Goal: Task Accomplishment & Management: Use online tool/utility

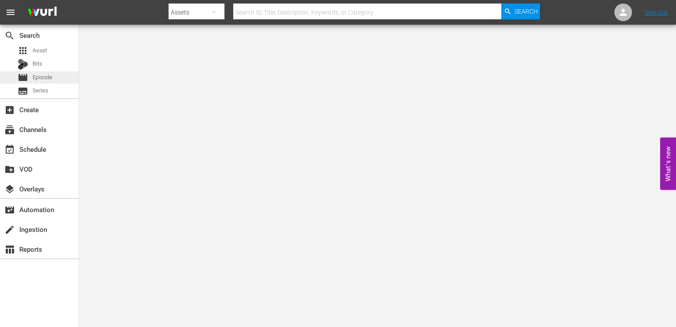
click at [43, 73] on span "Episode" at bounding box center [43, 77] width 20 height 9
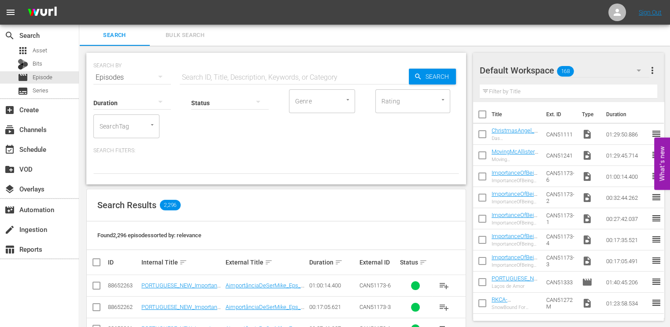
click at [223, 75] on input "text" at bounding box center [294, 77] width 229 height 21
type input "_DE"
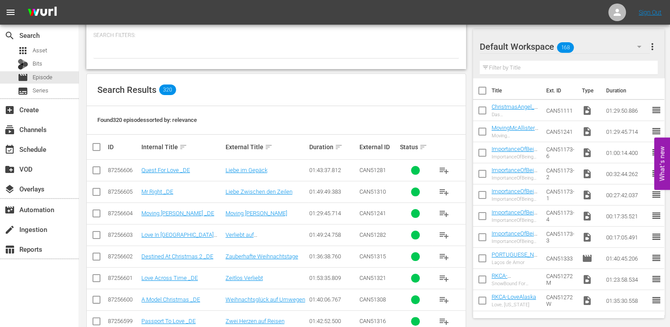
scroll to position [183, 0]
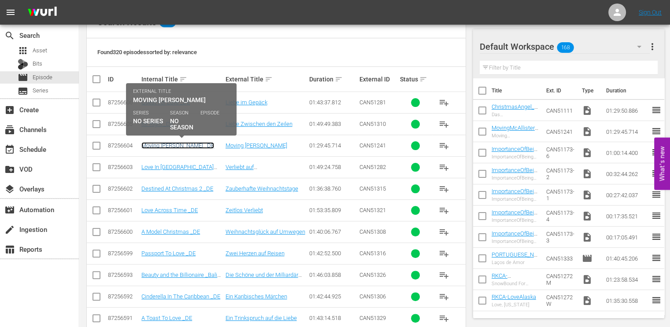
click at [181, 145] on link "Moving McAllister _DE" at bounding box center [177, 145] width 73 height 7
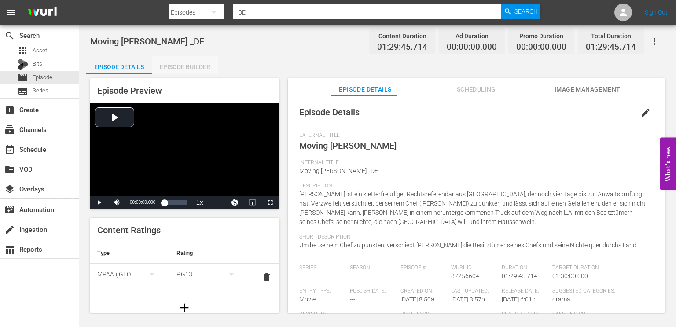
click at [187, 70] on div "Episode Builder" at bounding box center [185, 66] width 66 height 21
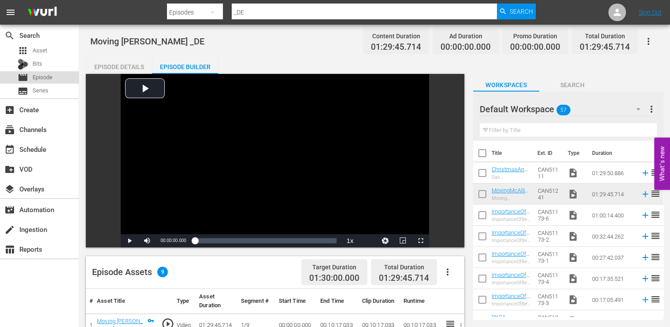
click at [45, 77] on span "Episode" at bounding box center [43, 77] width 20 height 9
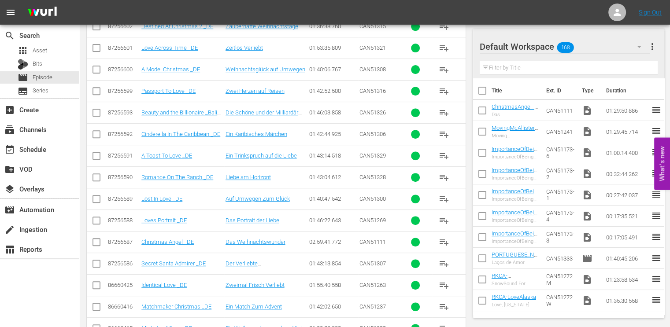
scroll to position [348, 0]
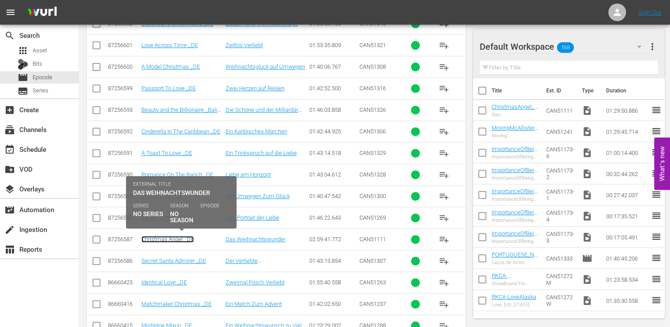
click at [167, 239] on link "Christmas Angel _DE" at bounding box center [167, 239] width 52 height 7
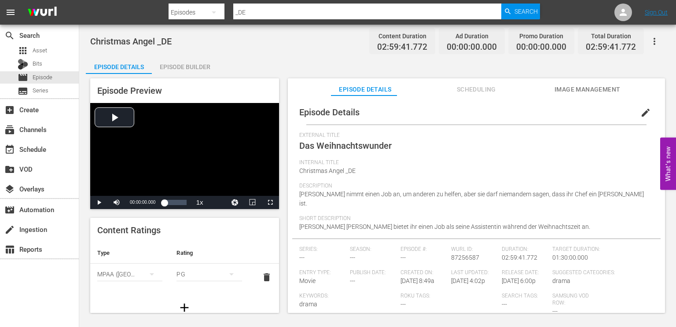
click at [180, 66] on div "Episode Builder" at bounding box center [185, 66] width 66 height 21
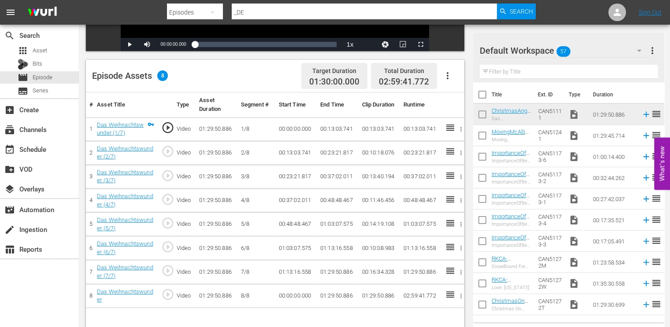
scroll to position [229, 0]
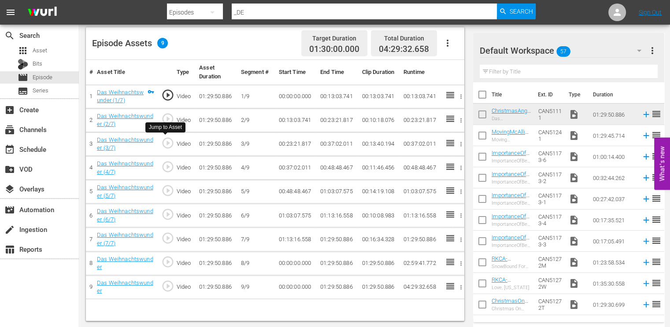
click at [167, 143] on span "play_circle_outline" at bounding box center [167, 142] width 13 height 13
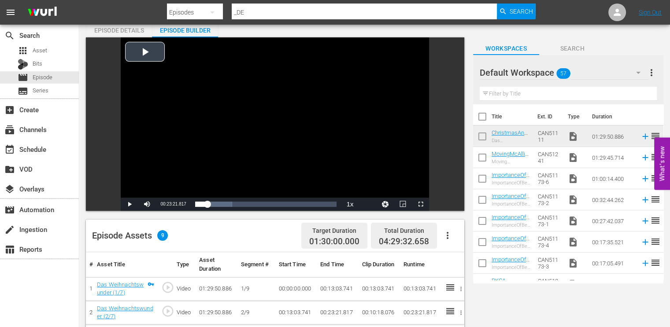
scroll to position [36, 0]
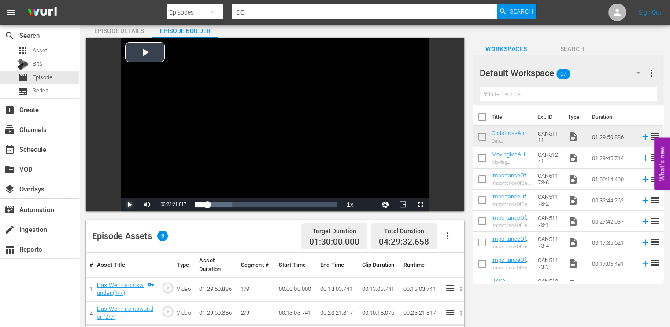
click at [129, 205] on span "Video Player" at bounding box center [129, 205] width 0 height 0
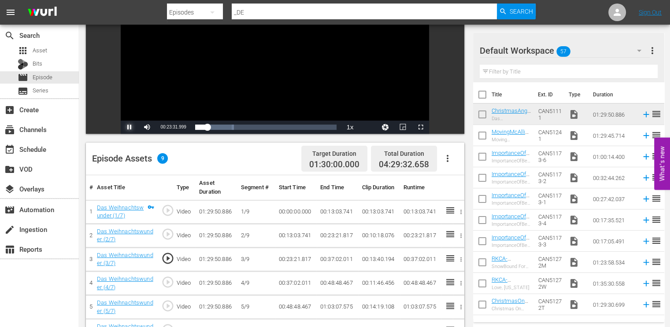
scroll to position [117, 0]
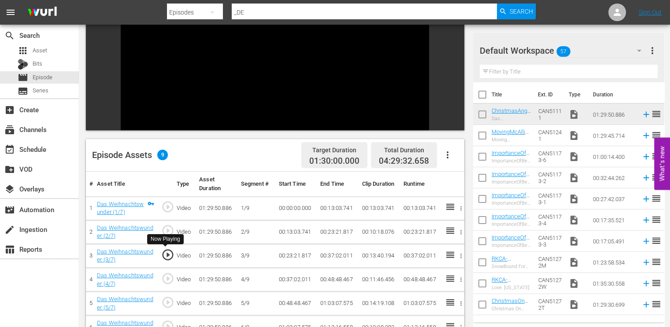
click at [166, 255] on span "play_circle_outline" at bounding box center [167, 254] width 13 height 13
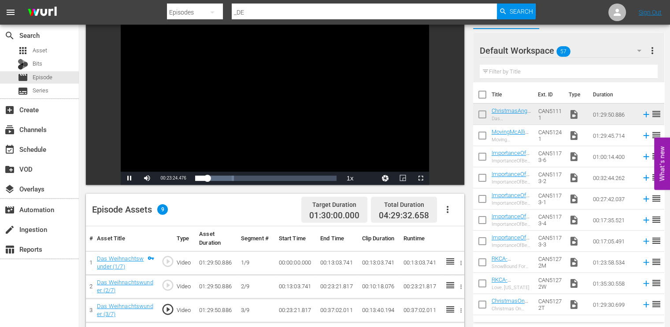
scroll to position [62, 0]
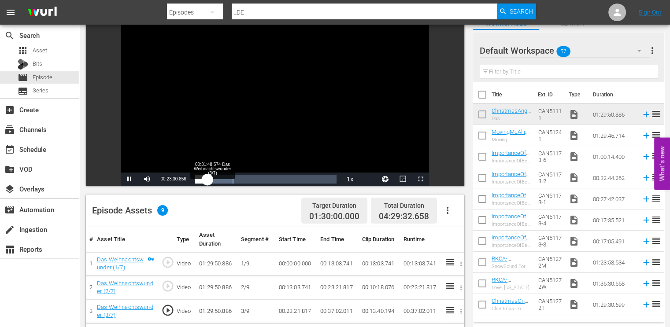
click at [207, 179] on div "00:23:30.900" at bounding box center [201, 179] width 12 height 9
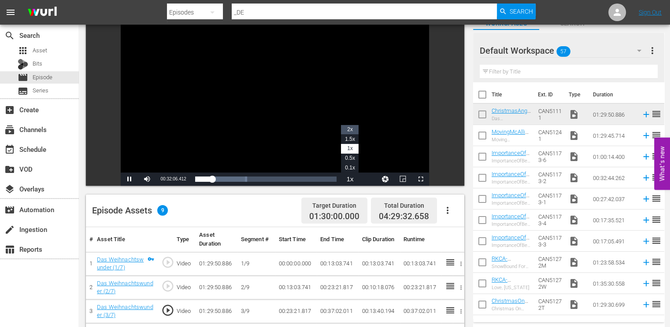
click at [351, 125] on li "2x" at bounding box center [350, 130] width 18 height 10
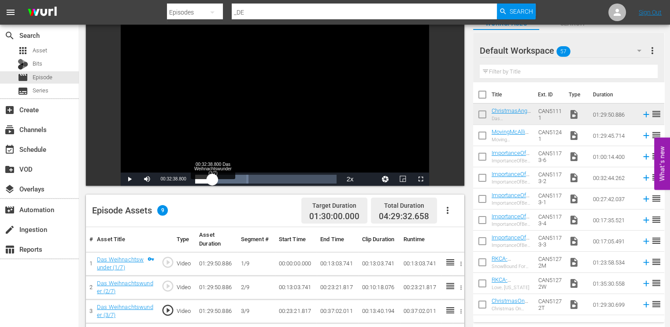
click at [212, 180] on div "00:32:51.160" at bounding box center [203, 179] width 17 height 9
click at [213, 180] on div "00:32:42.094" at bounding box center [204, 179] width 18 height 9
click at [212, 180] on div "00:34:23.367" at bounding box center [204, 179] width 18 height 9
click at [214, 180] on div "00:32:42.768" at bounding box center [204, 179] width 19 height 9
click at [209, 182] on div "00:36:51.190" at bounding box center [204, 179] width 19 height 9
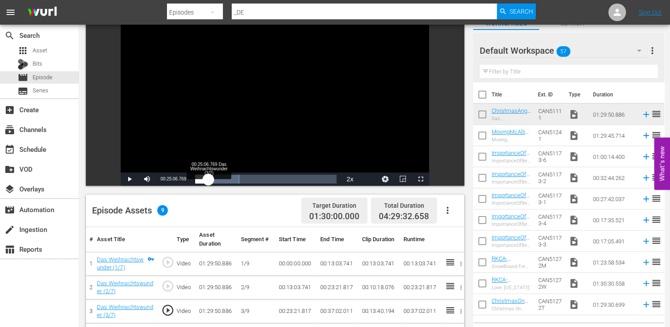
click at [208, 181] on div "00:27:42.196" at bounding box center [201, 179] width 13 height 9
click at [208, 178] on div "00:25:19.693" at bounding box center [201, 179] width 13 height 9
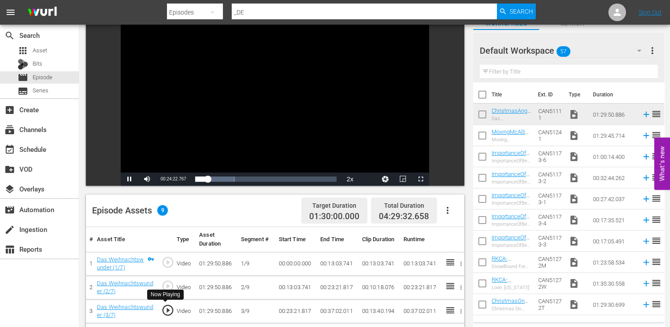
click at [168, 305] on span "play_circle_outline" at bounding box center [167, 310] width 13 height 13
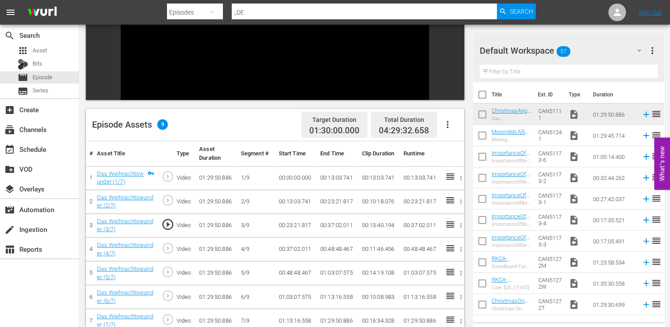
scroll to position [185, 0]
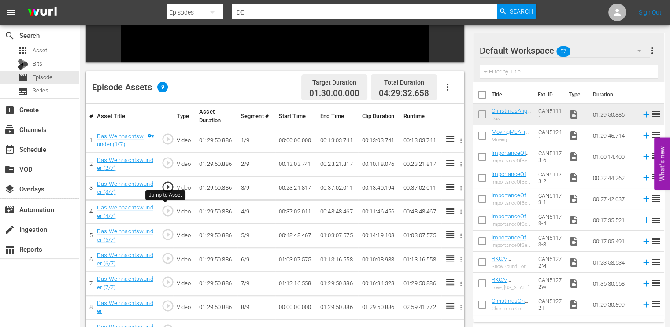
click at [167, 210] on span "play_circle_outline" at bounding box center [167, 210] width 13 height 13
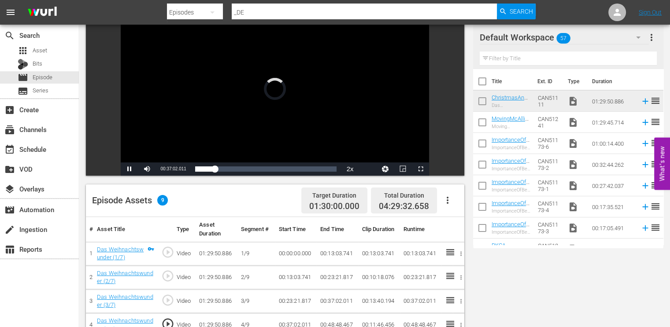
scroll to position [33, 0]
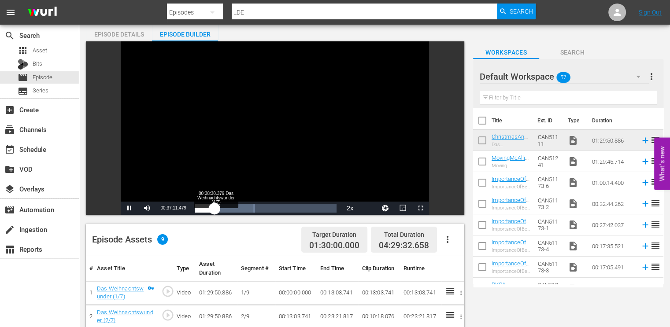
click at [214, 210] on div "00:37:11.635" at bounding box center [204, 208] width 19 height 9
click at [212, 211] on div "00:39:23.832" at bounding box center [204, 208] width 18 height 9
click at [210, 211] on div "00:33:33.402" at bounding box center [202, 208] width 15 height 9
click at [129, 208] on span "Video Player" at bounding box center [129, 208] width 0 height 0
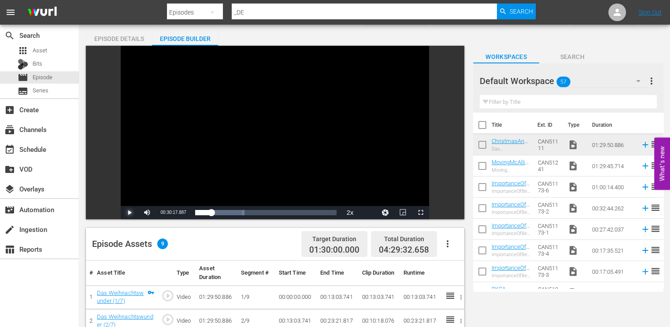
scroll to position [25, 0]
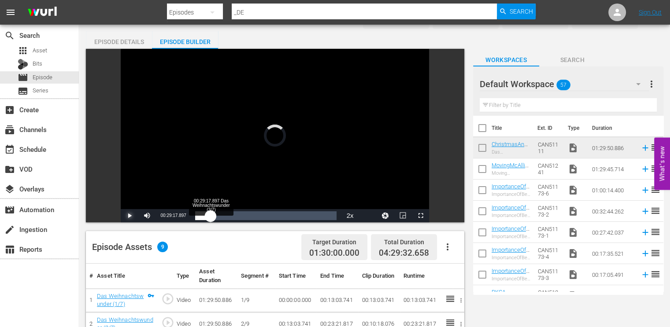
click at [210, 217] on div "00:29:17.897" at bounding box center [202, 215] width 15 height 9
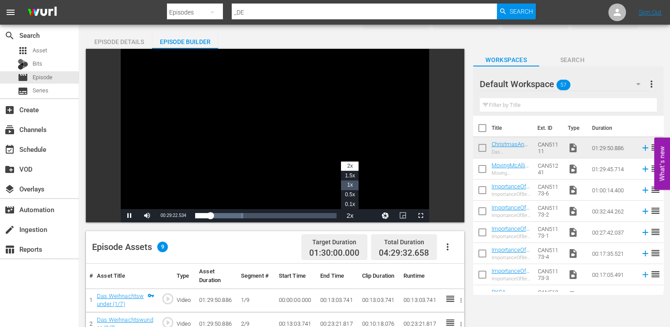
click at [354, 183] on li "1x" at bounding box center [350, 186] width 18 height 10
click at [129, 216] on span "Video Player" at bounding box center [129, 216] width 0 height 0
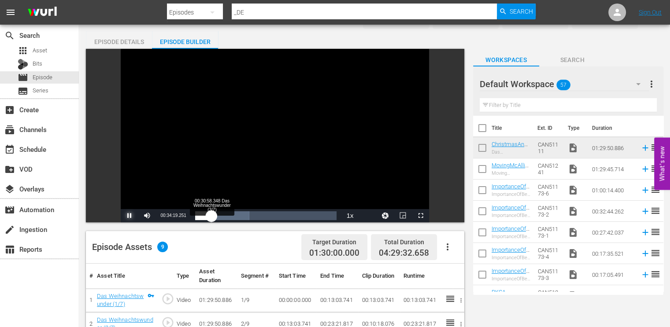
click at [210, 215] on div "00:34:19.309" at bounding box center [203, 215] width 16 height 9
click at [210, 214] on div "00:30:08.619" at bounding box center [203, 215] width 16 height 9
click at [129, 216] on span "Video Player" at bounding box center [129, 216] width 0 height 0
click at [177, 216] on span "00:30:08.123" at bounding box center [173, 215] width 26 height 5
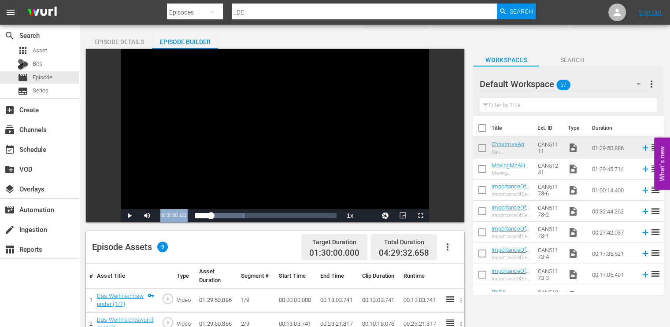
click at [177, 216] on span "00:30:08.123" at bounding box center [173, 215] width 26 height 5
copy div "00:30:08.123 / Duration 01:29:50.885 Loaded : 34.87% 00:00:00.000 Das Weihnacht…"
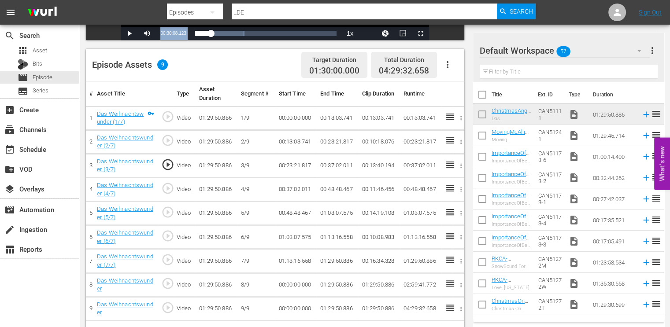
scroll to position [229, 0]
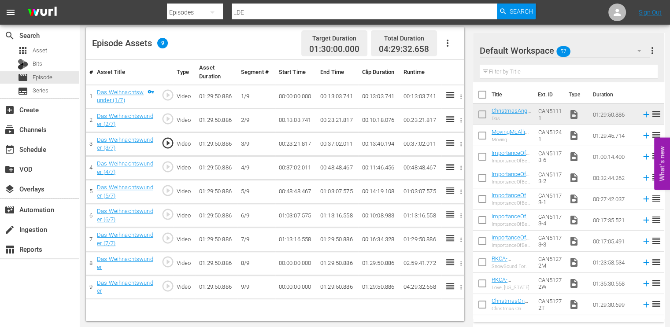
click at [329, 142] on td "00:37:02.011" at bounding box center [337, 144] width 41 height 24
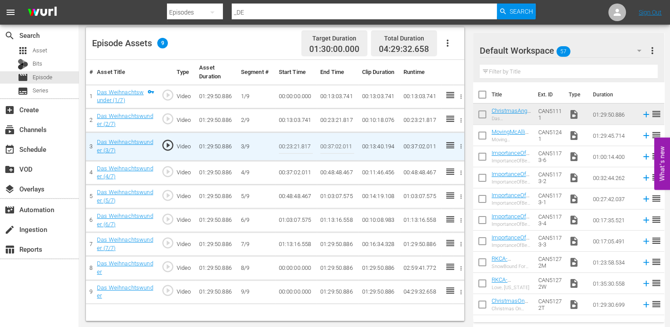
click at [329, 142] on input "00:37:02.011" at bounding box center [337, 146] width 34 height 21
paste input "0:08.123"
type input "00:30:08.123"
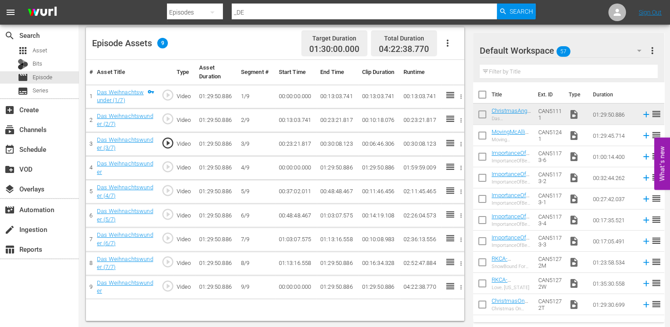
click at [334, 143] on td "00:30:08.123" at bounding box center [337, 144] width 41 height 24
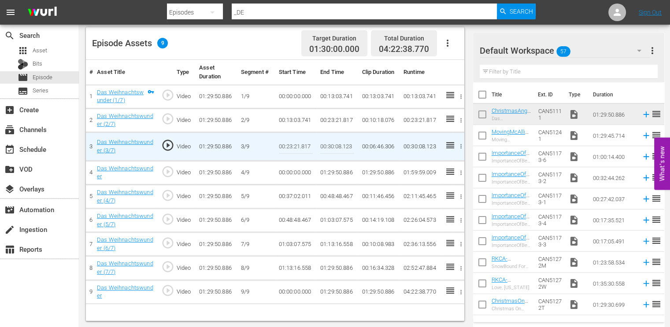
click at [334, 143] on input "00:30:08.123" at bounding box center [337, 146] width 34 height 21
click at [291, 172] on td "00:00:00.000" at bounding box center [295, 173] width 41 height 24
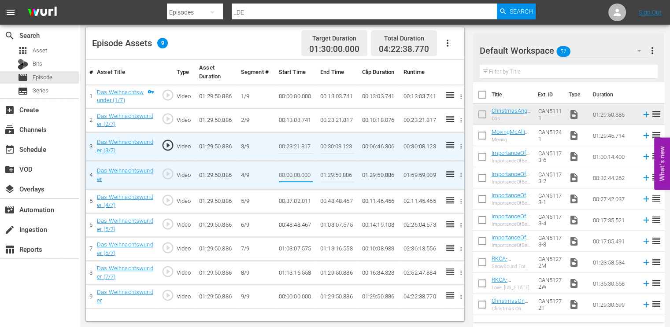
click at [291, 172] on input "00:00:00.000" at bounding box center [296, 175] width 34 height 21
type input "00:30:08.123"
click at [292, 201] on td "00:37:02.011" at bounding box center [295, 201] width 41 height 24
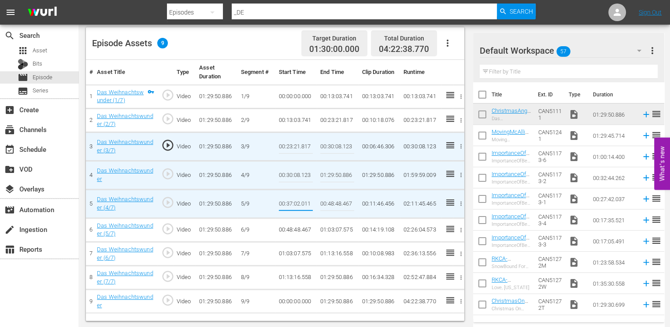
click at [292, 201] on input "00:37:02.011" at bounding box center [296, 203] width 34 height 21
click at [338, 177] on input "01:29:50.886" at bounding box center [337, 175] width 34 height 21
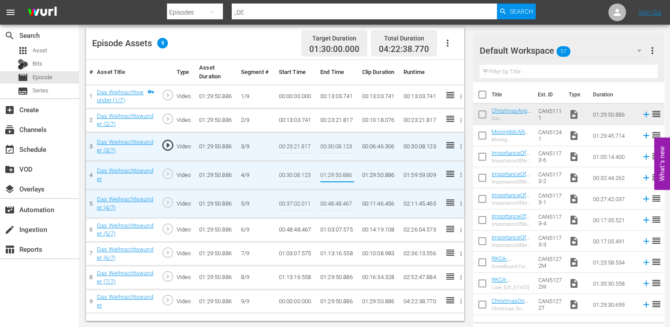
click at [338, 177] on input "01:29:50.886" at bounding box center [337, 175] width 34 height 21
paste input "0:37:02.011"
type input "00:37:02.011"
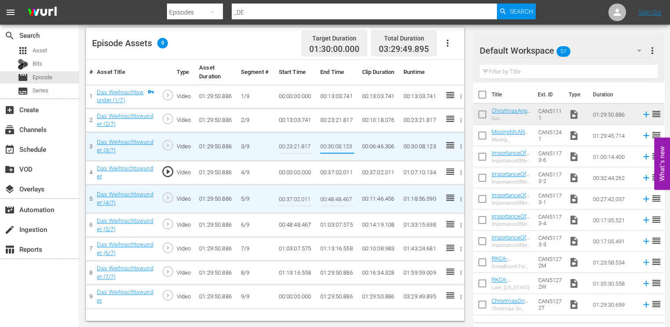
click at [335, 145] on input "00:30:08.123" at bounding box center [337, 146] width 34 height 21
click at [291, 170] on td "00:00:00.000" at bounding box center [295, 173] width 41 height 24
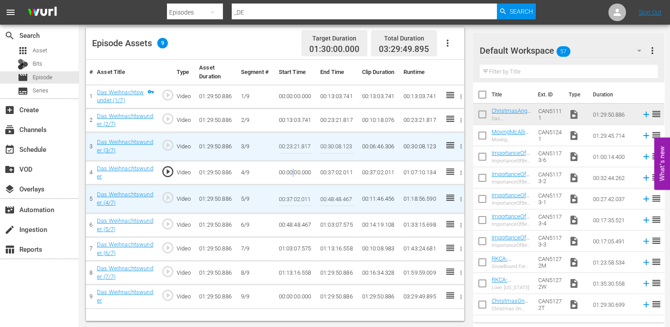
click at [291, 170] on td "00:00:00.000" at bounding box center [295, 173] width 41 height 24
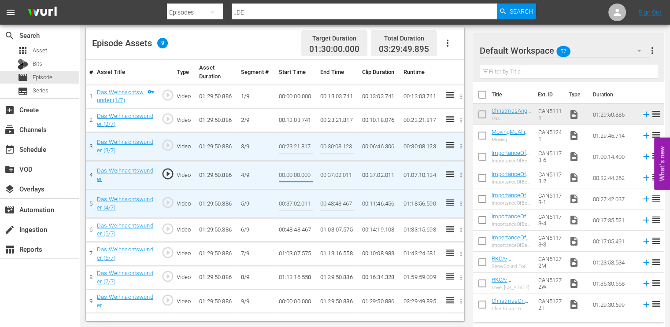
click at [292, 170] on input "00:00:00.000" at bounding box center [296, 175] width 34 height 21
type input "00:30:08.123"
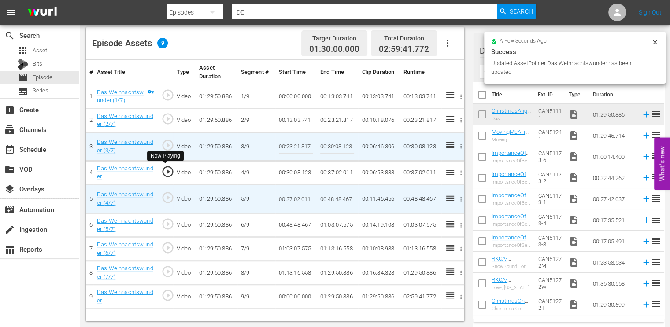
click at [170, 170] on span "play_circle_outline" at bounding box center [167, 171] width 13 height 13
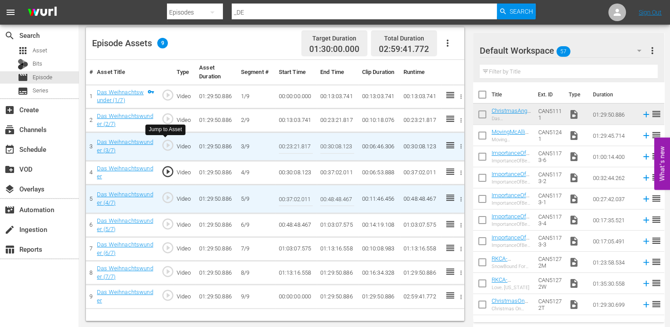
click at [168, 147] on span "play_circle_outline" at bounding box center [167, 145] width 13 height 13
click at [173, 169] on span "play_circle_outline" at bounding box center [167, 171] width 13 height 13
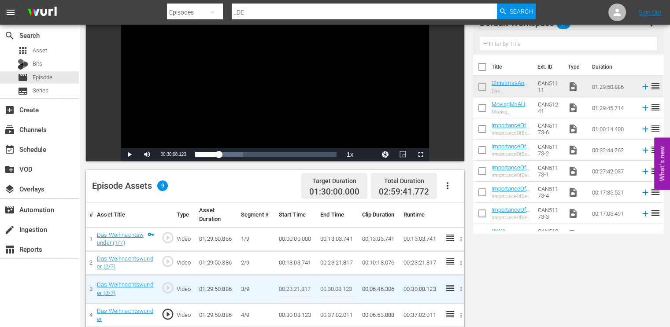
scroll to position [53, 0]
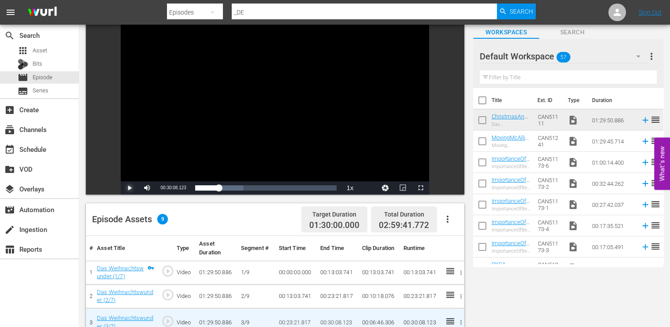
click at [129, 188] on span "Video Player" at bounding box center [129, 188] width 0 height 0
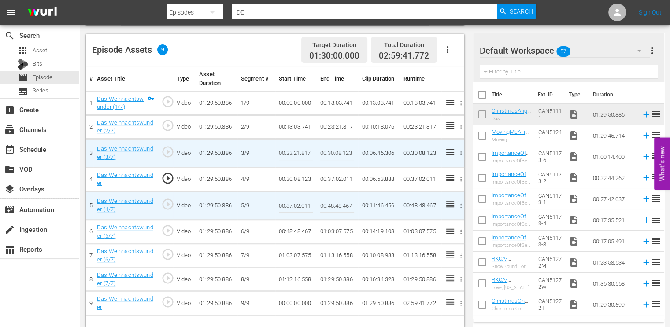
scroll to position [229, 0]
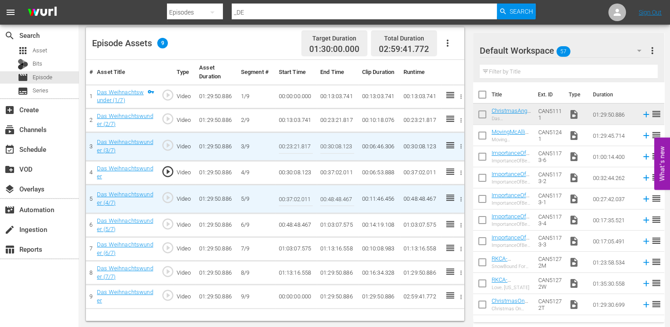
click at [165, 198] on span "play_circle_outline" at bounding box center [167, 197] width 13 height 13
click at [169, 169] on span "play_circle_outline" at bounding box center [167, 171] width 13 height 13
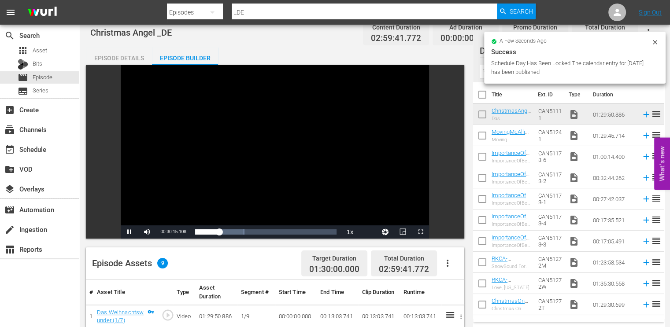
scroll to position [141, 0]
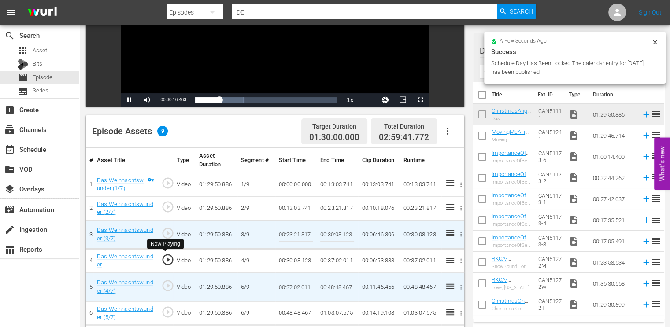
click at [168, 256] on span "play_circle_outline" at bounding box center [167, 259] width 13 height 13
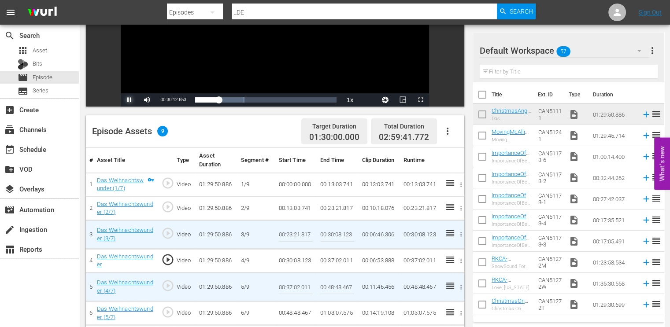
click at [129, 100] on span "Video Player" at bounding box center [129, 100] width 0 height 0
click at [169, 259] on span "play_circle_outline" at bounding box center [167, 259] width 13 height 13
click at [129, 100] on span "Video Player" at bounding box center [129, 100] width 0 height 0
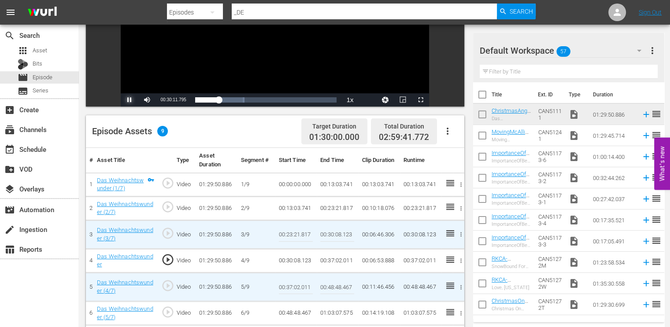
click at [129, 100] on span "Video Player" at bounding box center [129, 100] width 0 height 0
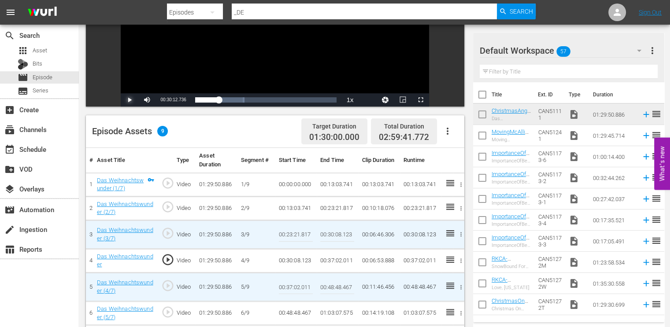
click at [129, 100] on span "Video Player" at bounding box center [129, 100] width 0 height 0
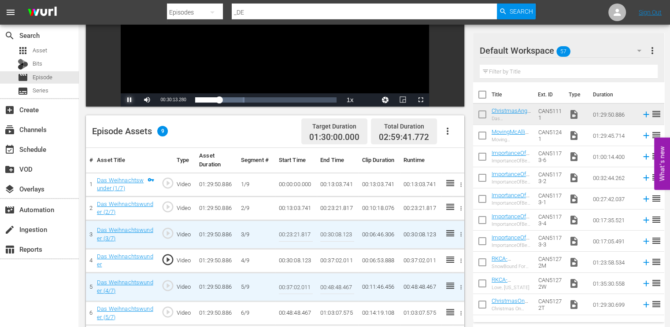
click at [129, 100] on span "Video Player" at bounding box center [129, 100] width 0 height 0
click at [181, 101] on span "00:30:13.542" at bounding box center [173, 99] width 26 height 5
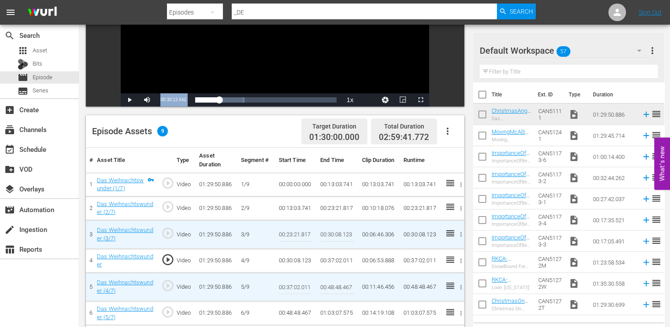
click at [171, 263] on span "play_circle_outline" at bounding box center [167, 259] width 13 height 13
click at [129, 100] on span "Video Player" at bounding box center [129, 100] width 0 height 0
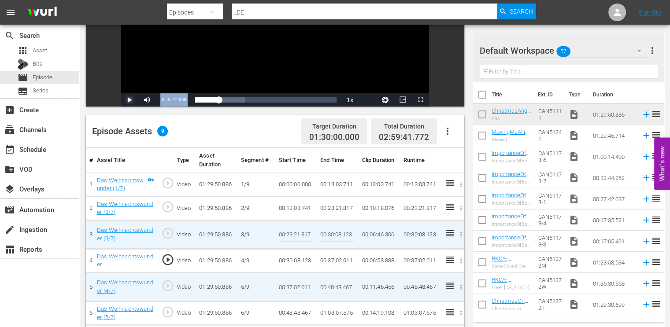
click at [129, 100] on span "Video Player" at bounding box center [129, 100] width 0 height 0
click at [186, 100] on span "00:30:13.451" at bounding box center [173, 99] width 26 height 5
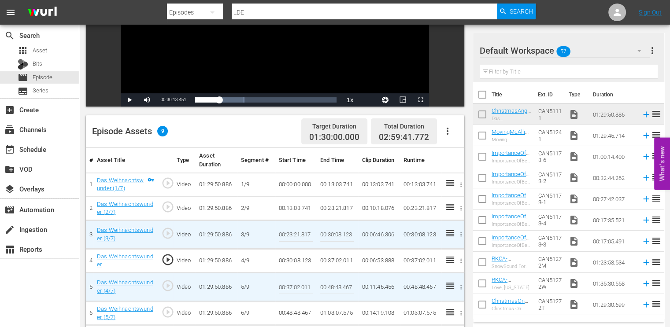
click at [188, 100] on div "Current Time 00:30:13.451" at bounding box center [173, 99] width 34 height 13
click at [338, 236] on input "00:30:08.123" at bounding box center [337, 234] width 34 height 21
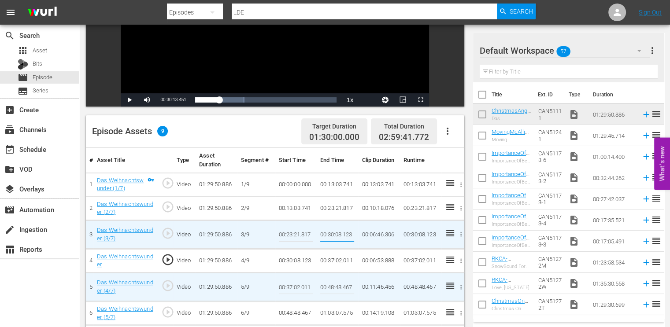
paste input "13.451"
type input "00:30:13.451"
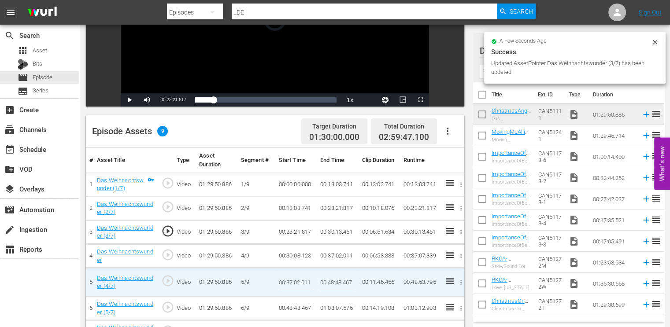
click at [295, 252] on td "00:30:08.123" at bounding box center [295, 256] width 41 height 24
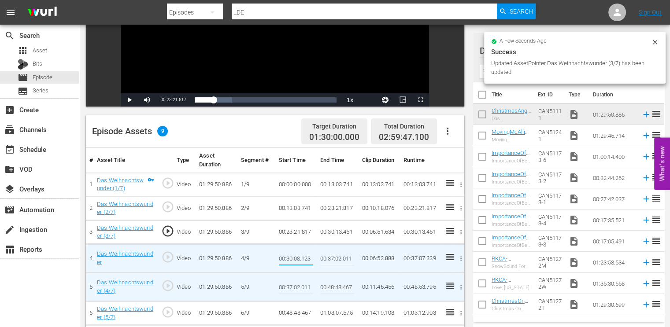
type input "00:30:13.451"
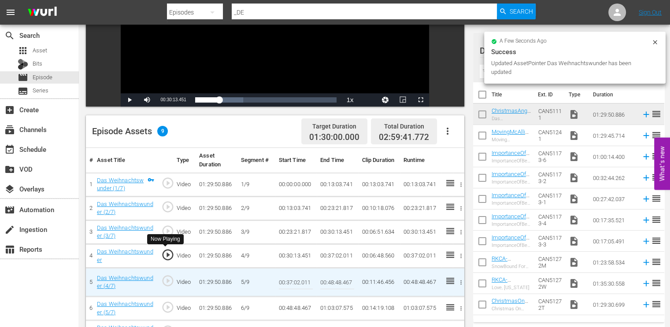
click at [164, 251] on span "play_circle_outline" at bounding box center [167, 254] width 13 height 13
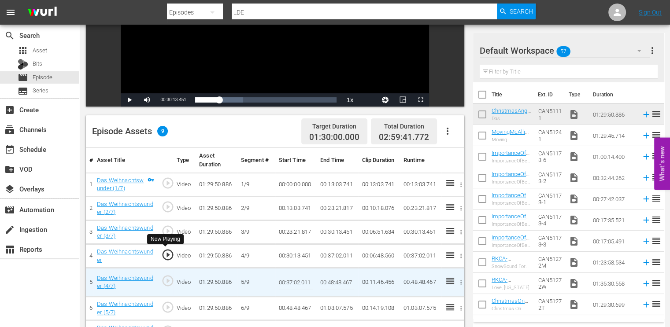
click at [166, 253] on span "play_circle_outline" at bounding box center [167, 254] width 13 height 13
click at [166, 281] on span "play_circle_outline" at bounding box center [167, 280] width 13 height 13
click at [169, 253] on span "play_circle_outline" at bounding box center [167, 254] width 13 height 13
click at [129, 100] on span "Video Player" at bounding box center [129, 100] width 0 height 0
click at [166, 253] on span "play_circle_outline" at bounding box center [167, 254] width 13 height 13
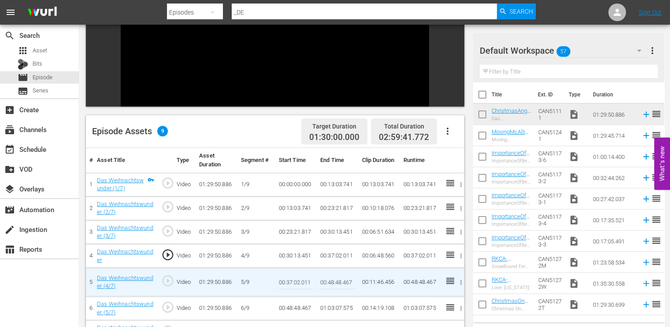
click at [170, 276] on span "play_circle_outline" at bounding box center [167, 280] width 13 height 13
click at [164, 254] on span "play_circle_outline" at bounding box center [167, 254] width 13 height 13
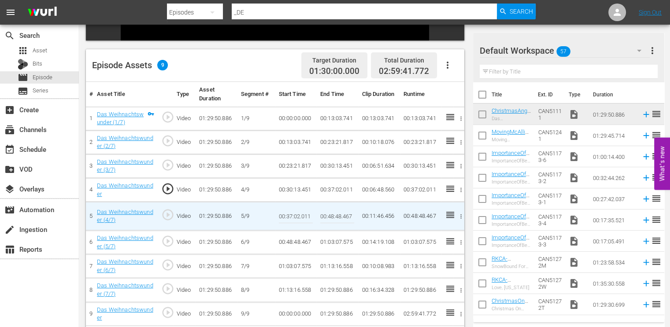
scroll to position [229, 0]
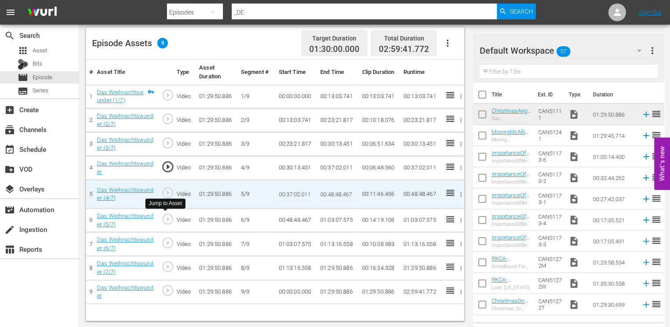
click at [167, 221] on span "play_circle_outline" at bounding box center [167, 219] width 13 height 13
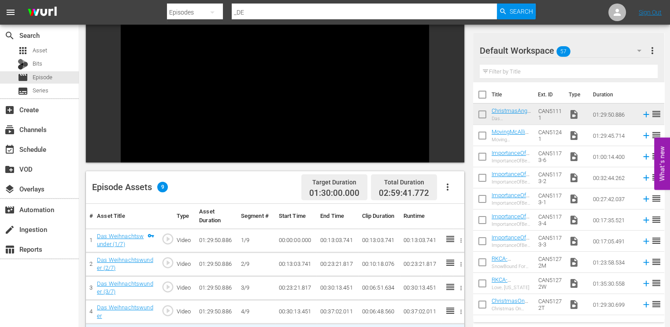
scroll to position [9, 0]
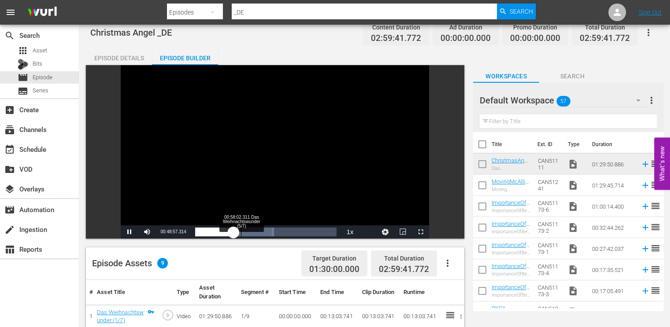
click at [241, 231] on div "00:58:02.311 Das Weihnachtswunder (5/7)" at bounding box center [241, 232] width 0 height 9
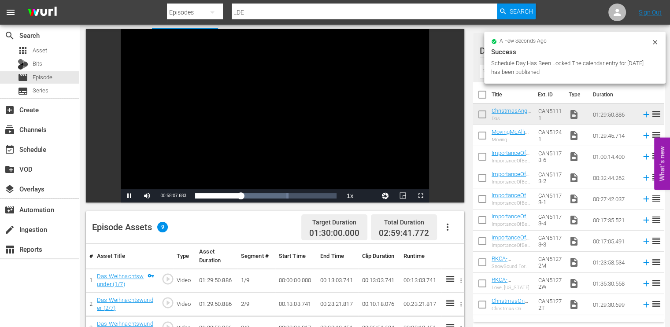
scroll to position [97, 0]
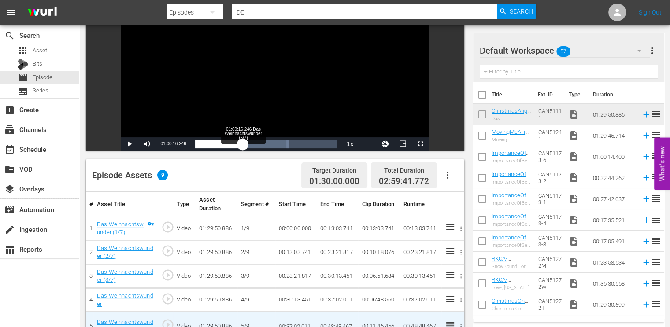
click at [242, 140] on div "00:58:16.696" at bounding box center [219, 144] width 48 height 9
click at [242, 140] on div "01:00:17.439" at bounding box center [218, 144] width 47 height 9
click at [240, 140] on div "00:59:43.552" at bounding box center [218, 144] width 46 height 9
click at [240, 140] on div "00:58:02.873" at bounding box center [217, 144] width 45 height 9
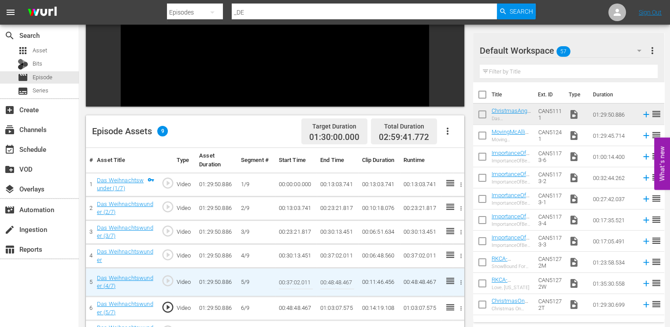
scroll to position [9, 0]
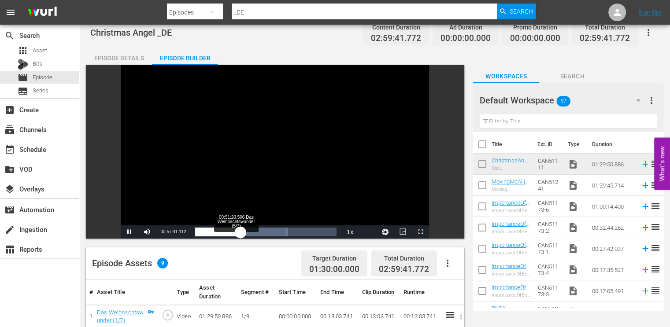
click at [235, 232] on div "00:57:41.156" at bounding box center [217, 232] width 45 height 9
click at [235, 232] on div "00:50:47.297" at bounding box center [215, 232] width 40 height 9
click at [237, 232] on div "00:53:02.981" at bounding box center [216, 232] width 42 height 9
click at [237, 233] on div "00:54:09.243" at bounding box center [216, 232] width 43 height 9
click at [238, 233] on div "00:53:39.598" at bounding box center [216, 232] width 43 height 9
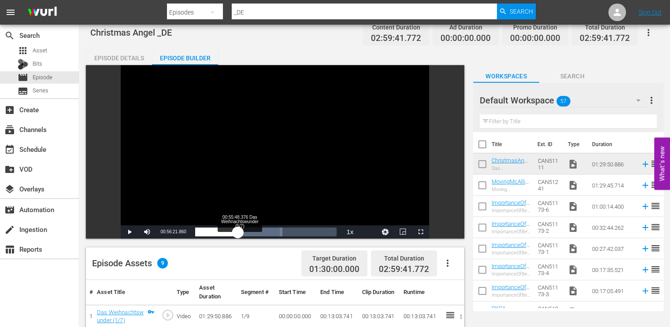
click at [238, 233] on div "00:54:11.383" at bounding box center [216, 232] width 43 height 9
click at [240, 233] on div "00:56:24.407" at bounding box center [217, 232] width 44 height 9
click at [240, 233] on div "00:56:24.762" at bounding box center [217, 232] width 45 height 9
click at [129, 232] on span "Video Player" at bounding box center [129, 232] width 0 height 0
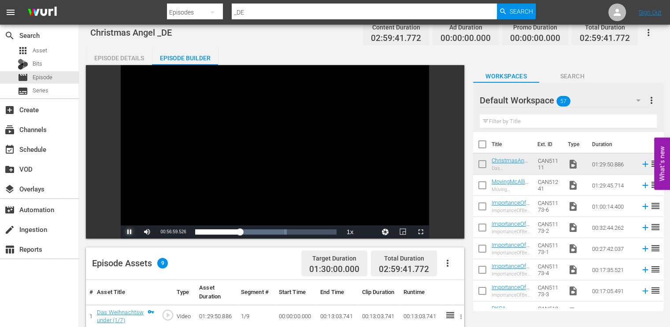
click at [129, 232] on span "Video Player" at bounding box center [129, 232] width 0 height 0
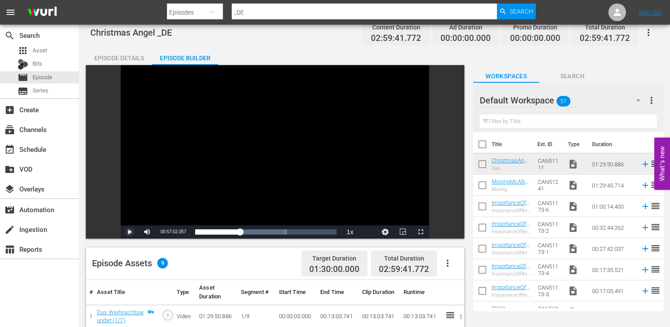
click at [129, 232] on span "Video Player" at bounding box center [129, 232] width 0 height 0
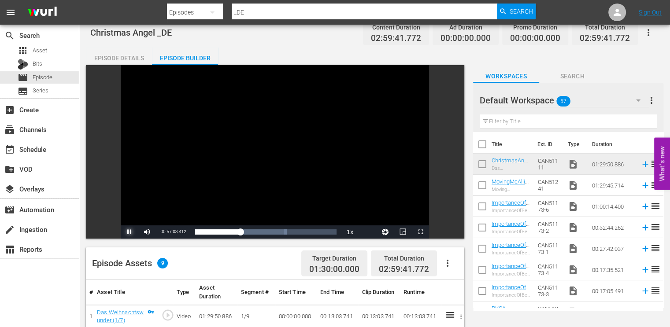
click at [129, 232] on span "Video Player" at bounding box center [129, 232] width 0 height 0
click at [188, 227] on div "Current Time 00:57:03.955" at bounding box center [173, 231] width 34 height 13
click at [179, 232] on span "00:57:03.955" at bounding box center [173, 231] width 26 height 5
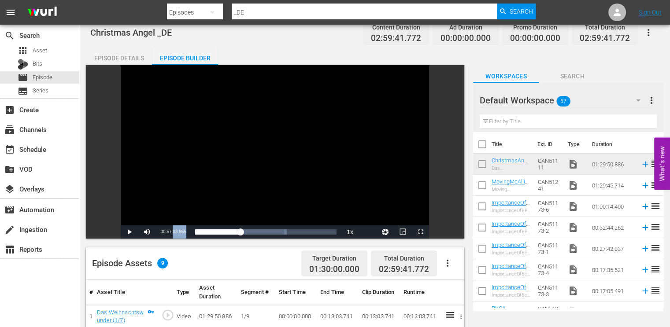
click at [179, 232] on span "00:57:03.955" at bounding box center [173, 231] width 26 height 5
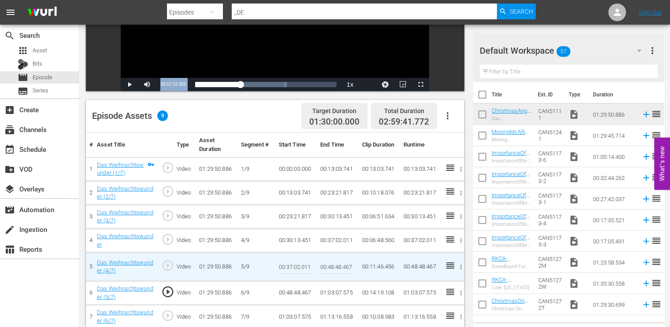
scroll to position [97, 0]
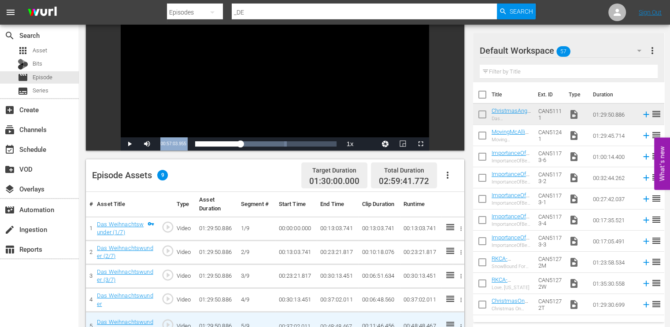
copy div "00:57:03.955 / Duration 01:29:50.885 Loaded : 64.73% 00:27:54.188 Das Weihnacht…"
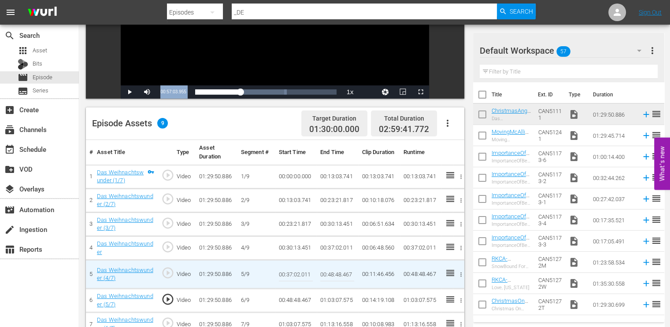
scroll to position [229, 0]
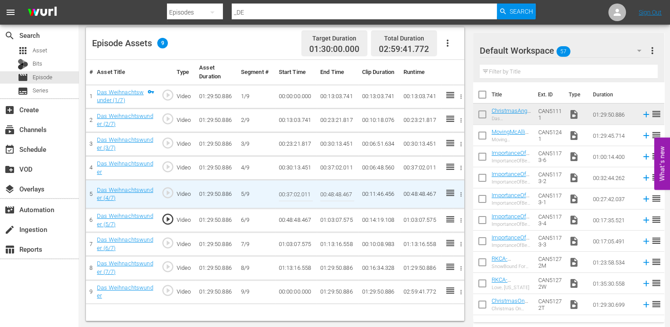
click at [333, 218] on td "01:03:07.575" at bounding box center [337, 221] width 41 height 24
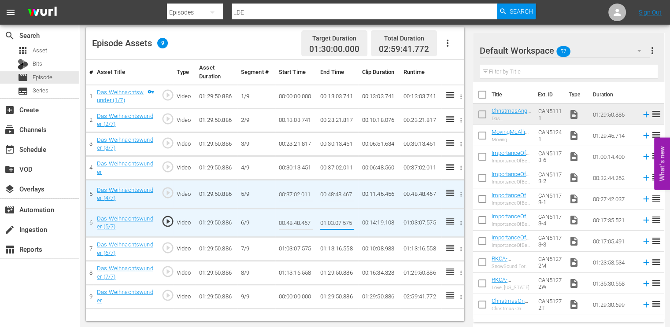
type input "00:57:03.955"
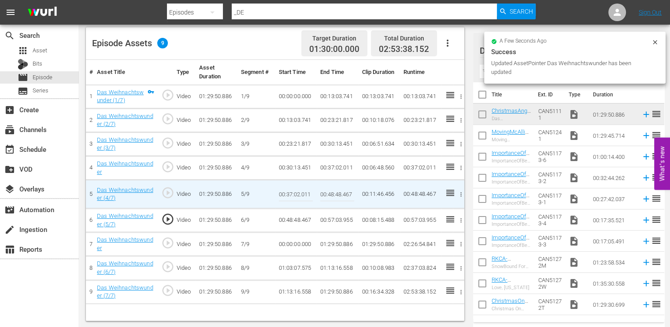
click at [288, 244] on td "00:00:00.000" at bounding box center [295, 244] width 41 height 24
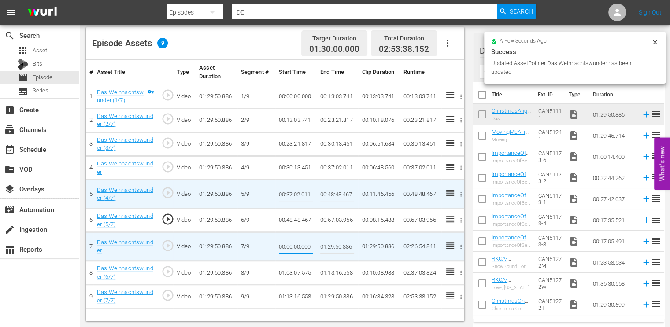
click at [288, 244] on input "00:00:00.000" at bounding box center [296, 246] width 34 height 21
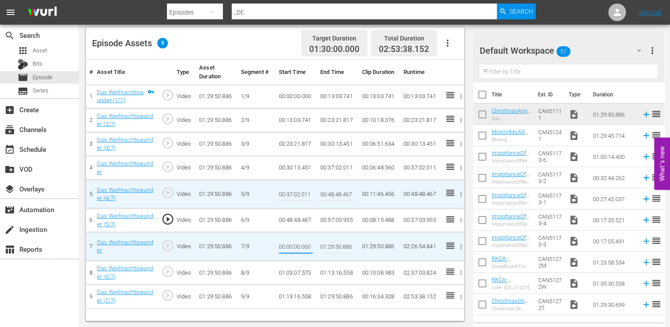
type input "00:57:03.955"
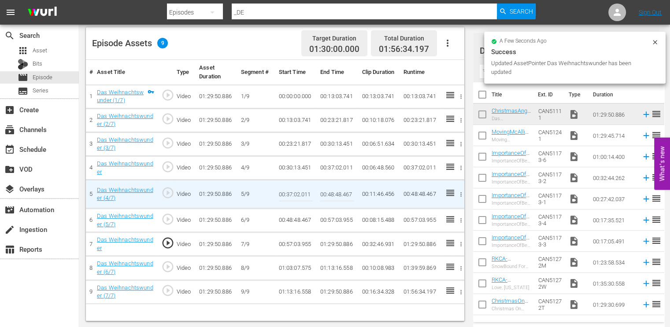
click at [295, 270] on td "01:03:07.575" at bounding box center [295, 268] width 41 height 24
click at [295, 269] on td "01:03:07.575" at bounding box center [295, 268] width 41 height 24
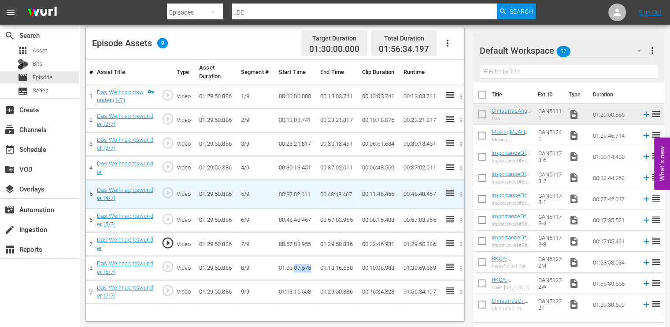
click at [295, 269] on td "01:03:07.575" at bounding box center [295, 268] width 41 height 24
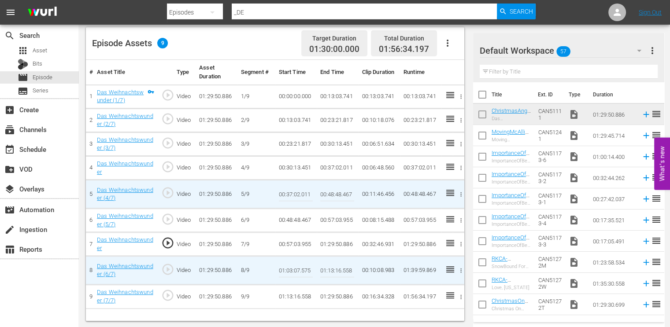
click at [295, 269] on input "01:03:07.575" at bounding box center [296, 270] width 34 height 21
click at [343, 243] on td "01:29:50.886" at bounding box center [337, 244] width 41 height 24
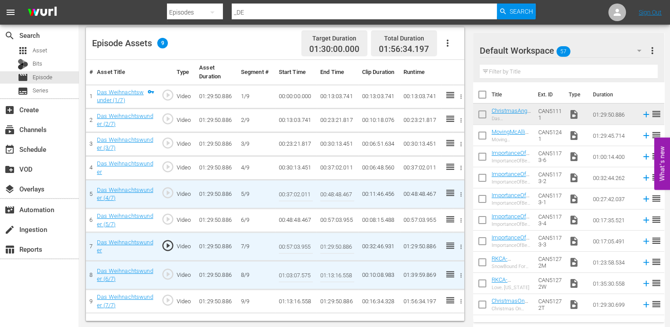
click at [343, 243] on input "01:29:50.886" at bounding box center [337, 246] width 34 height 21
paste input "03:07.575"
type input "01:03:07.575"
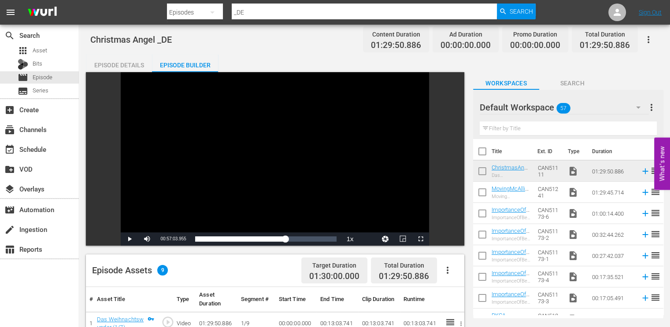
scroll to position [0, 0]
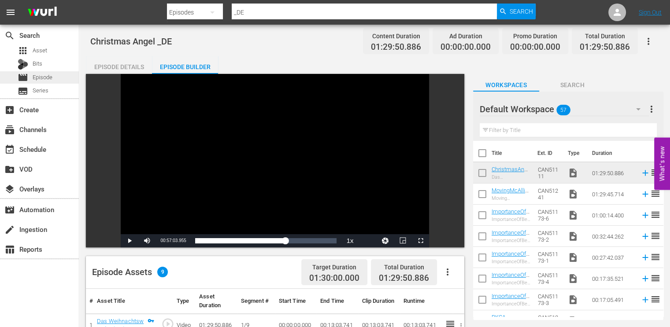
click at [35, 75] on span "Episode" at bounding box center [43, 77] width 20 height 9
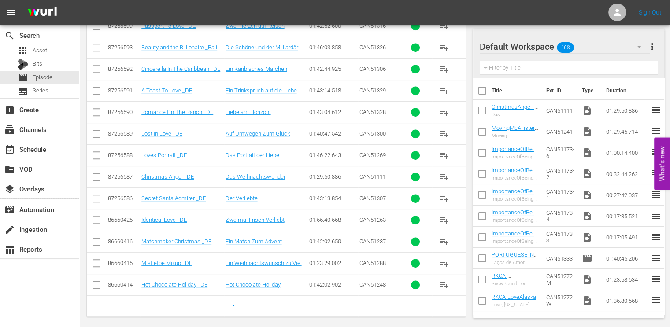
scroll to position [414, 0]
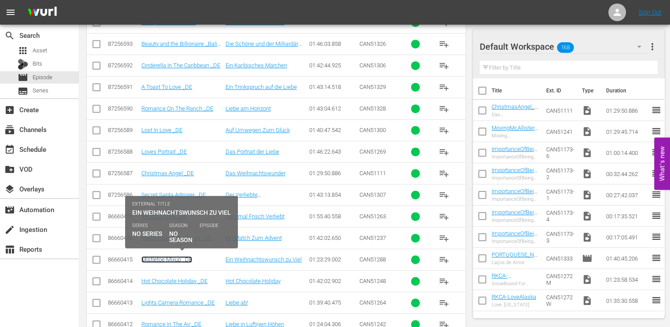
click at [156, 256] on link "Mistletoe Mixup _DE" at bounding box center [166, 259] width 51 height 7
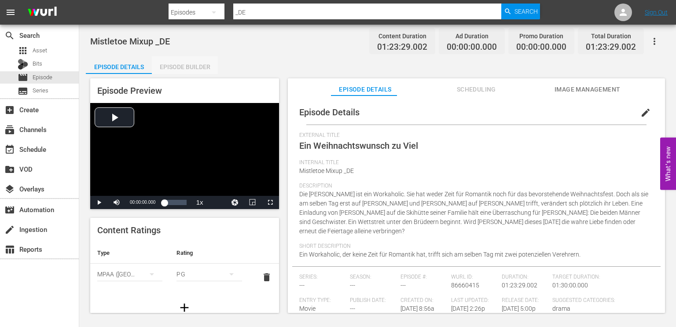
click at [187, 64] on div "Episode Builder" at bounding box center [185, 66] width 66 height 21
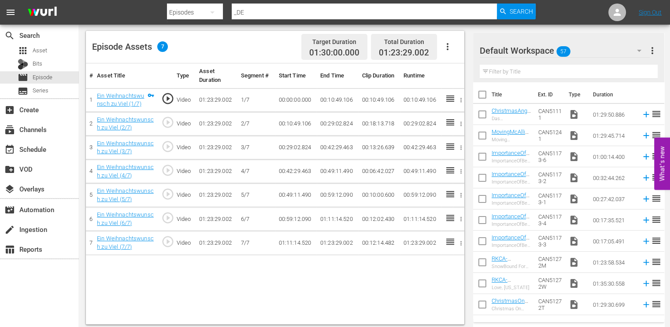
scroll to position [229, 0]
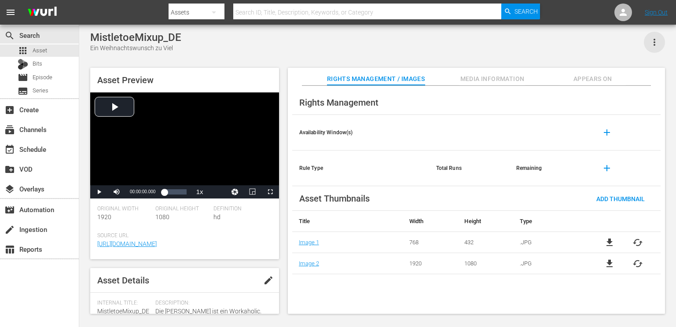
click at [650, 40] on icon "button" at bounding box center [654, 42] width 11 height 11
click at [634, 49] on div "Add To Workspace" at bounding box center [628, 45] width 60 height 21
click at [44, 78] on span "Episode" at bounding box center [43, 77] width 20 height 9
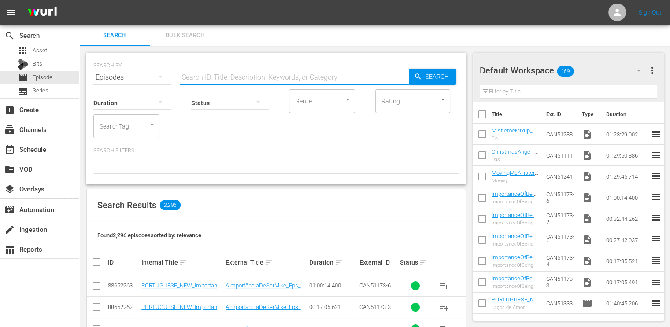
click at [243, 79] on input "text" at bounding box center [294, 77] width 229 height 21
type input "+"
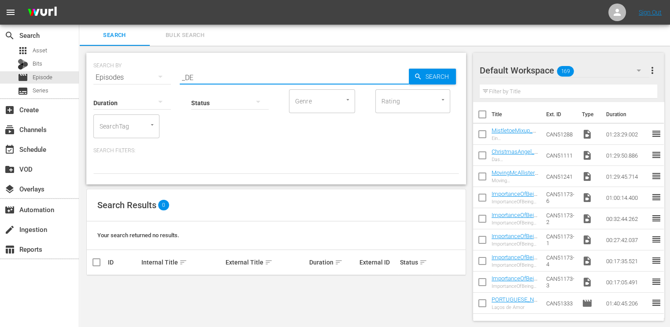
type input "_DE"
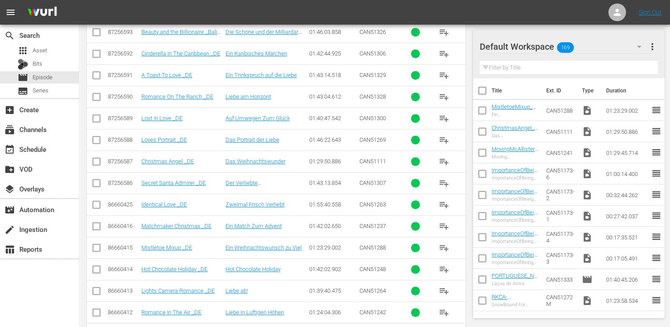
scroll to position [528, 0]
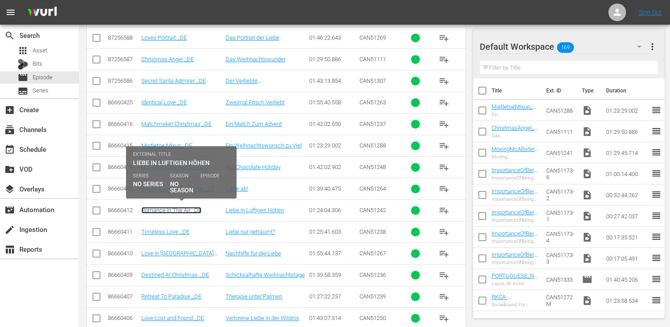
click at [190, 207] on link "Romance In The Air _DE" at bounding box center [171, 210] width 60 height 7
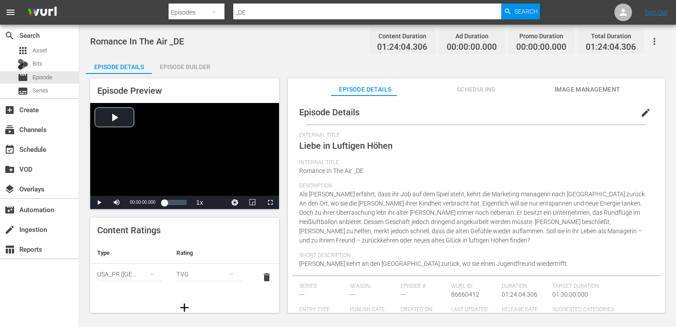
click at [184, 65] on div "Episode Builder" at bounding box center [185, 66] width 66 height 21
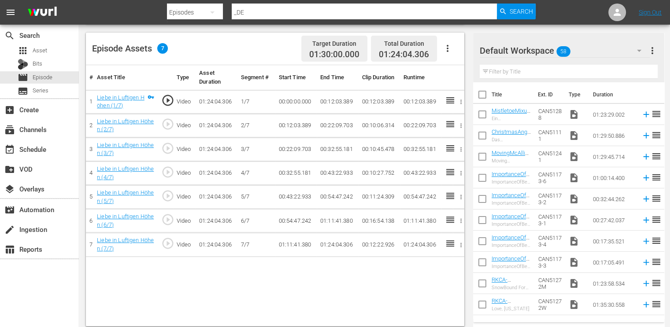
scroll to position [229, 0]
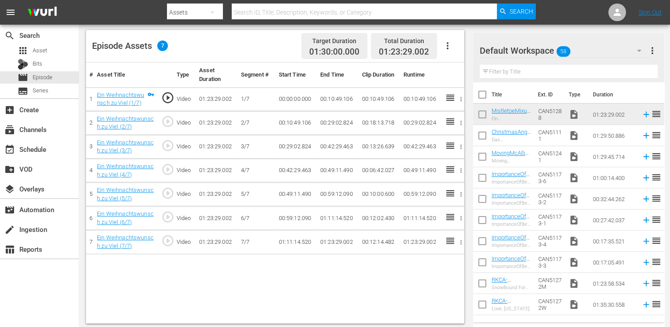
scroll to position [229, 0]
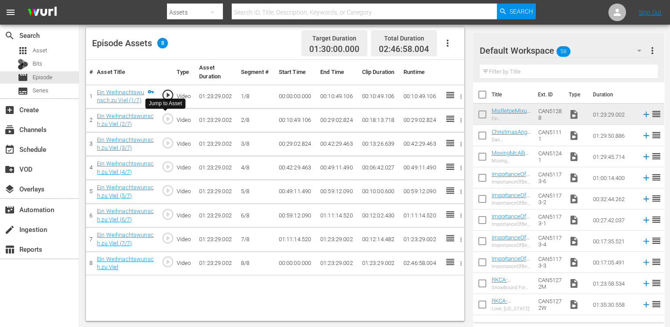
click at [166, 120] on span "play_circle_outline" at bounding box center [167, 118] width 13 height 13
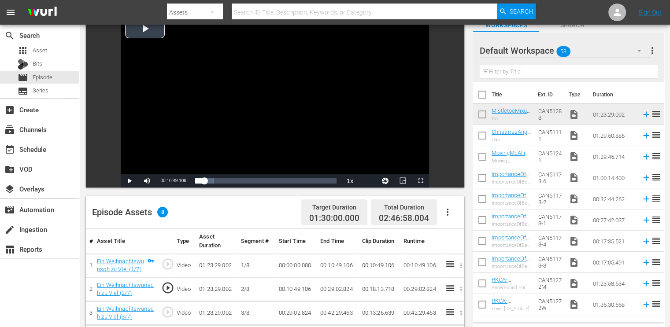
scroll to position [53, 0]
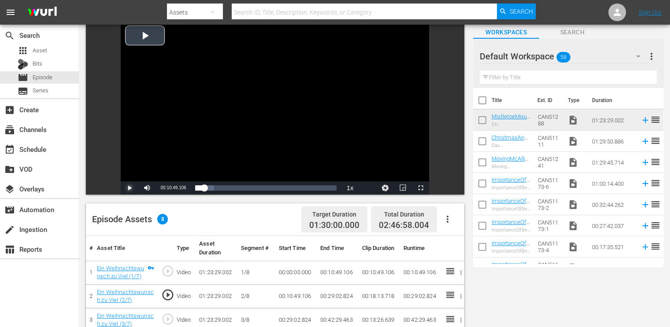
click at [129, 188] on span "Video Player" at bounding box center [129, 188] width 0 height 0
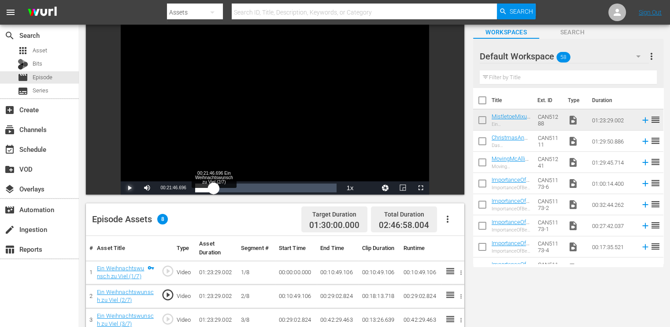
click at [214, 187] on div "Loaded : 14.39% 00:21:46.696 Ein Weihnachtswunsch zu Viel (2/7) 00:10:56.081" at bounding box center [266, 188] width 142 height 9
click at [213, 189] on div "00:22:18.239" at bounding box center [204, 188] width 18 height 9
click at [215, 188] on div "00:21:17.736" at bounding box center [205, 188] width 20 height 9
click at [214, 188] on div "00:23:51.143" at bounding box center [204, 188] width 18 height 9
click at [213, 189] on div "00:21:47.330" at bounding box center [204, 188] width 18 height 9
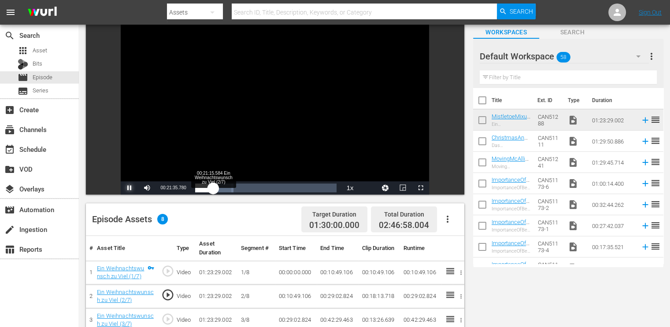
click at [213, 189] on div "00:21:35.837" at bounding box center [204, 188] width 18 height 9
click at [212, 189] on div "00:21:47.365" at bounding box center [204, 188] width 18 height 9
click at [212, 191] on div "00:19:45.209" at bounding box center [203, 188] width 17 height 9
click at [214, 191] on div "00:23:21.163" at bounding box center [204, 188] width 19 height 9
click at [214, 191] on div "00:22:49.389" at bounding box center [204, 188] width 19 height 9
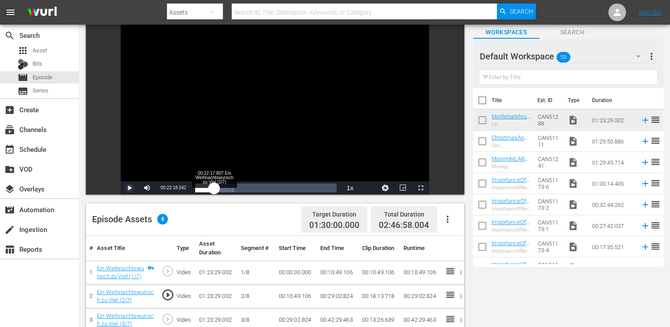
click at [214, 191] on div "00:22:18.617" at bounding box center [204, 188] width 19 height 9
click at [213, 191] on div "00:22:18.168" at bounding box center [204, 188] width 19 height 9
click at [129, 188] on span "Video Player" at bounding box center [129, 188] width 0 height 0
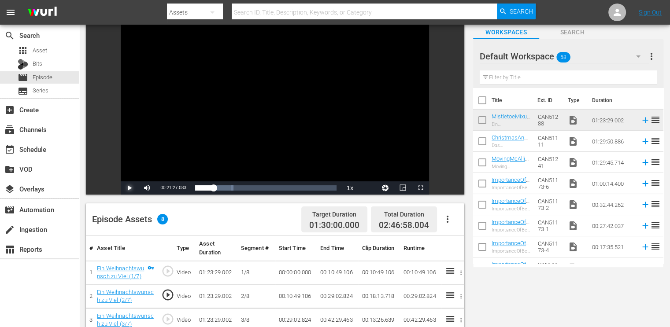
click at [129, 188] on span "Video Player" at bounding box center [129, 188] width 0 height 0
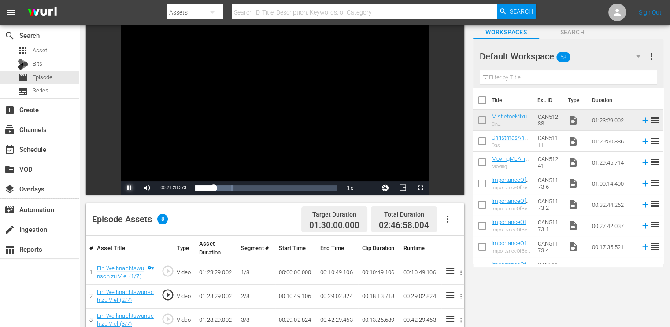
click at [129, 188] on span "Video Player" at bounding box center [129, 188] width 0 height 0
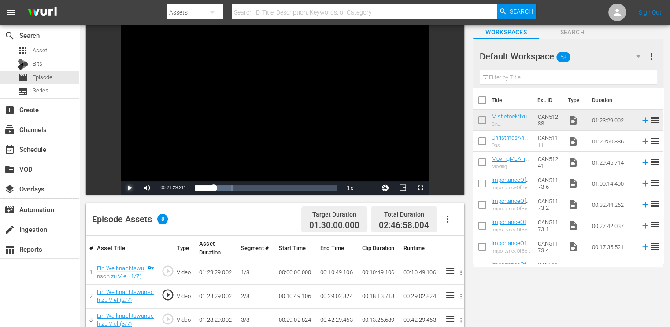
click at [129, 188] on span "Video Player" at bounding box center [129, 188] width 0 height 0
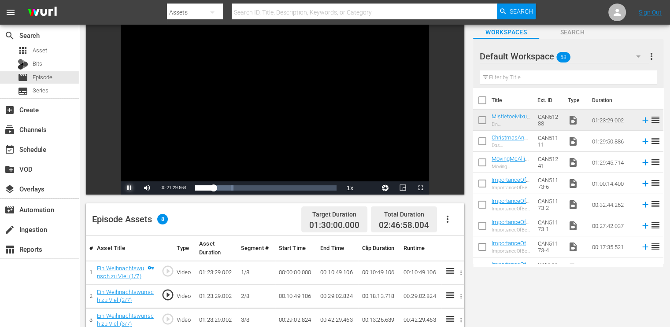
click at [129, 188] on span "Video Player" at bounding box center [129, 188] width 0 height 0
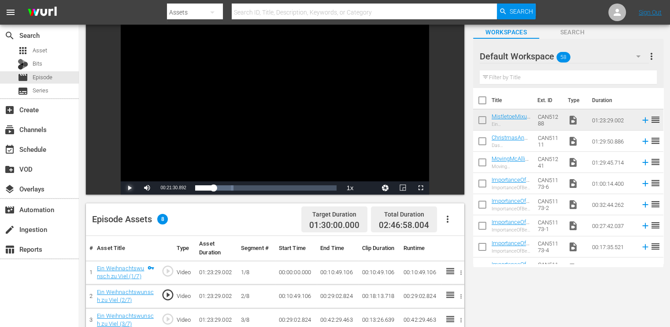
click at [129, 188] on span "Video Player" at bounding box center [129, 188] width 0 height 0
click at [176, 188] on span "00:21:31.652" at bounding box center [173, 187] width 26 height 5
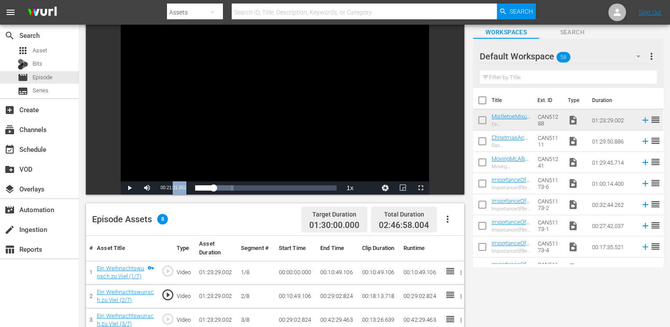
click at [176, 188] on span "00:21:31.652" at bounding box center [173, 187] width 26 height 5
copy div "00:21:31.652 / Duration 01:23:28.937 Loaded : 27.10% 00:00:00.000 Ein Weihnacht…"
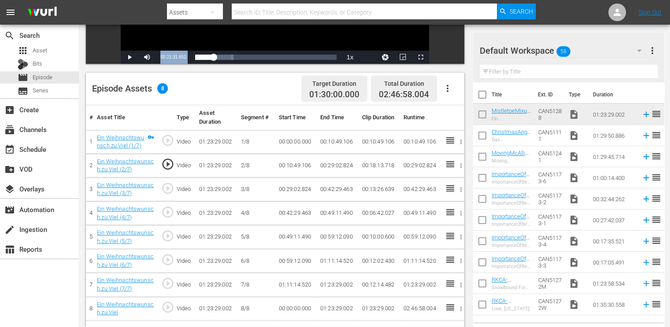
scroll to position [185, 0]
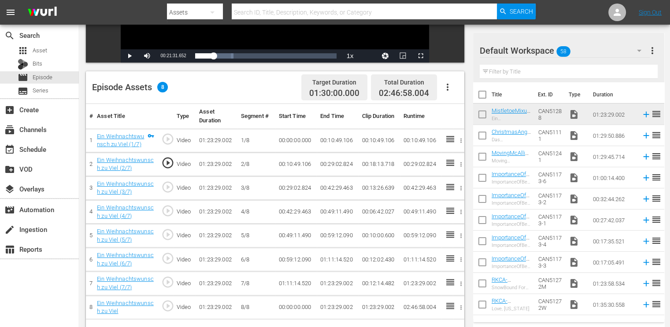
click at [335, 164] on td "00:29:02.824" at bounding box center [337, 164] width 41 height 24
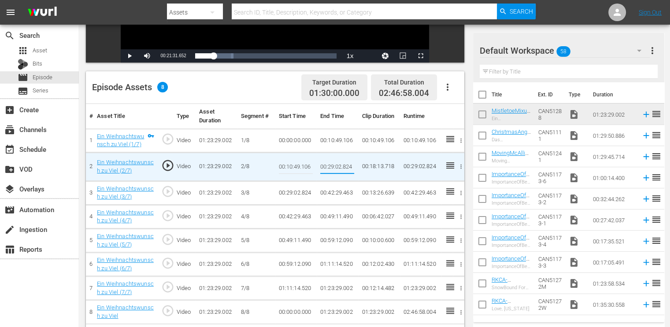
click at [335, 164] on input "00:29:02.824" at bounding box center [337, 166] width 34 height 21
type input "00:21:31.652"
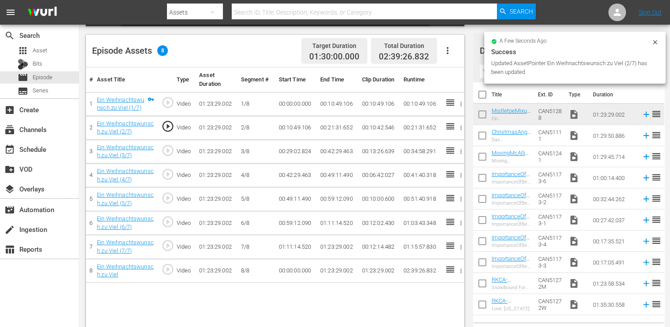
scroll to position [229, 0]
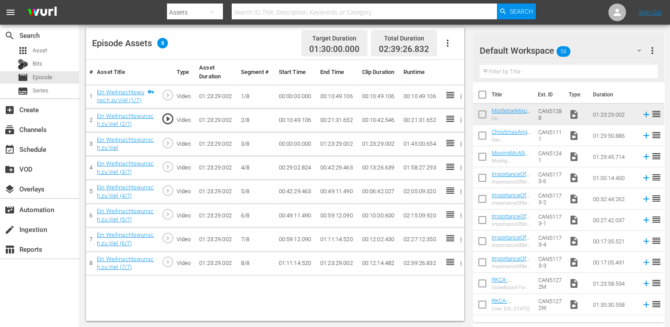
click at [336, 121] on td "00:21:31.652" at bounding box center [337, 120] width 41 height 24
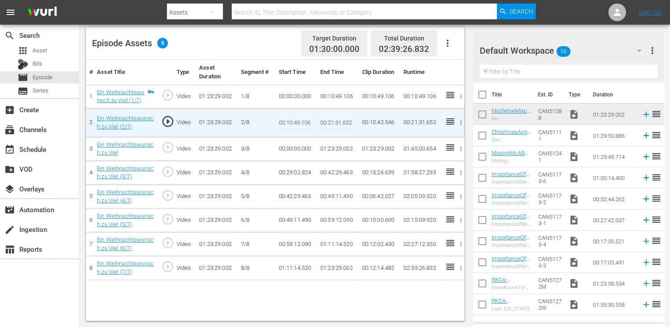
click at [336, 121] on input "00:21:31.652" at bounding box center [337, 122] width 34 height 21
click at [288, 145] on td "00:00:00.000" at bounding box center [295, 149] width 41 height 24
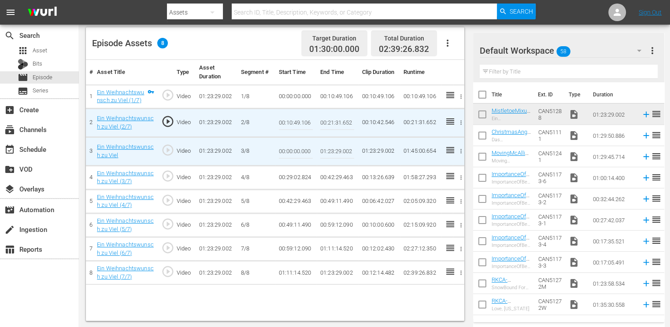
click at [288, 144] on input "00:00:00.000" at bounding box center [296, 151] width 34 height 21
paste input "21:31.652"
type input "00:21:31.652"
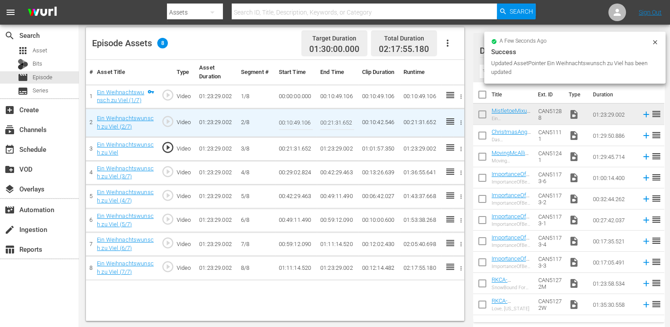
click at [285, 172] on td "00:29:02.824" at bounding box center [295, 173] width 41 height 24
click at [285, 171] on td "00:29:02.824" at bounding box center [295, 173] width 41 height 24
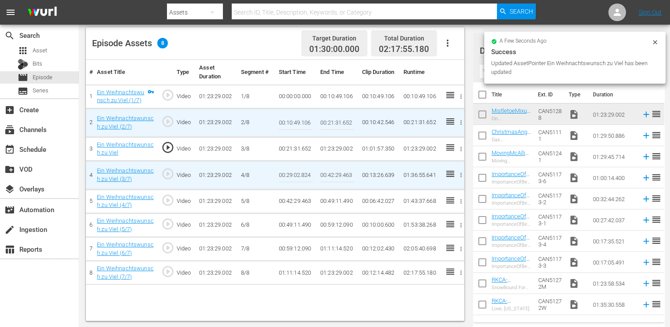
click at [285, 171] on input "00:29:02.824" at bounding box center [296, 175] width 34 height 21
click at [285, 170] on input "00:29:02.824" at bounding box center [296, 175] width 34 height 21
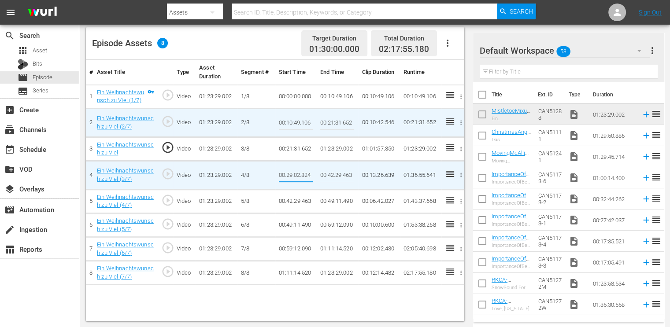
click at [333, 146] on td "01:23:29.002" at bounding box center [337, 149] width 41 height 24
click at [334, 146] on td "01:23:29.002" at bounding box center [337, 149] width 41 height 24
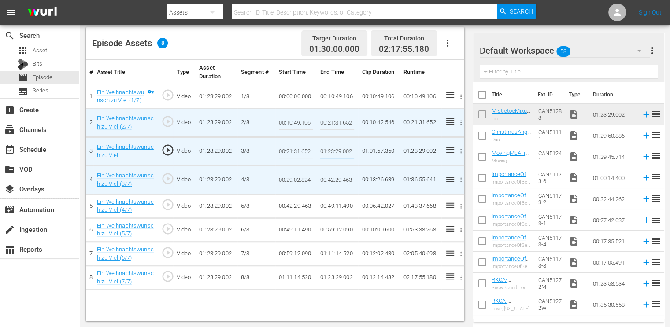
click at [334, 145] on input "01:23:29.002" at bounding box center [337, 151] width 34 height 21
type input "00:29:02.824"
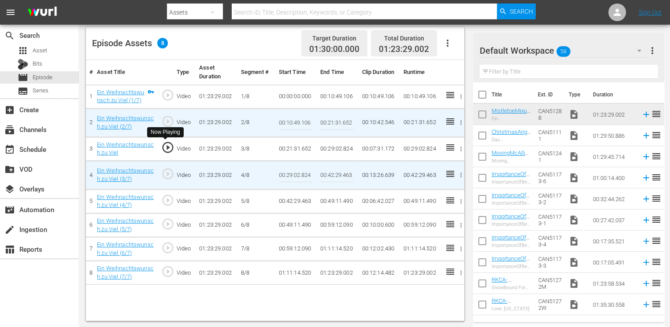
click at [166, 144] on span "play_circle_outline" at bounding box center [167, 147] width 13 height 13
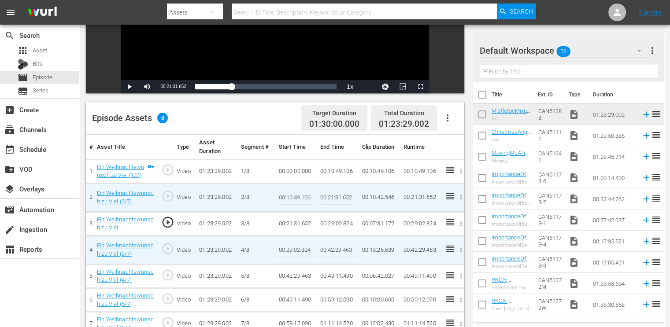
scroll to position [97, 0]
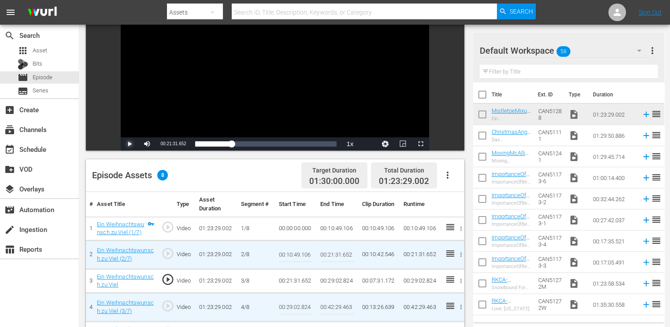
click at [129, 144] on span "Video Player" at bounding box center [129, 144] width 0 height 0
click at [165, 254] on span "play_circle_outline" at bounding box center [167, 253] width 13 height 13
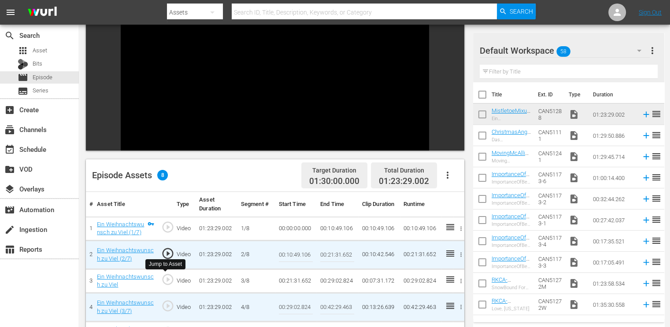
click at [167, 277] on span "play_circle_outline" at bounding box center [167, 279] width 13 height 13
click at [166, 306] on span "play_circle_outline" at bounding box center [167, 305] width 13 height 13
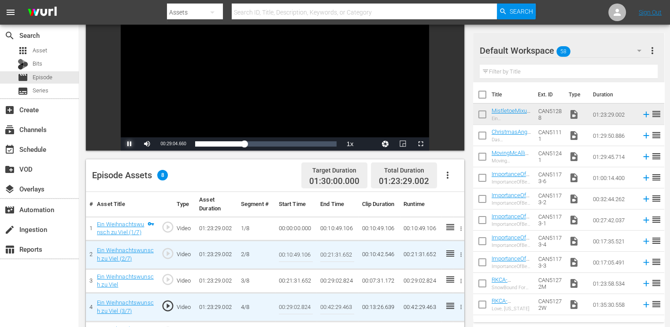
click at [129, 144] on span "Video Player" at bounding box center [129, 144] width 0 height 0
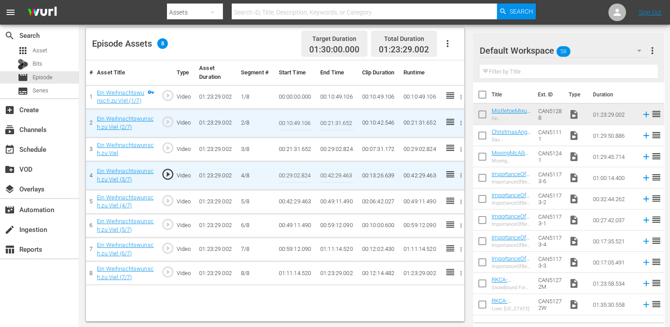
scroll to position [229, 0]
click at [57, 76] on div "movie Episode" at bounding box center [39, 77] width 79 height 12
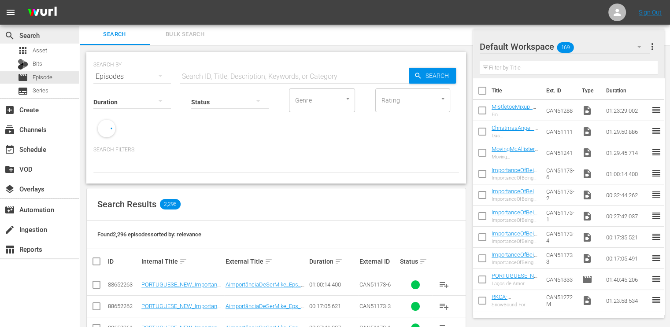
scroll to position [229, 0]
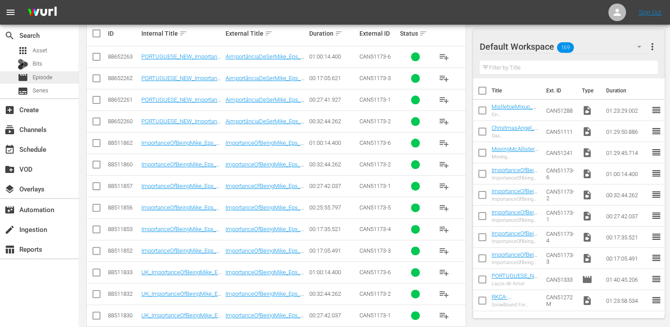
click at [34, 74] on span "Episode" at bounding box center [43, 77] width 20 height 9
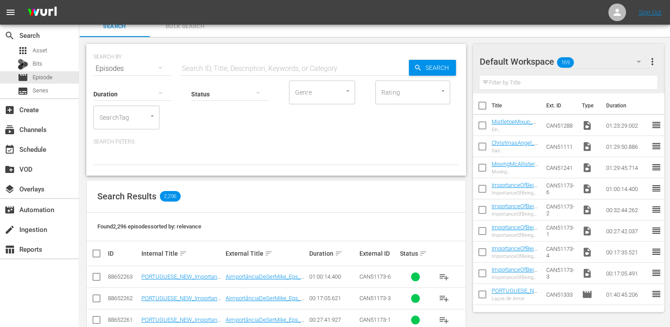
scroll to position [0, 0]
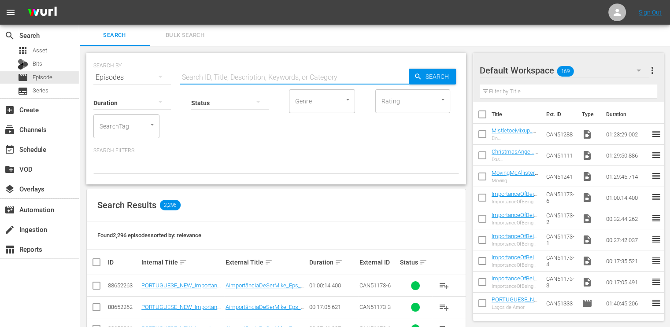
click at [243, 79] on input "text" at bounding box center [294, 77] width 229 height 21
type input "UK_Romance"
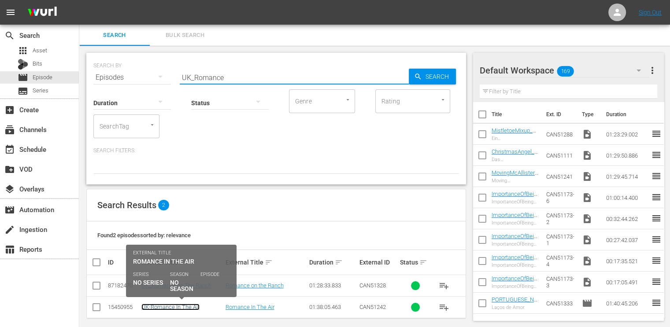
click at [151, 309] on link "UK-Romance In The Air" at bounding box center [170, 307] width 58 height 7
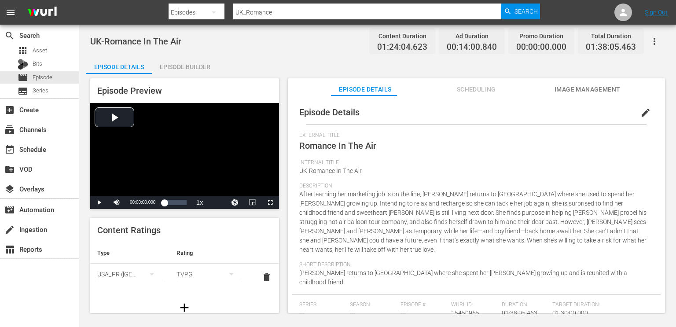
click at [198, 67] on div "Episode Builder" at bounding box center [185, 66] width 66 height 21
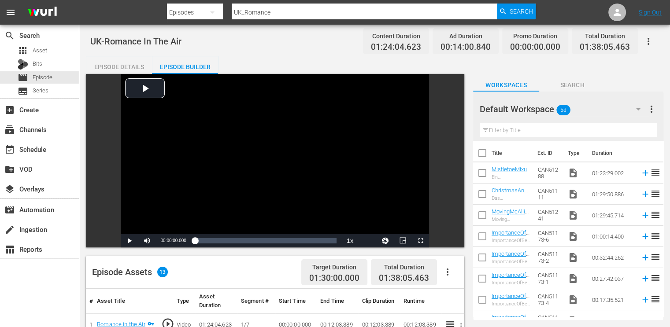
click at [117, 62] on div "Episode Details" at bounding box center [119, 66] width 66 height 21
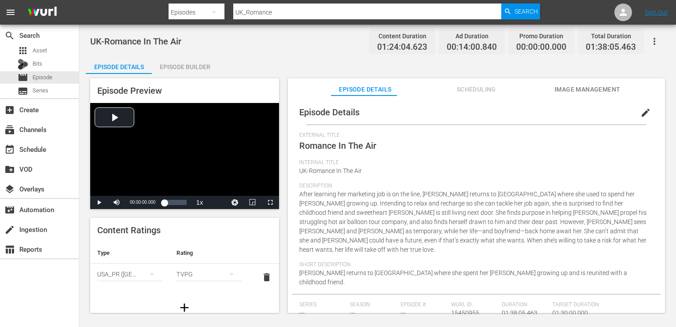
click at [464, 86] on span "Scheduling" at bounding box center [476, 89] width 66 height 11
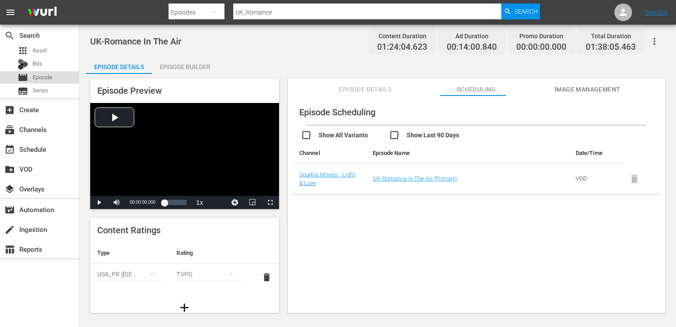
click at [40, 77] on span "Episode" at bounding box center [43, 77] width 20 height 9
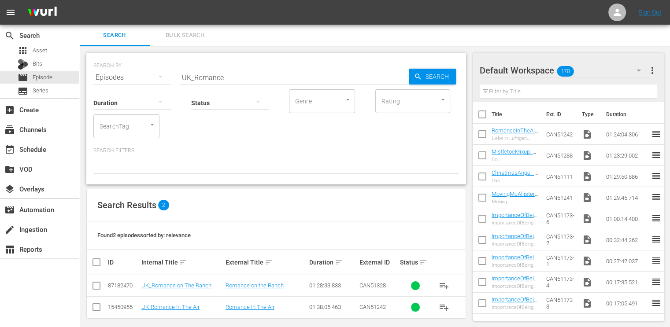
click at [238, 77] on input "UK_Romance" at bounding box center [294, 77] width 229 height 21
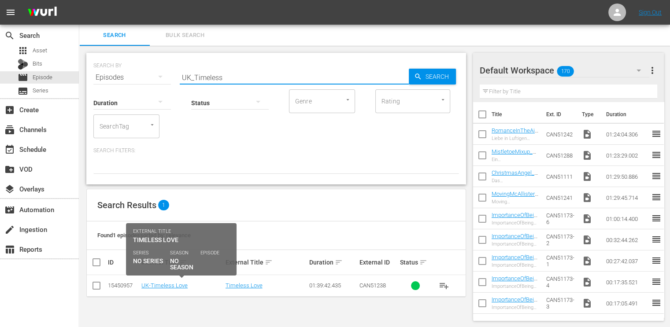
type input "UK_Timeless"
click at [180, 291] on td "UK-Timeless Love" at bounding box center [182, 286] width 84 height 22
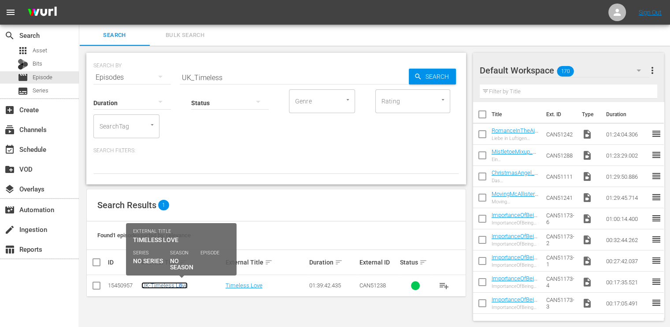
click at [178, 285] on link "UK-Timeless Love" at bounding box center [164, 285] width 46 height 7
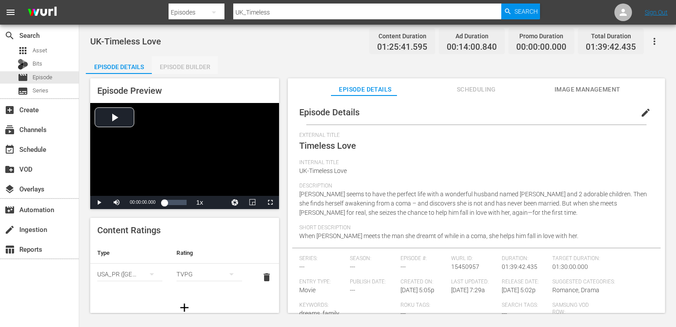
click at [185, 65] on div "Episode Builder" at bounding box center [185, 66] width 66 height 21
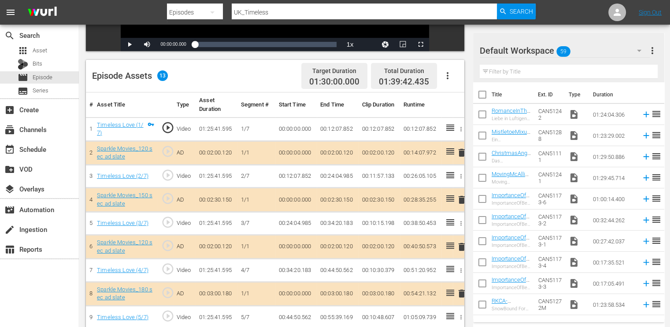
scroll to position [220, 0]
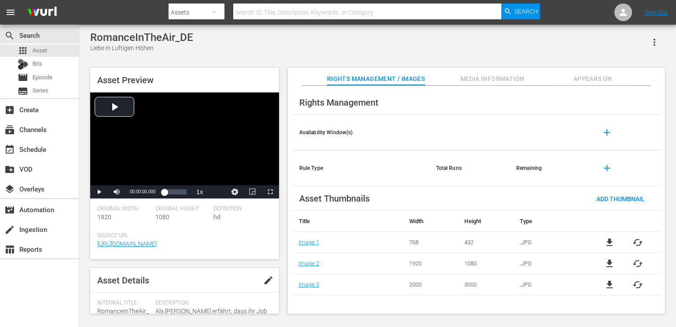
click at [656, 42] on icon "button" at bounding box center [654, 42] width 11 height 11
click at [631, 39] on div "Add To Workspace" at bounding box center [628, 45] width 60 height 21
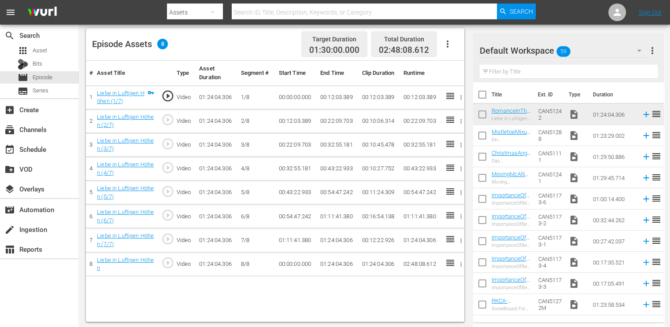
scroll to position [229, 0]
click at [168, 210] on span "play_circle_outline" at bounding box center [167, 214] width 13 height 13
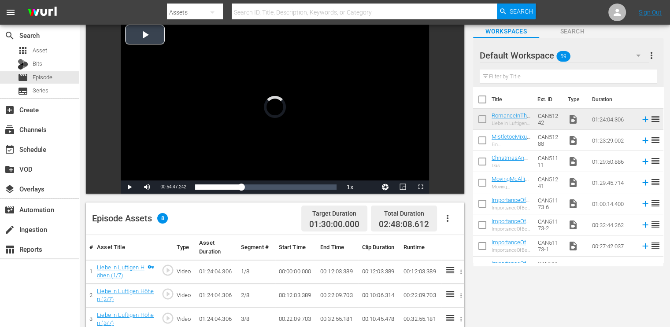
scroll to position [53, 0]
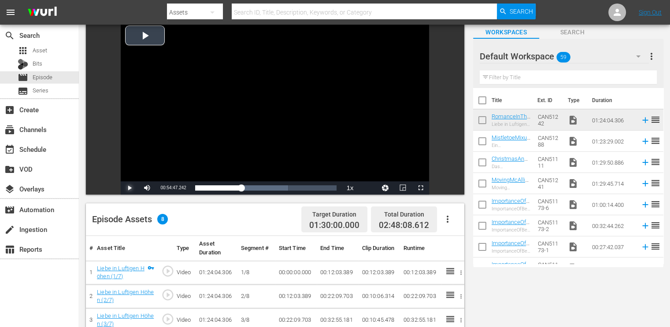
click at [129, 188] on span "Video Player" at bounding box center [129, 188] width 0 height 0
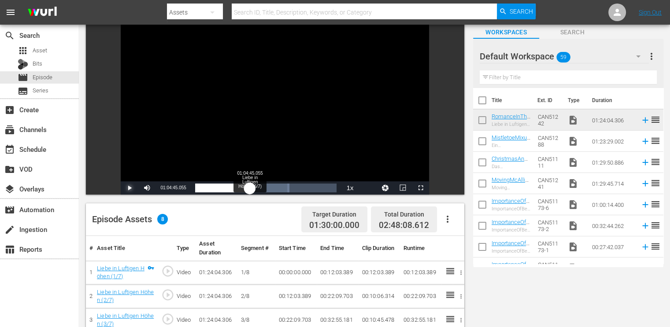
click at [249, 192] on div "Loaded : 66.68% 01:04:45.055 Liebe in Luftigen Höhen (6/7) 00:55:00.817" at bounding box center [266, 187] width 151 height 13
click at [248, 192] on div "01:04:46.389" at bounding box center [221, 188] width 53 height 9
click at [246, 189] on div "01:04:06.446" at bounding box center [222, 188] width 54 height 9
click at [129, 188] on span "Video Player" at bounding box center [129, 188] width 0 height 0
drag, startPoint x: 251, startPoint y: 190, endPoint x: 246, endPoint y: 192, distance: 6.0
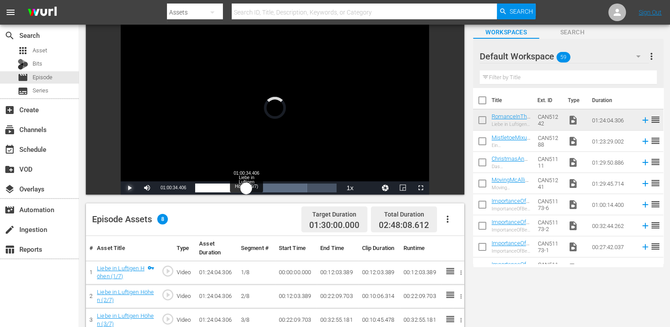
click at [246, 192] on div "01:06:19.826" at bounding box center [220, 188] width 51 height 9
click at [245, 191] on div "01:00:35.444" at bounding box center [220, 188] width 50 height 9
click at [245, 191] on div "00:59:01.968" at bounding box center [220, 188] width 50 height 9
click at [246, 191] on div "01:00:35.295" at bounding box center [220, 188] width 51 height 9
click at [129, 188] on span "Video Player" at bounding box center [129, 188] width 0 height 0
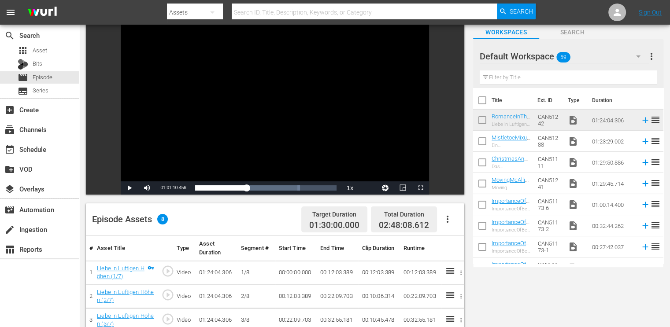
click at [184, 189] on span "01:01:10.456" at bounding box center [173, 187] width 26 height 5
copy div "01:01:10.456 / Duration 01:24:04.305 Loaded : 74.06% 01:01:05.737 Liebe in Luft…"
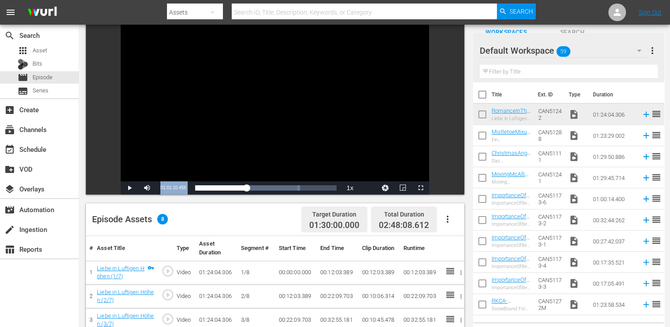
scroll to position [229, 0]
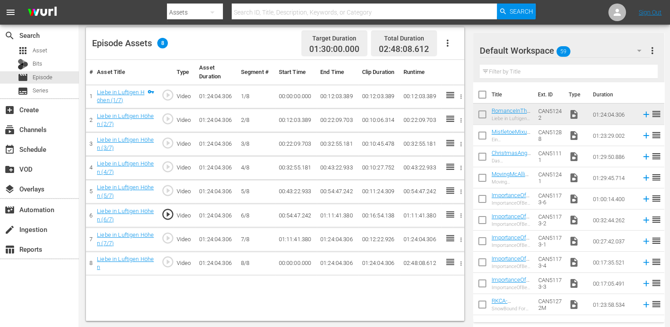
click at [335, 213] on td "01:11:41.380" at bounding box center [337, 216] width 41 height 24
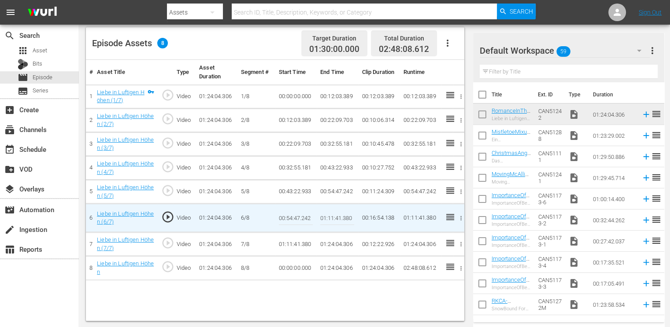
click at [335, 213] on input "01:11:41.380" at bounding box center [337, 217] width 34 height 21
paste input "01:10.456"
type input "01:01:10.456"
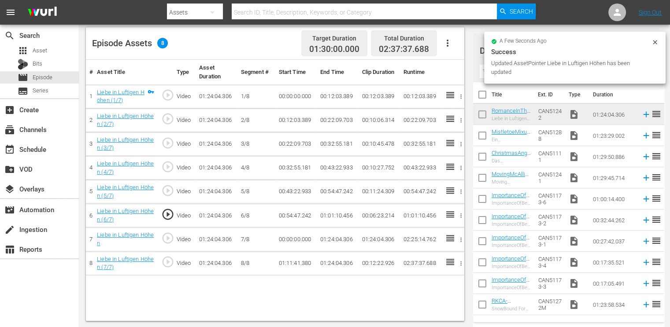
click at [336, 214] on td "01:01:10.456" at bounding box center [337, 216] width 41 height 24
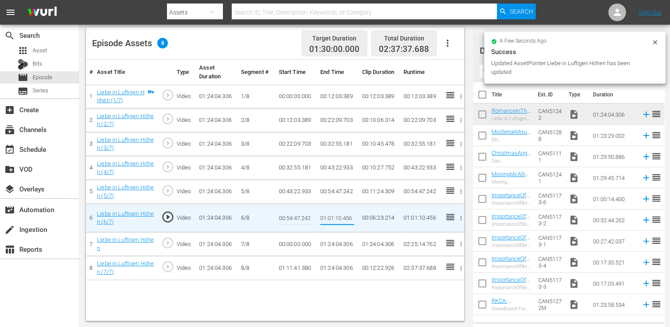
click at [336, 214] on input "01:01:10.456" at bounding box center [337, 217] width 34 height 21
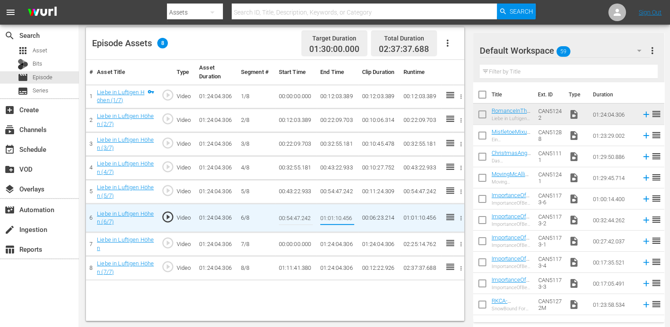
click at [300, 247] on td "00:00:00.000" at bounding box center [295, 244] width 41 height 24
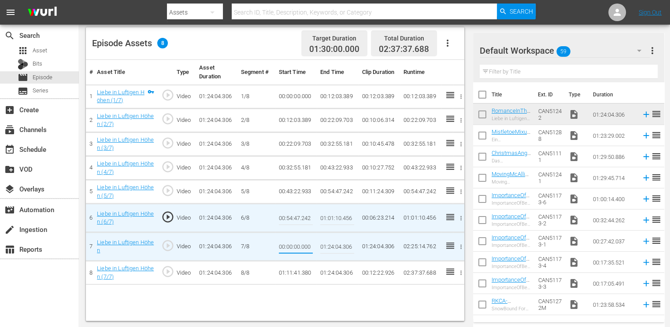
click at [300, 247] on input "00:00:00.000" at bounding box center [296, 246] width 34 height 21
type input "01:01:10.456"
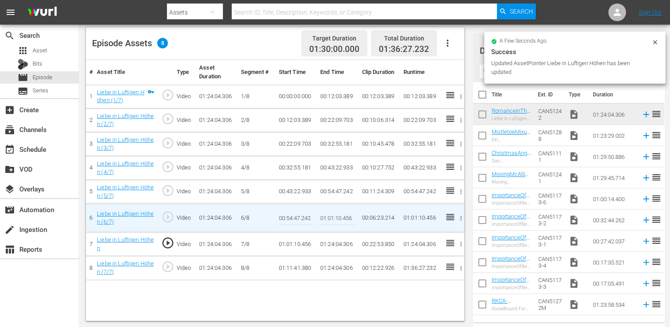
click at [295, 271] on td "01:11:41.380" at bounding box center [295, 268] width 41 height 24
click at [294, 267] on td "01:11:41.380" at bounding box center [295, 268] width 41 height 24
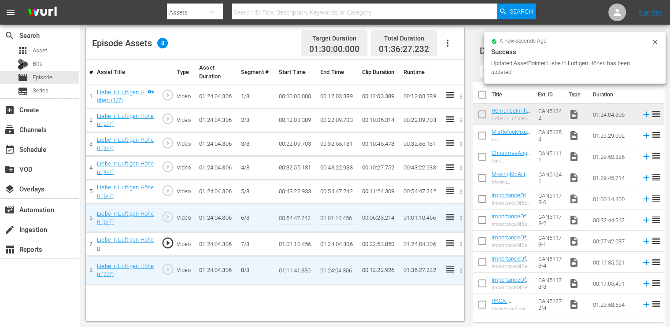
click at [294, 267] on input "01:11:41.380" at bounding box center [296, 270] width 34 height 21
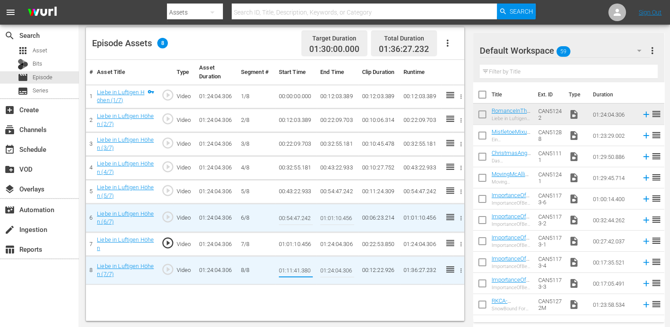
click at [332, 241] on td "01:24:04.306" at bounding box center [337, 244] width 41 height 24
click at [332, 242] on td "01:24:04.306" at bounding box center [337, 244] width 41 height 24
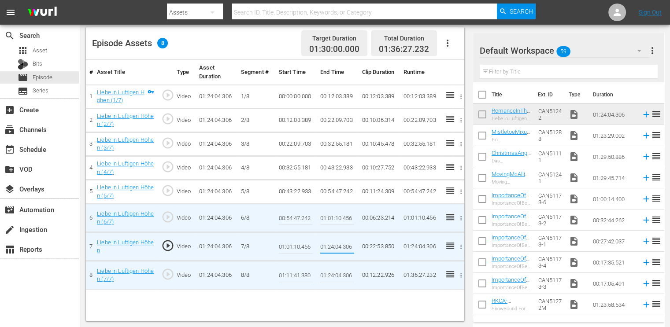
click at [332, 242] on input "01:24:04.306" at bounding box center [337, 246] width 34 height 21
type input "01:11:41.380"
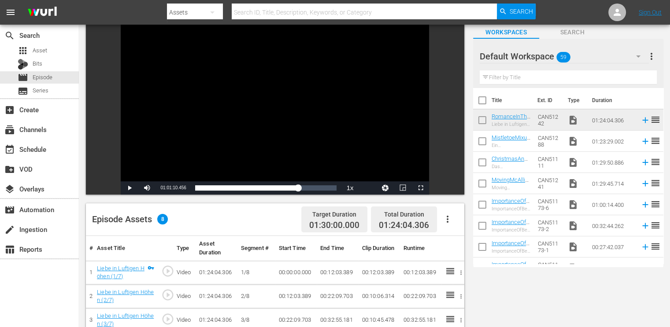
scroll to position [0, 0]
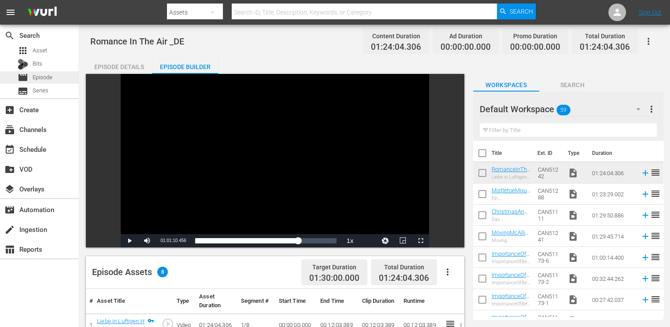
click at [63, 75] on div "movie Episode" at bounding box center [39, 77] width 79 height 12
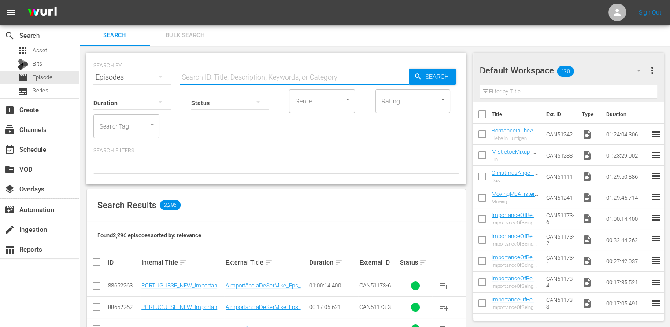
click at [197, 77] on input "text" at bounding box center [294, 77] width 229 height 21
type input "_DE"
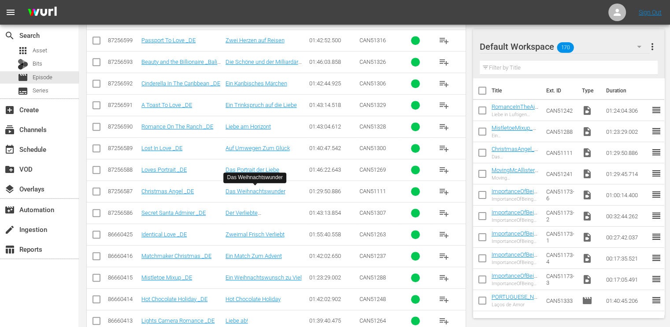
scroll to position [528, 0]
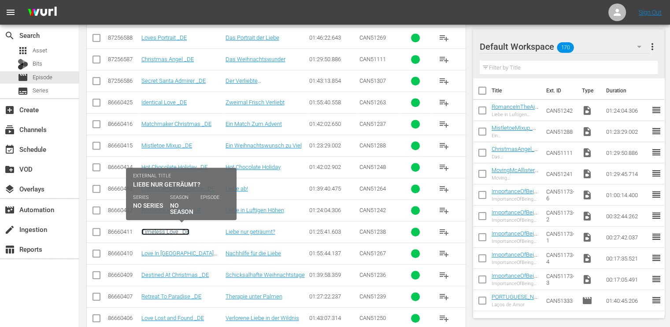
click at [173, 229] on link "Timeless Love _DE" at bounding box center [165, 232] width 48 height 7
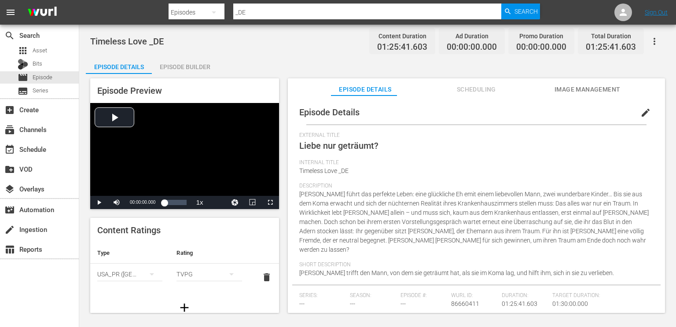
click at [136, 67] on div "Episode Details" at bounding box center [119, 66] width 66 height 21
click at [173, 65] on div "Episode Builder" at bounding box center [185, 66] width 66 height 21
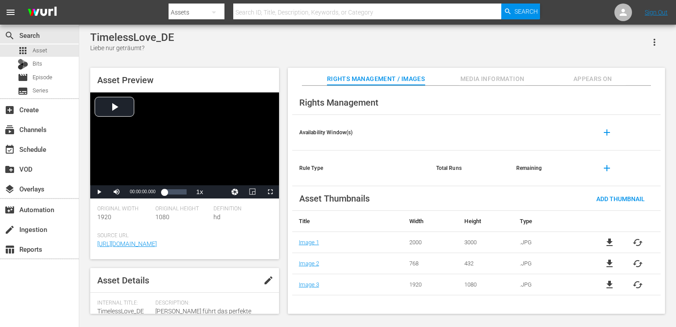
click at [653, 42] on icon "button" at bounding box center [654, 42] width 11 height 11
click at [632, 47] on div "Add To Workspace" at bounding box center [628, 45] width 60 height 21
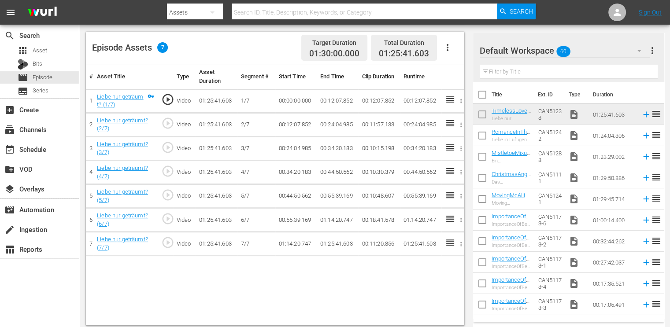
scroll to position [229, 0]
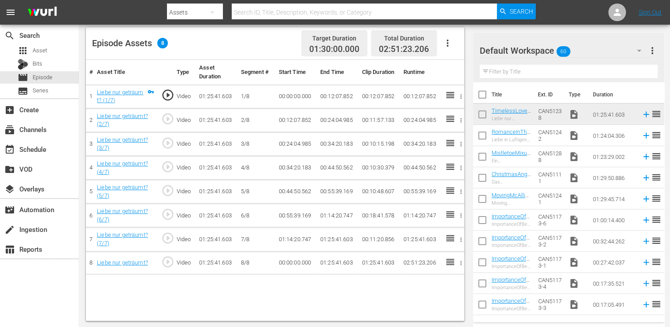
click at [170, 214] on span "play_circle_outline" at bounding box center [167, 214] width 13 height 13
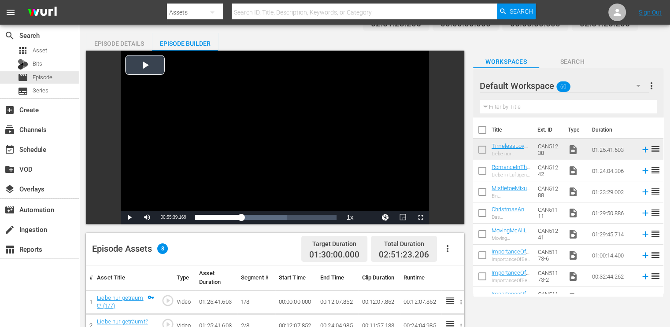
scroll to position [9, 0]
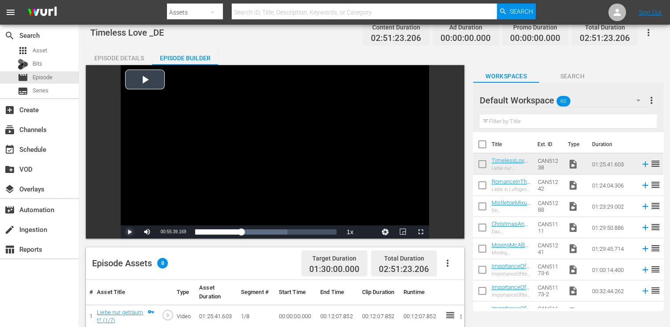
click at [129, 232] on span "Video Player" at bounding box center [129, 232] width 0 height 0
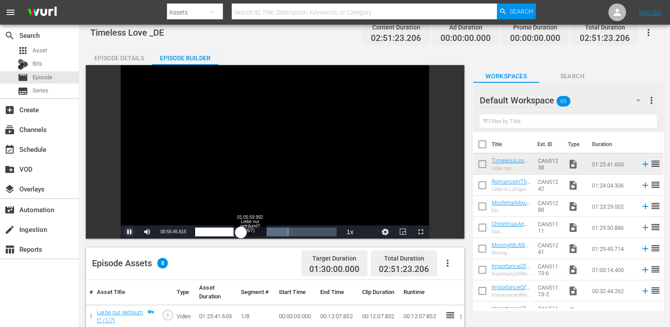
click at [249, 236] on div "Loaded : 66.35% 01:05:59.992 Liebe nur geträumt? (6/7) 00:55:45.996" at bounding box center [266, 232] width 142 height 9
click at [250, 232] on div "01:06:10.598" at bounding box center [222, 232] width 55 height 9
click at [249, 232] on div "01:07:07.791" at bounding box center [222, 232] width 54 height 9
click at [129, 232] on span "Video Player" at bounding box center [129, 232] width 0 height 0
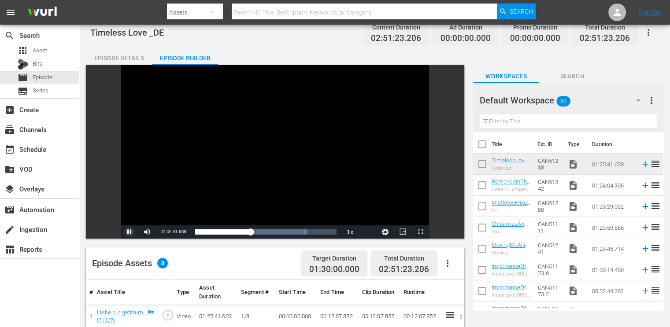
click at [129, 232] on span "Video Player" at bounding box center [129, 232] width 0 height 0
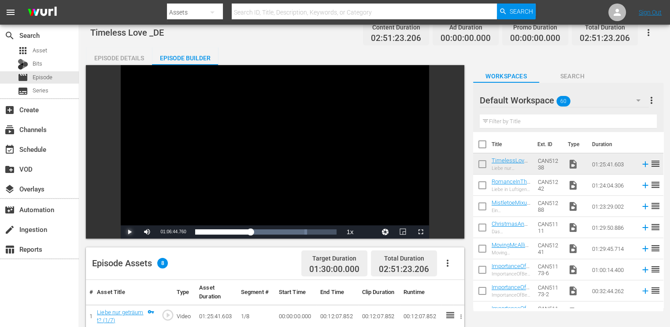
click at [129, 232] on span "Video Player" at bounding box center [129, 232] width 0 height 0
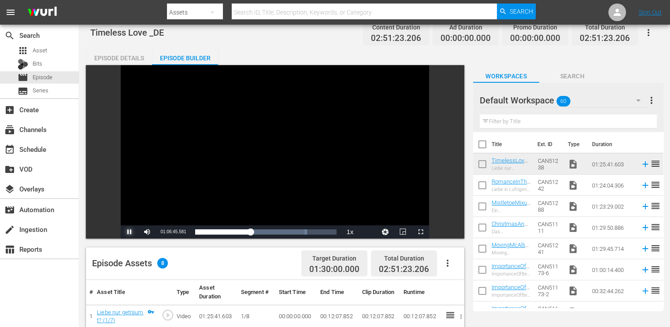
click at [129, 232] on span "Video Player" at bounding box center [129, 232] width 0 height 0
click at [180, 232] on span "01:06:46.176" at bounding box center [173, 231] width 26 height 5
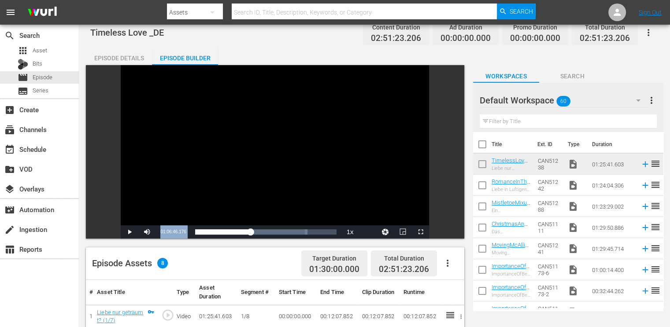
click at [180, 232] on span "01:06:46.176" at bounding box center [173, 231] width 26 height 5
copy div "01:06:46.176 / Duration 01:25:41.603 Loaded : 79.20% 00:45:46.446 Liebe nur get…"
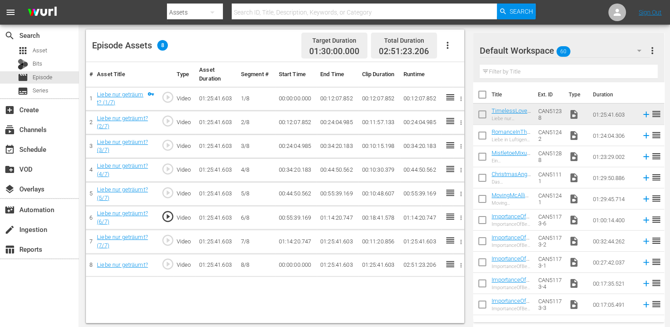
scroll to position [229, 0]
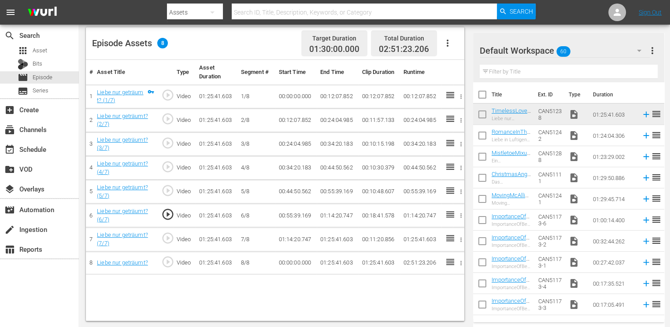
click at [331, 217] on td "01:14:20.747" at bounding box center [337, 216] width 41 height 24
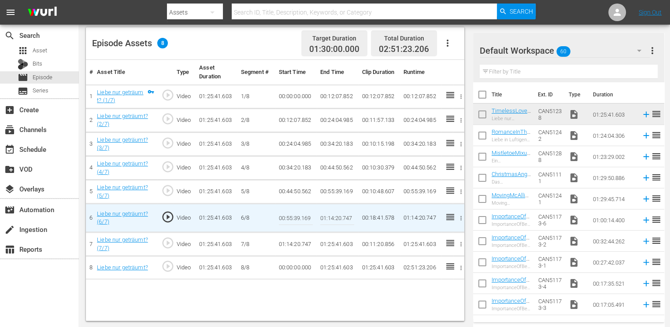
click at [331, 217] on input "01:14:20.747" at bounding box center [337, 217] width 34 height 21
paste input "06:46.176"
type input "01:06:46.176"
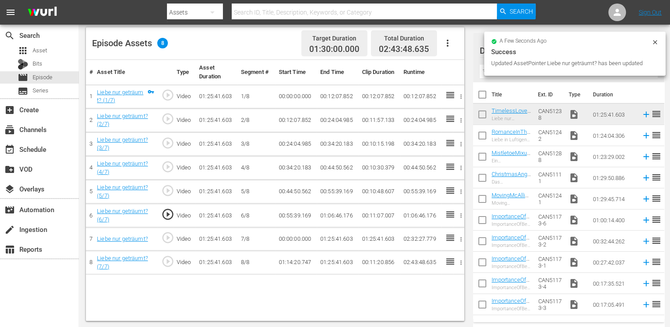
click at [292, 240] on td "00:00:00.000" at bounding box center [295, 239] width 41 height 23
click at [293, 240] on td "00:00:00.000" at bounding box center [295, 239] width 41 height 23
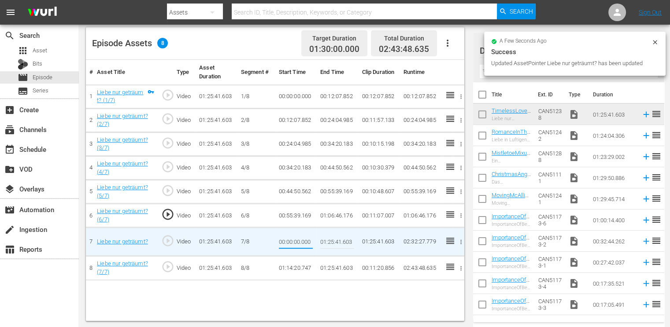
click at [293, 240] on input "00:00:00.000" at bounding box center [296, 241] width 34 height 21
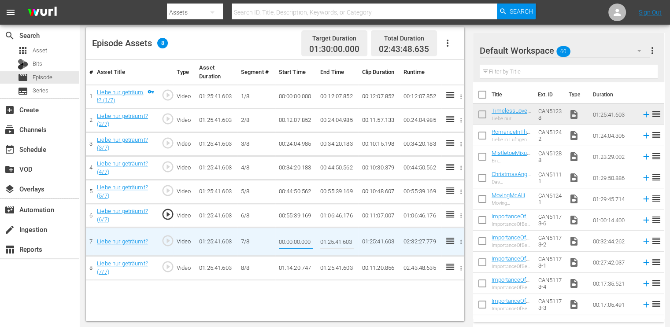
type input "01:06:46.176"
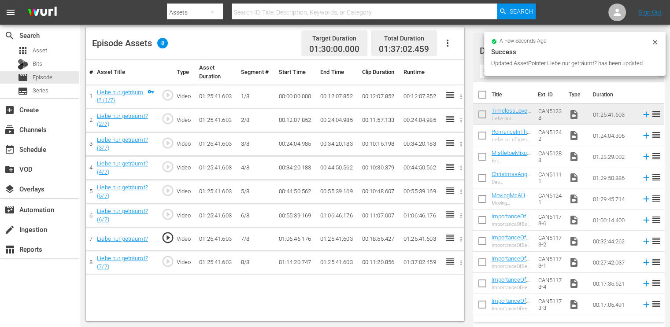
click at [296, 261] on td "01:14:20.747" at bounding box center [295, 263] width 41 height 24
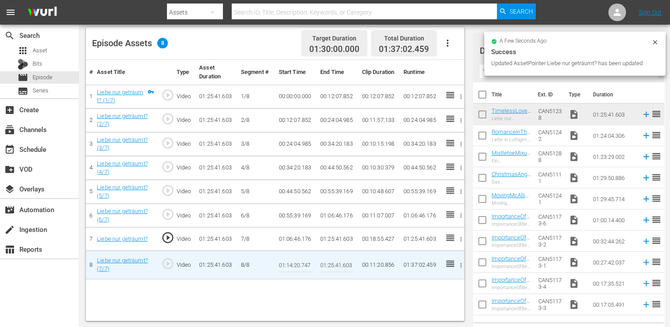
click at [296, 261] on input "01:14:20.747" at bounding box center [296, 264] width 34 height 21
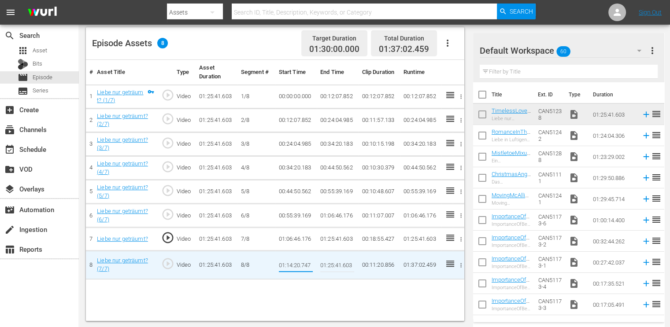
click at [337, 239] on td "01:25:41.603" at bounding box center [337, 239] width 41 height 23
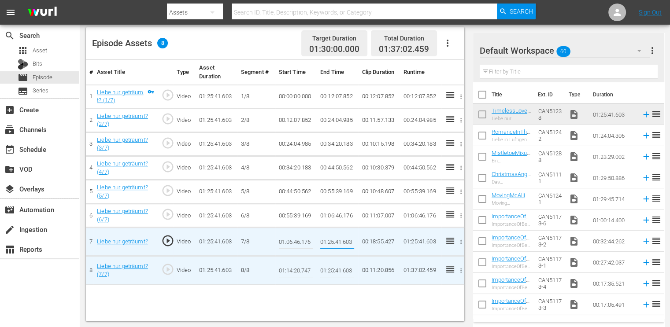
click at [337, 239] on input "01:25:41.603" at bounding box center [337, 241] width 34 height 21
type input "01:14:20.747"
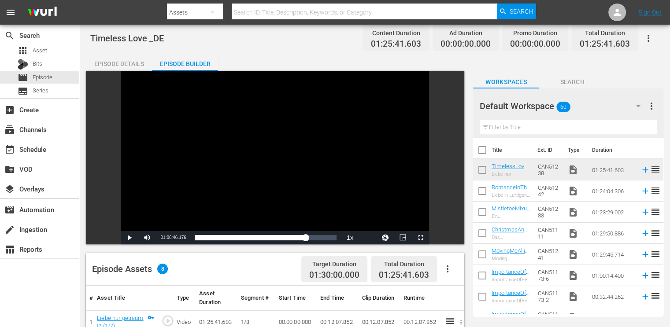
scroll to position [0, 0]
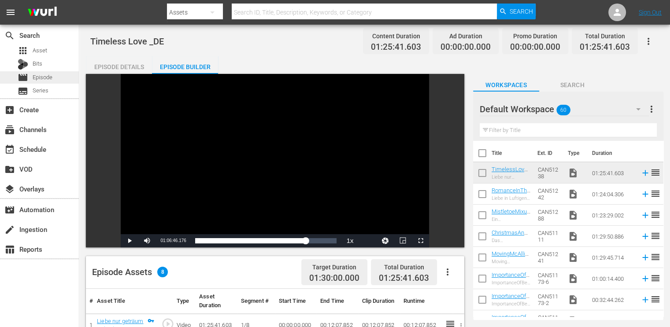
click at [42, 80] on span "Episode" at bounding box center [43, 77] width 20 height 9
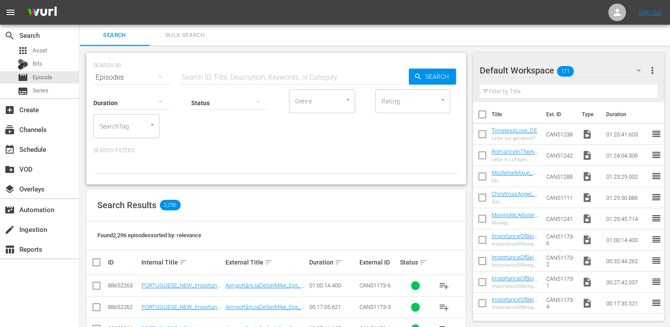
click at [220, 80] on input "text" at bounding box center [294, 77] width 229 height 21
type input "+"
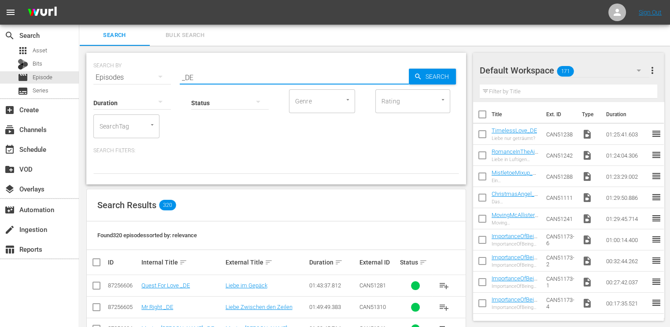
click at [181, 79] on input "_DE" at bounding box center [294, 77] width 229 height 21
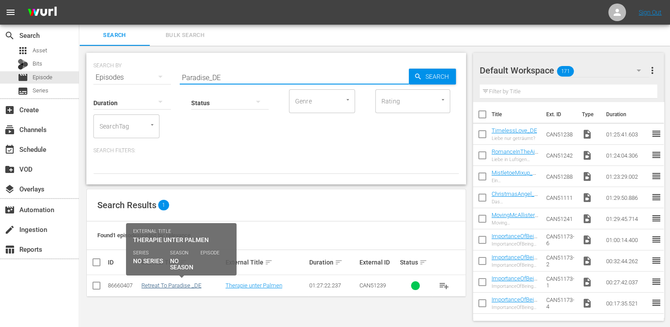
type input "Paradise_DE"
click at [174, 287] on link "Retreat To Paradise _DE" at bounding box center [171, 285] width 60 height 7
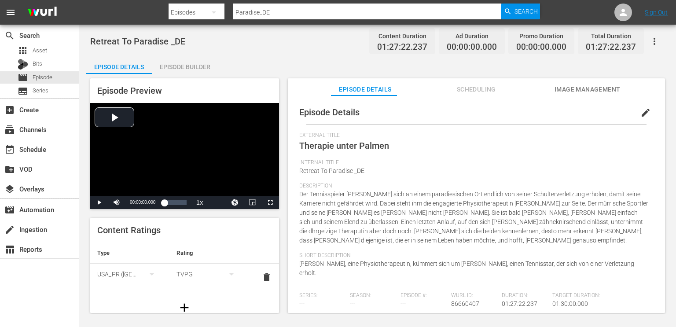
click at [198, 68] on div "Episode Builder" at bounding box center [185, 66] width 66 height 21
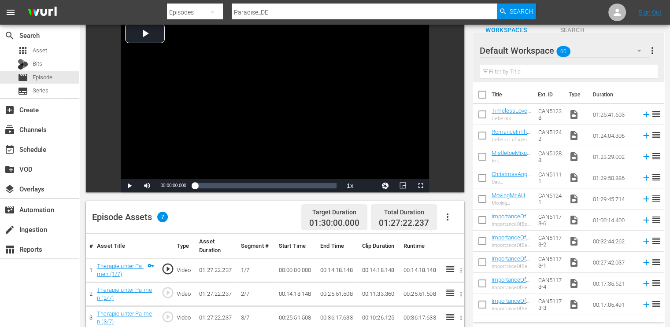
scroll to position [220, 0]
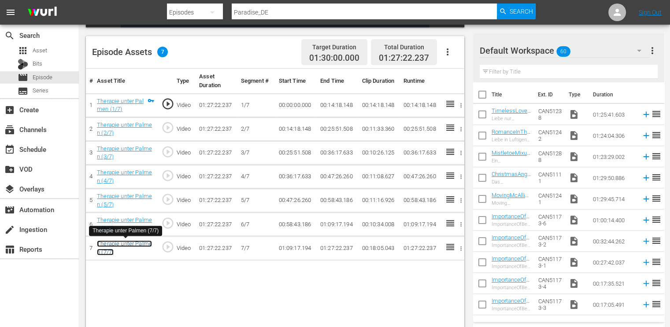
drag, startPoint x: 120, startPoint y: 248, endPoint x: 108, endPoint y: 246, distance: 11.6
drag, startPoint x: 108, startPoint y: 246, endPoint x: 100, endPoint y: 243, distance: 9.2
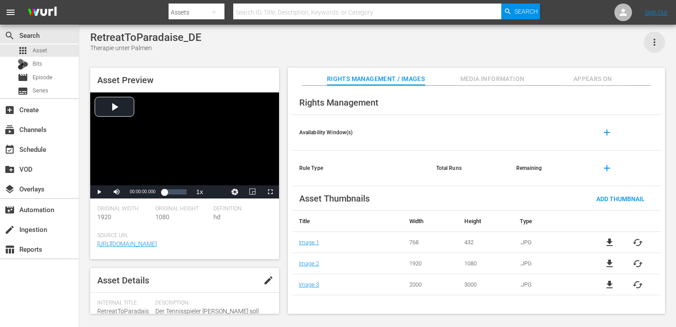
click at [652, 39] on icon "button" at bounding box center [654, 42] width 11 height 11
click at [634, 44] on div "Add To Workspace" at bounding box center [628, 45] width 60 height 21
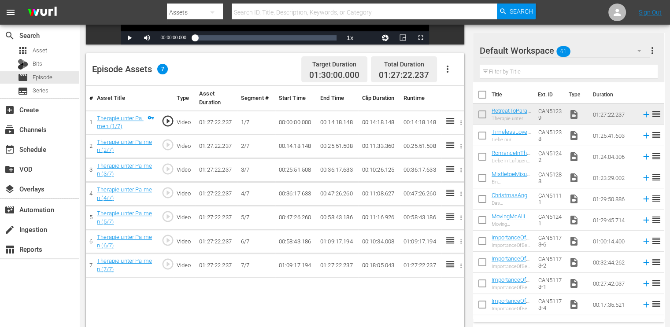
scroll to position [229, 0]
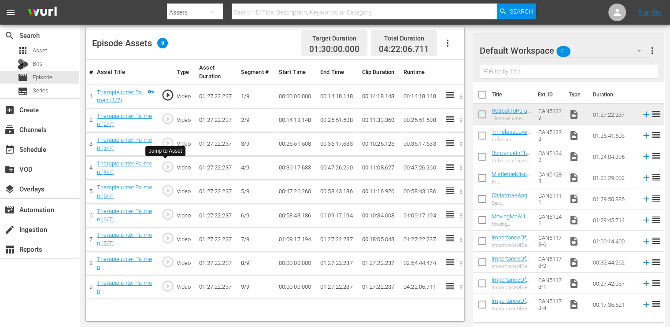
click at [170, 167] on span "play_circle_outline" at bounding box center [167, 166] width 13 height 13
click at [169, 168] on span "play_circle_outline" at bounding box center [167, 166] width 13 height 13
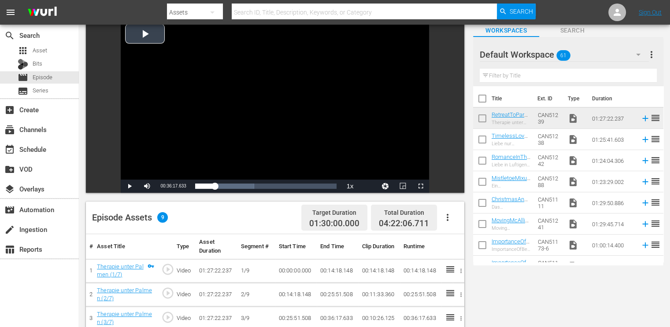
scroll to position [53, 0]
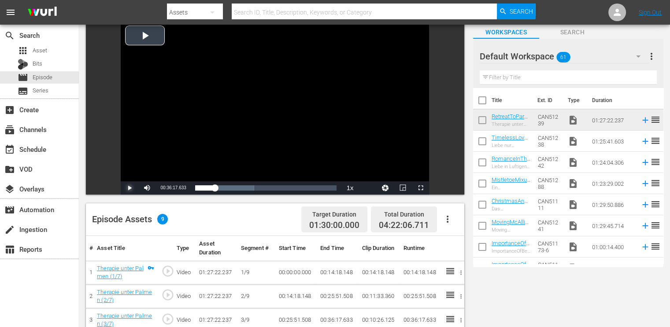
click at [129, 188] on span "Video Player" at bounding box center [129, 188] width 0 height 0
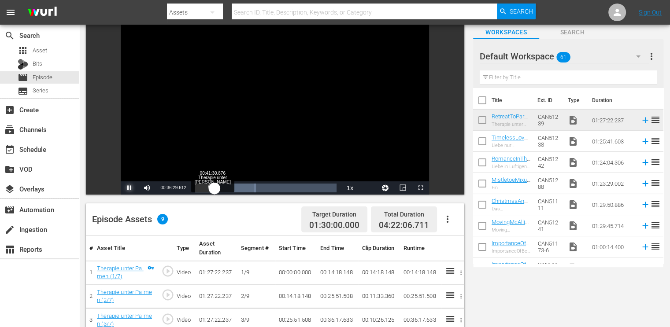
click at [215, 192] on div "00:36:29.728" at bounding box center [205, 188] width 20 height 9
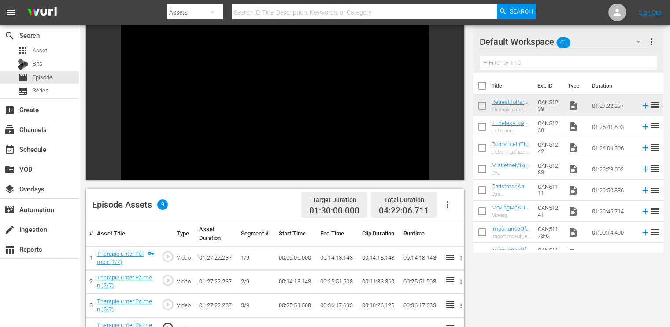
scroll to position [9, 0]
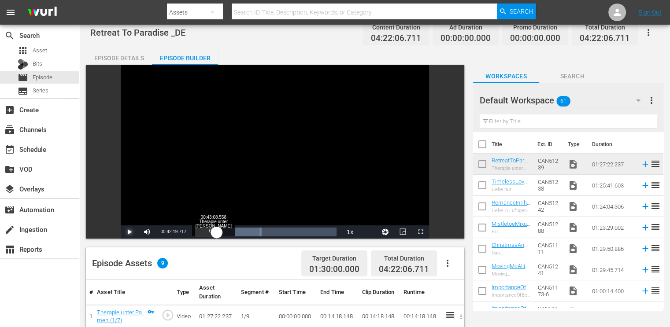
click at [217, 232] on div "00:40:03.922" at bounding box center [206, 232] width 22 height 9
click at [217, 232] on div "00:41:30.876" at bounding box center [206, 232] width 22 height 9
click at [217, 232] on div "00:39:57.204" at bounding box center [206, 232] width 22 height 9
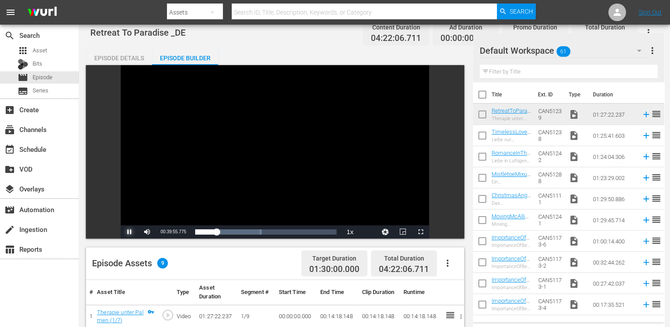
scroll to position [185, 0]
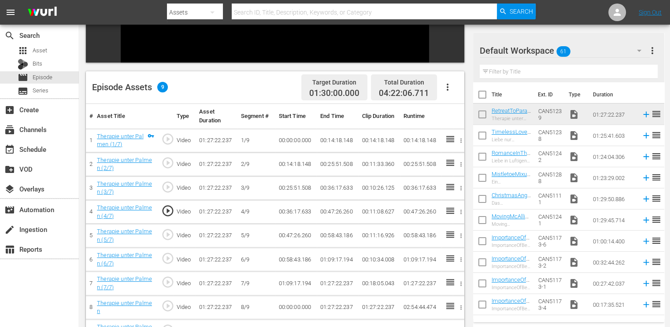
click at [169, 236] on span "play_circle_outline" at bounding box center [167, 234] width 13 height 13
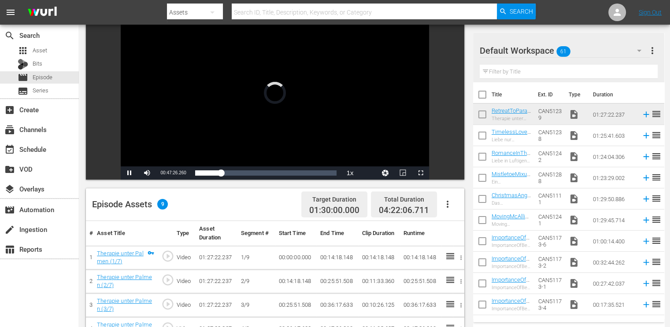
scroll to position [53, 0]
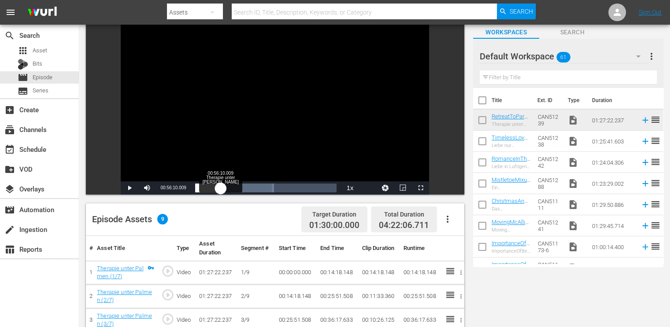
click at [221, 186] on div "00:47:32.182" at bounding box center [208, 188] width 26 height 9
click at [225, 187] on div "00:56:11.919" at bounding box center [210, 188] width 30 height 9
click at [226, 187] on div "00:58:38.448" at bounding box center [210, 188] width 31 height 9
click at [226, 187] on div "00:57:48.942" at bounding box center [210, 188] width 31 height 9
click at [226, 187] on div "00:57:48.403" at bounding box center [210, 188] width 31 height 9
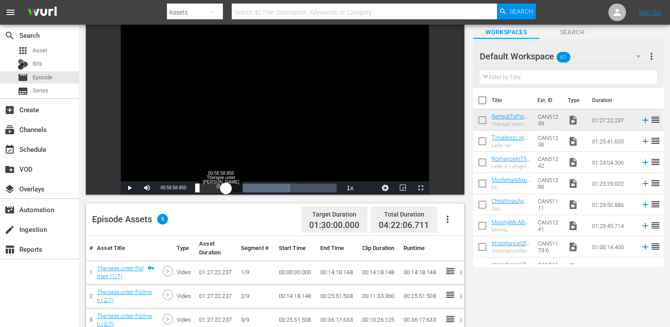
click at [225, 188] on div "00:57:48.160" at bounding box center [210, 188] width 31 height 9
click at [225, 190] on div "00:56:59.325" at bounding box center [210, 188] width 31 height 9
click at [221, 191] on div "00:56:30.911" at bounding box center [210, 188] width 30 height 9
click at [221, 189] on div "00:48:09.011" at bounding box center [208, 188] width 26 height 9
click at [224, 189] on div "00:53:45.541" at bounding box center [209, 188] width 29 height 9
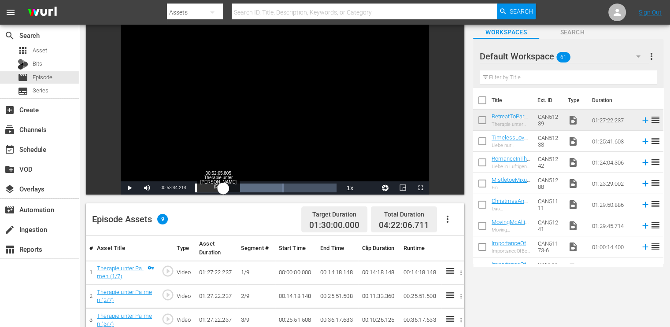
click at [223, 188] on div "00:53:44.296" at bounding box center [209, 188] width 28 height 9
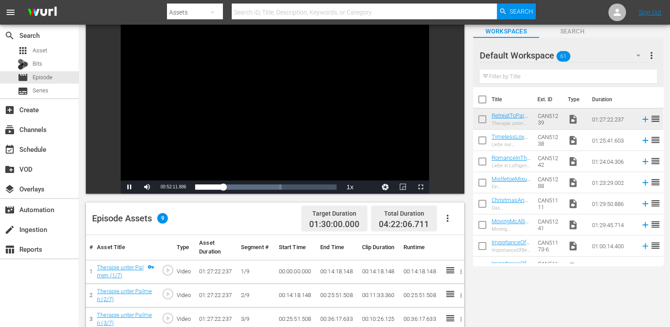
scroll to position [9, 0]
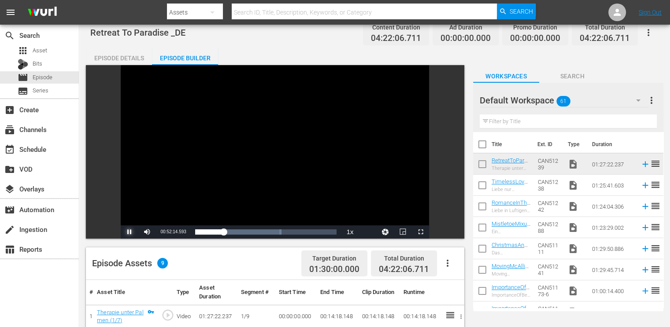
click at [129, 232] on span "Video Player" at bounding box center [129, 232] width 0 height 0
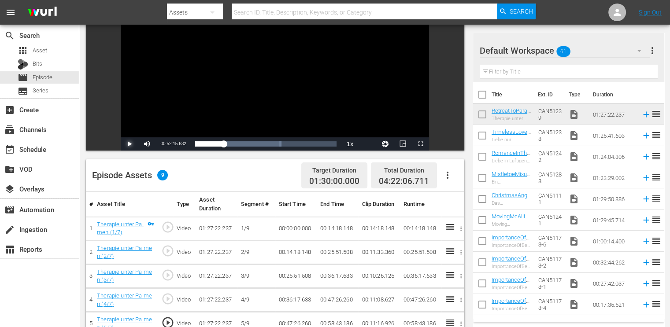
scroll to position [53, 0]
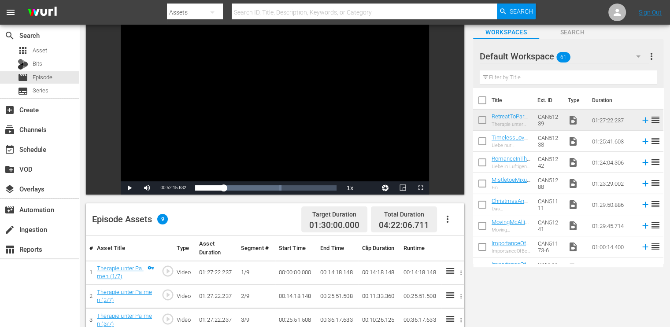
click at [173, 184] on div "Current Time 00:52:15.632" at bounding box center [173, 187] width 34 height 13
copy div "00:52:15.632 / Duration 01:27:22.237 Loaded : 61.06% 00:20:21.017 Therapie unte…"
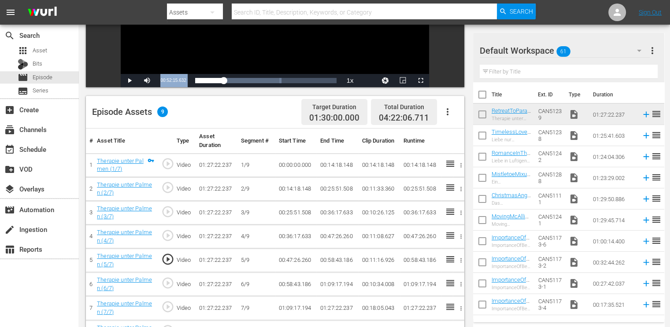
scroll to position [229, 0]
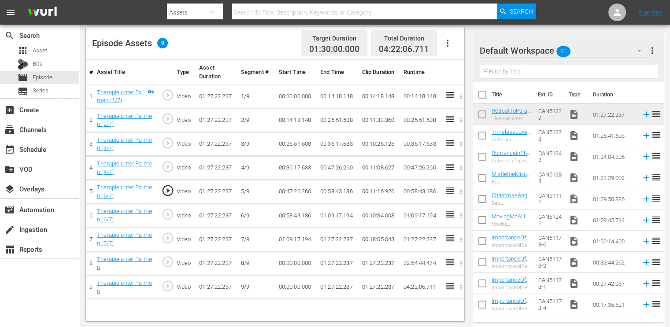
click at [332, 192] on td "00:58:43.186" at bounding box center [337, 192] width 41 height 24
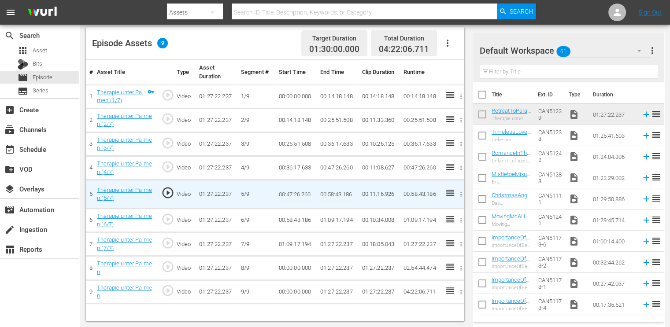
click at [332, 192] on input "00:58:43.186" at bounding box center [337, 194] width 34 height 21
paste input "2:15.632"
type input "00:52:15.632"
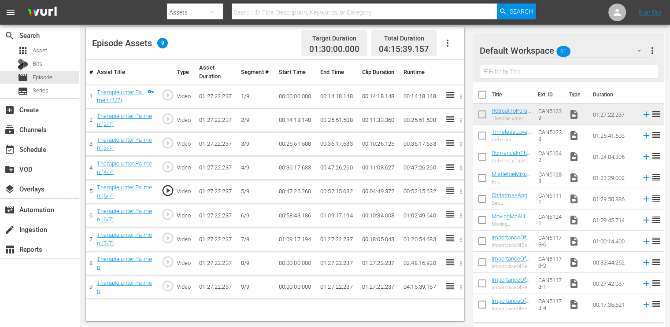
click at [281, 218] on td "00:58:43.186" at bounding box center [295, 216] width 41 height 24
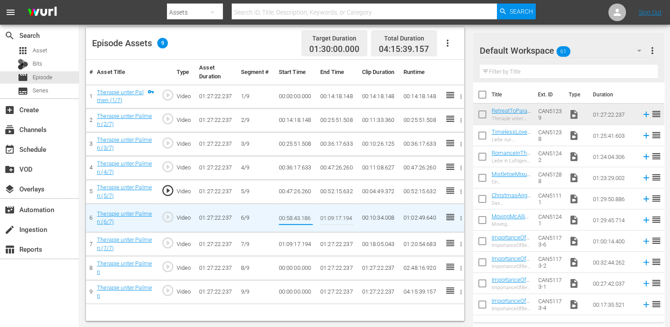
click at [281, 218] on input "00:58:43.186" at bounding box center [296, 217] width 34 height 21
click at [345, 188] on td "00:52:15.632" at bounding box center [337, 192] width 41 height 24
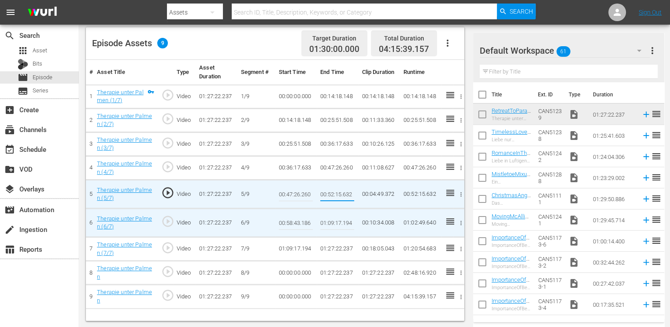
click at [345, 188] on input "00:52:15.632" at bounding box center [337, 194] width 34 height 21
type input "00:58:43.186"
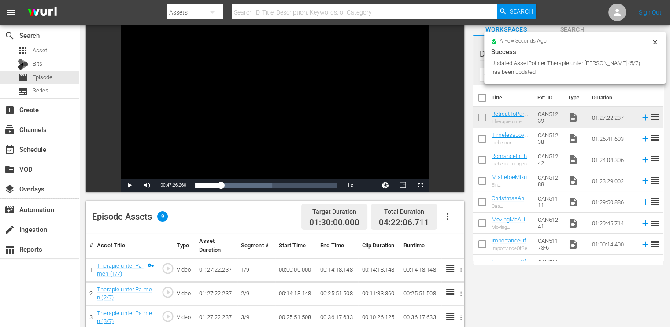
scroll to position [53, 0]
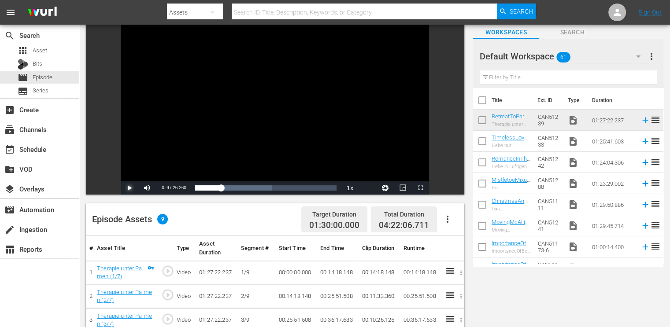
click at [129, 188] on span "Video Player" at bounding box center [129, 188] width 0 height 0
click at [226, 188] on div "00:47:28.633" at bounding box center [211, 188] width 32 height 9
click at [226, 188] on div "00:58:36.531" at bounding box center [210, 188] width 31 height 9
click at [226, 188] on div "00:56:59.722" at bounding box center [210, 188] width 31 height 9
click at [226, 188] on div "00:56:59.489" at bounding box center [210, 188] width 31 height 9
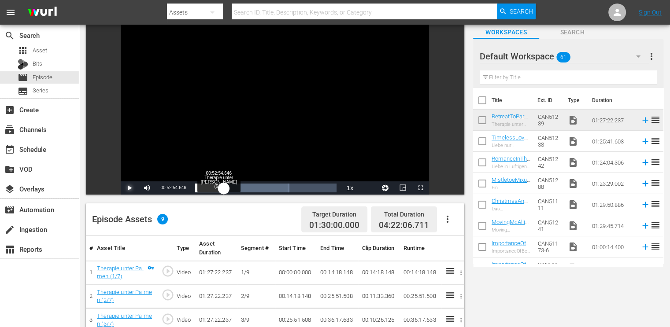
click at [223, 190] on div "00:56:59.319" at bounding box center [209, 188] width 29 height 9
click at [224, 191] on div "00:52:56.879" at bounding box center [209, 188] width 29 height 9
click at [225, 191] on div "00:52:55.035" at bounding box center [210, 188] width 30 height 9
click at [225, 191] on div "00:55:22.018" at bounding box center [210, 188] width 30 height 9
click at [225, 191] on div "00:55:21.625" at bounding box center [210, 188] width 30 height 9
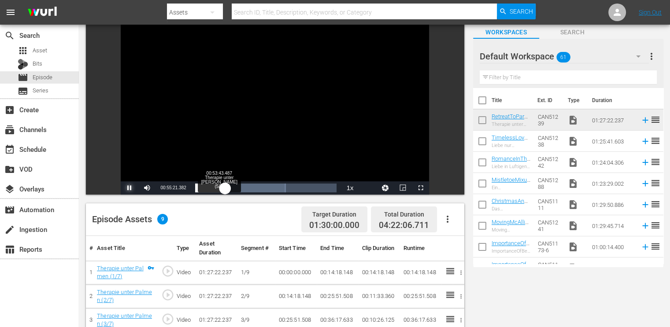
click at [224, 191] on div "00:55:21.493" at bounding box center [210, 188] width 30 height 9
click at [224, 191] on div "00:53:45.366" at bounding box center [209, 188] width 29 height 9
click at [129, 188] on span "Video Player" at bounding box center [129, 188] width 0 height 0
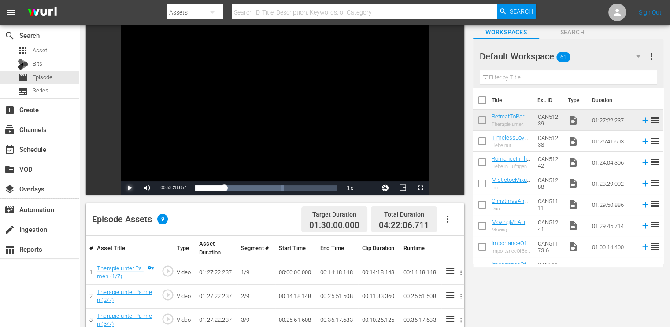
click at [129, 188] on span "Video Player" at bounding box center [129, 188] width 0 height 0
click at [173, 187] on span "00:53:48.109" at bounding box center [173, 187] width 26 height 5
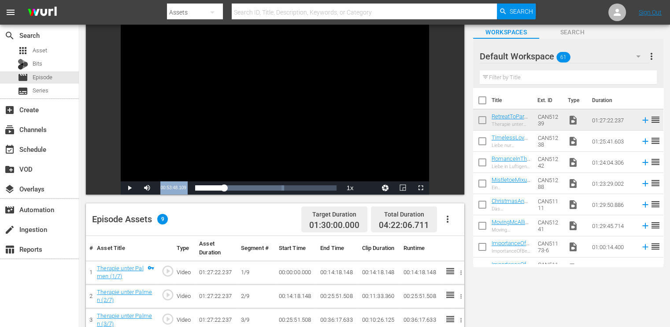
copy div "00:53:48.109 / Duration 01:27:22.237 Loaded : 62.78% 00:50:28.124 Therapie unte…"
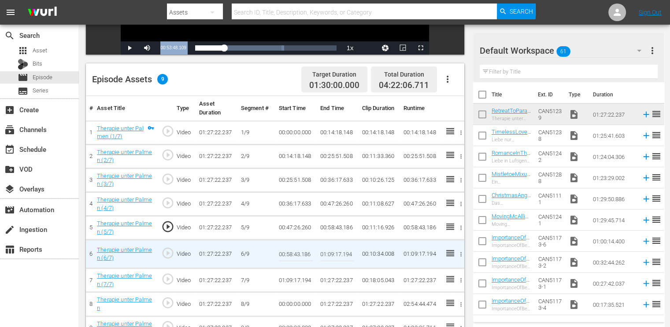
scroll to position [229, 0]
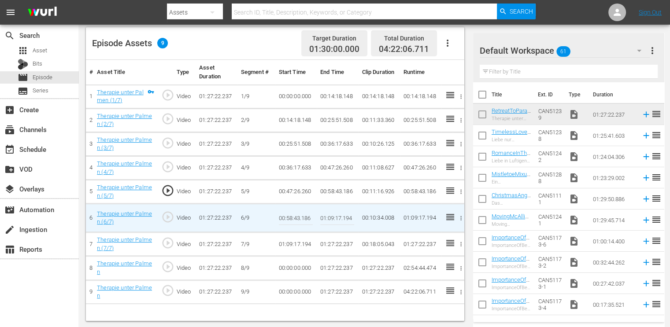
click at [332, 190] on td "00:58:43.186" at bounding box center [337, 192] width 41 height 24
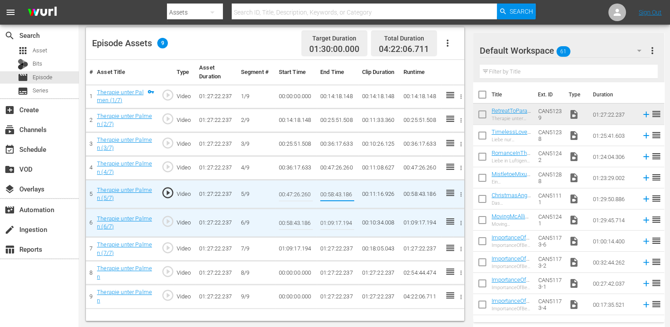
click at [332, 190] on input "00:58:43.186" at bounding box center [337, 194] width 34 height 21
type input "00:53:48.109"
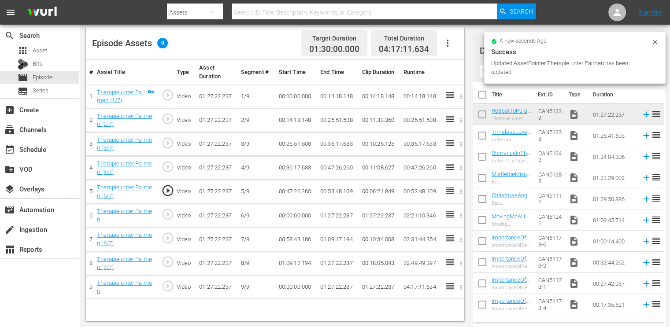
click at [331, 188] on td "00:53:48.109" at bounding box center [337, 192] width 41 height 24
click at [332, 188] on td "00:53:48.109" at bounding box center [337, 192] width 41 height 24
click at [332, 190] on td "00:53:48.109" at bounding box center [337, 192] width 41 height 24
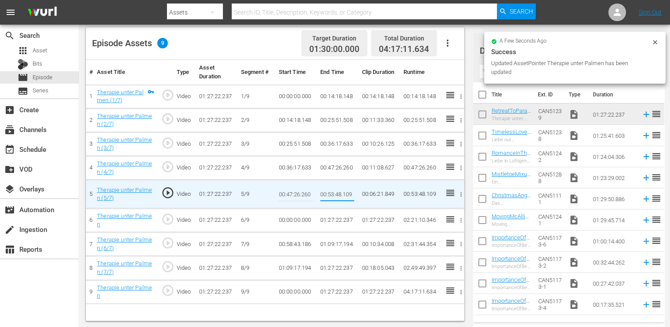
click at [332, 190] on input "00:53:48.109" at bounding box center [337, 194] width 34 height 21
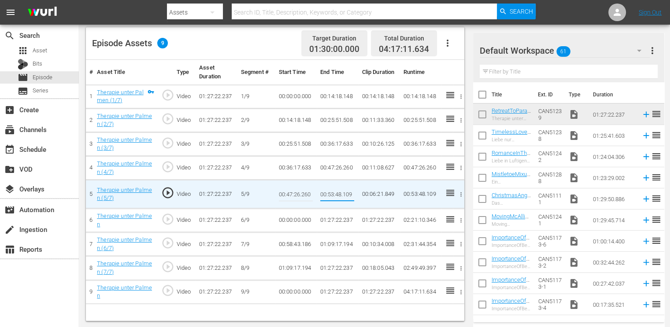
click at [301, 216] on td "00:00:00.000" at bounding box center [295, 221] width 41 height 24
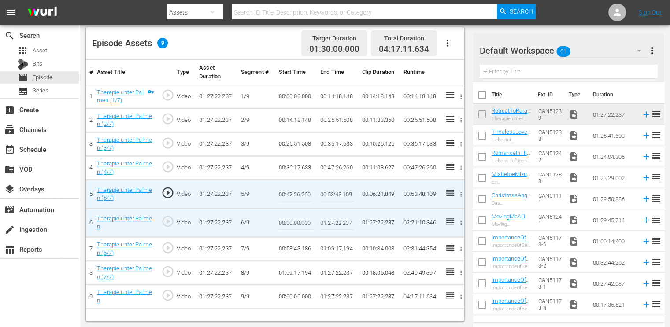
click at [301, 216] on input "00:00:00.000" at bounding box center [296, 222] width 34 height 21
paste input "53:48.109"
type input "00:53:48.109"
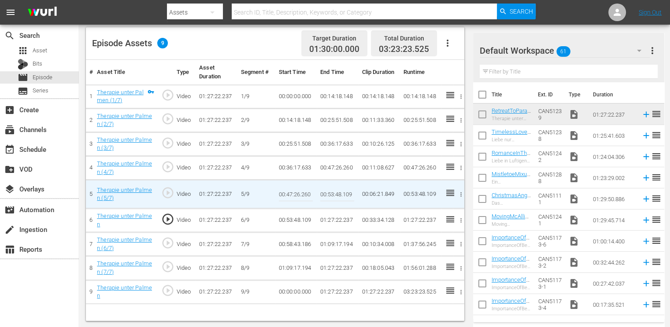
click at [304, 242] on td "00:58:43.186" at bounding box center [295, 244] width 41 height 24
click at [305, 242] on td "00:58:43.186" at bounding box center [295, 244] width 41 height 24
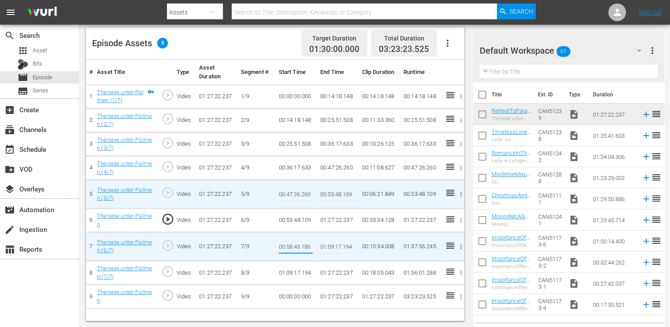
click at [305, 242] on input "00:58:43.186" at bounding box center [296, 246] width 34 height 21
click at [337, 218] on td "01:27:22.237" at bounding box center [337, 221] width 41 height 24
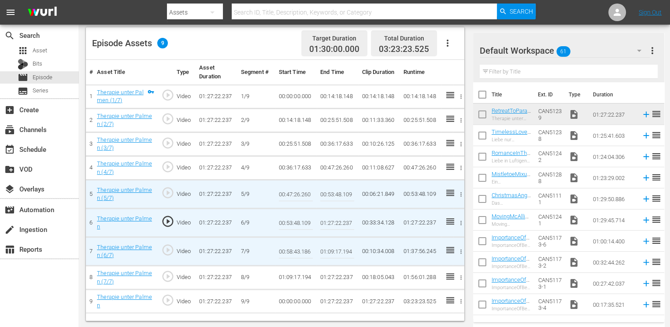
click at [337, 218] on input "01:27:22.237" at bounding box center [337, 222] width 34 height 21
paste input "0:58:43.186"
type input "00:58:43.186"
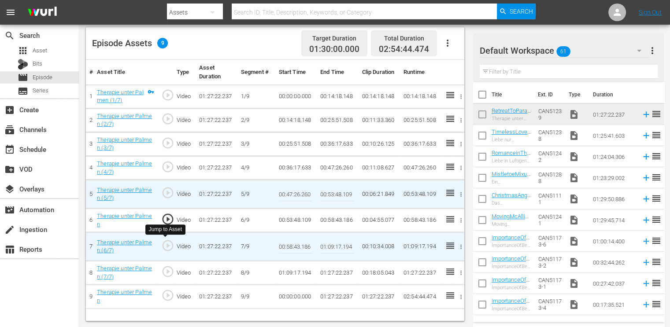
click at [162, 243] on span "play_circle_outline" at bounding box center [167, 245] width 13 height 13
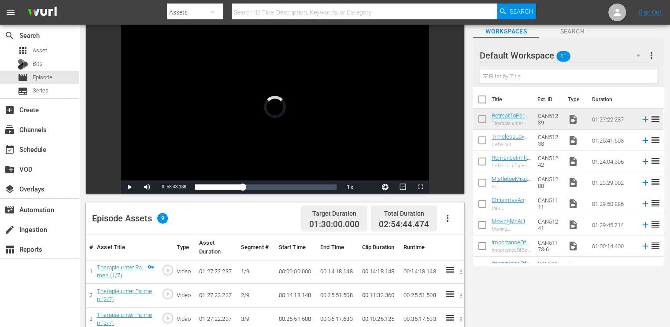
scroll to position [9, 0]
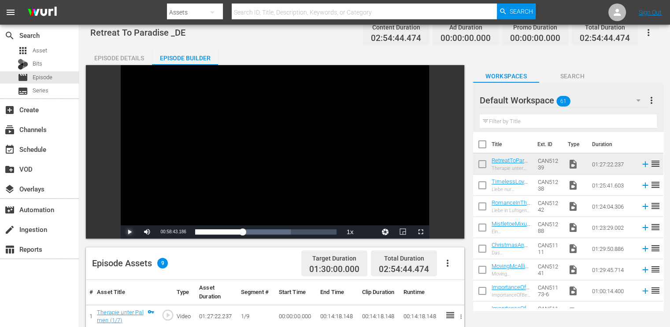
click at [129, 232] on span "Video Player" at bounding box center [129, 232] width 0 height 0
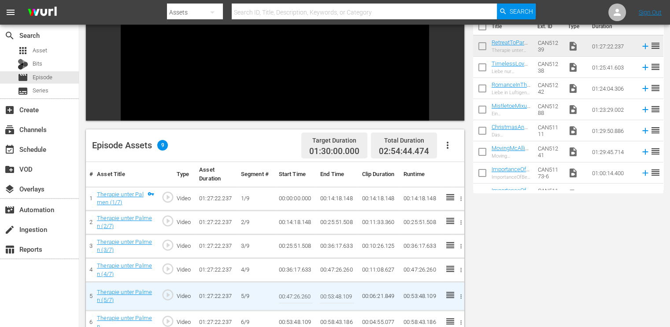
scroll to position [53, 0]
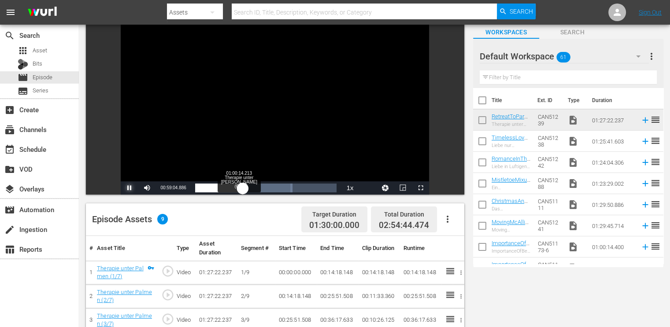
click at [243, 188] on div "00:59:05.051" at bounding box center [219, 188] width 48 height 9
click at [244, 188] on div "01:00:15.069" at bounding box center [219, 188] width 49 height 9
click at [246, 188] on div "01:05:07.377" at bounding box center [221, 188] width 53 height 9
click at [245, 186] on div "01:02:25.057" at bounding box center [220, 188] width 51 height 9
click at [245, 185] on div "01:01:52.745" at bounding box center [220, 188] width 50 height 9
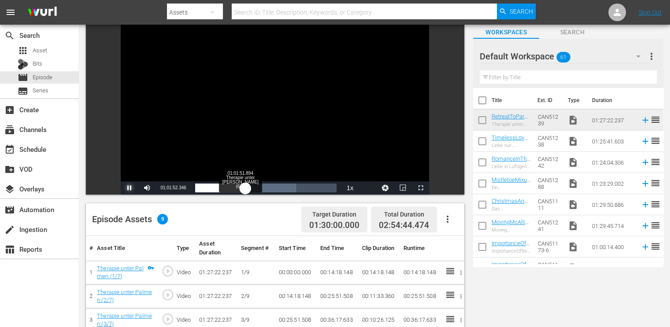
click at [245, 184] on div "01:01:52.507" at bounding box center [220, 188] width 50 height 9
click at [243, 185] on div "01:01:52.443" at bounding box center [219, 188] width 48 height 9
click at [122, 206] on div "Episode Assets 9 Target Duration 01:30:00.000 Total Duration 02:54:44.474" at bounding box center [275, 219] width 378 height 33
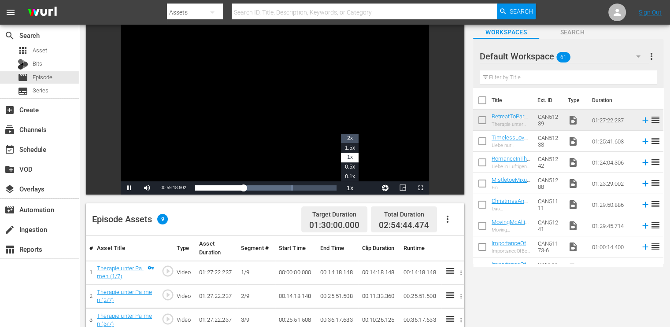
click at [350, 138] on span "2x" at bounding box center [350, 138] width 6 height 6
click at [129, 188] on span "Video Player" at bounding box center [129, 188] width 0 height 0
click at [172, 186] on span "01:01:29.910" at bounding box center [173, 187] width 26 height 5
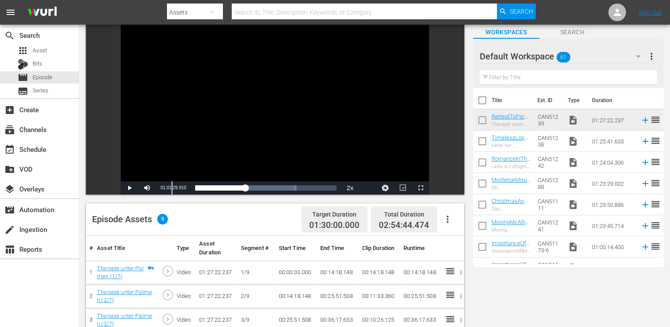
click at [172, 186] on span "01:01:29.910" at bounding box center [173, 187] width 26 height 5
copy div "01:01:29.910 / Duration 01:27:22.237 Loaded : 71.60% 00:10:51.209 Therapie unte…"
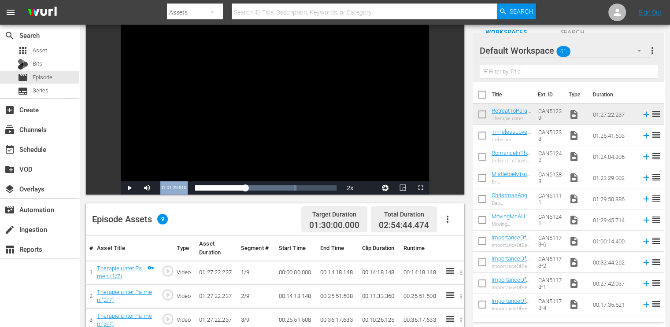
scroll to position [229, 0]
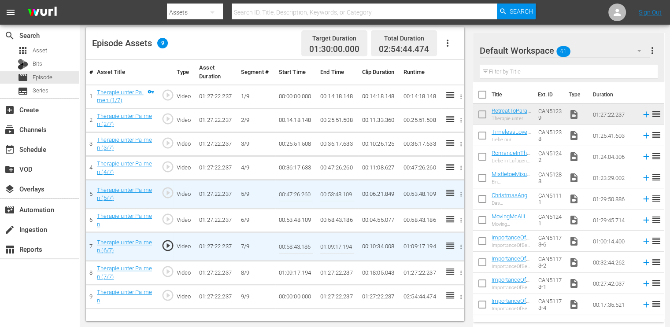
click at [295, 248] on input "00:58:43.186" at bounding box center [296, 246] width 34 height 21
paste input "1:01:29.910"
type input "01:01:29.910"
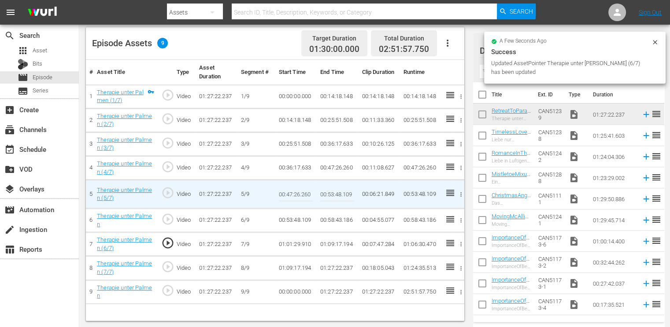
click at [331, 221] on td "00:58:43.186" at bounding box center [337, 221] width 41 height 24
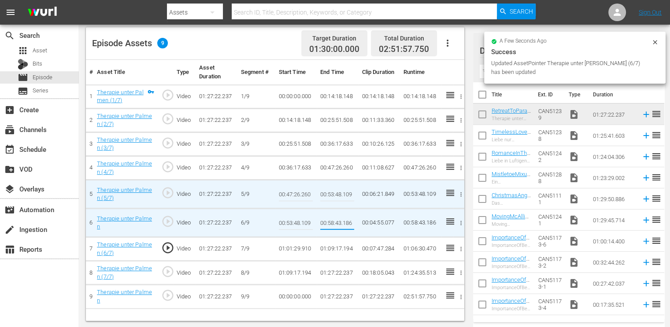
click at [331, 221] on input "00:58:43.186" at bounding box center [337, 222] width 34 height 21
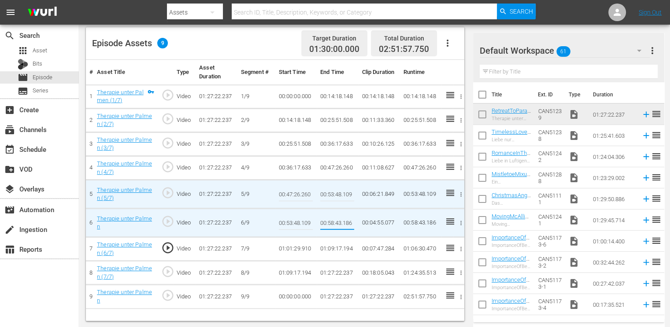
type input "01:01:29.910"
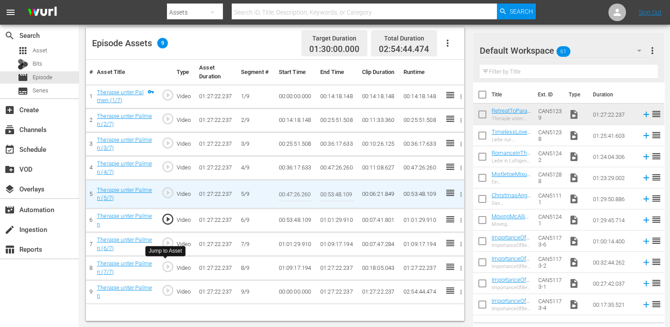
click at [168, 265] on span "play_circle_outline" at bounding box center [167, 266] width 13 height 13
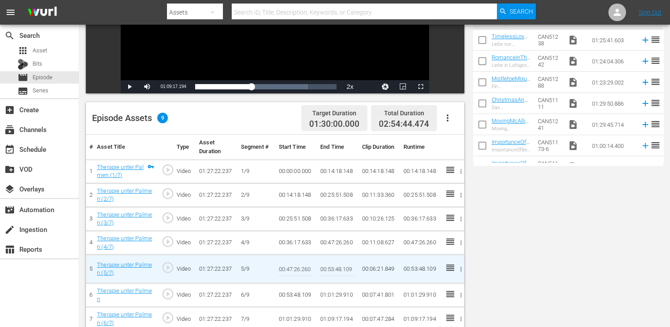
scroll to position [9, 0]
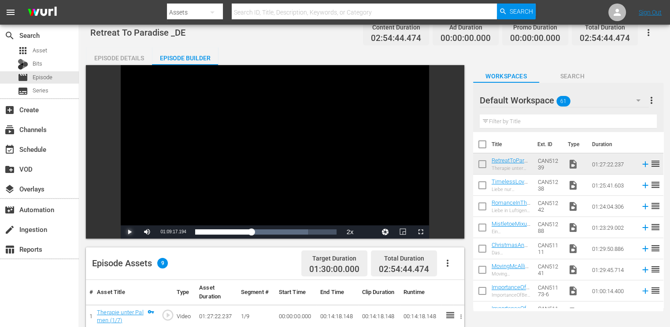
click at [129, 232] on span "Video Player" at bounding box center [129, 232] width 0 height 0
click at [259, 230] on div "Loaded : 80.65% 01:19:13.829 Therapie unter Palmen (7/7) 01:09:27.943" at bounding box center [266, 232] width 142 height 9
click at [255, 233] on div "01:19:22.103" at bounding box center [227, 232] width 64 height 9
click at [256, 232] on div "01:15:02.998" at bounding box center [225, 232] width 61 height 9
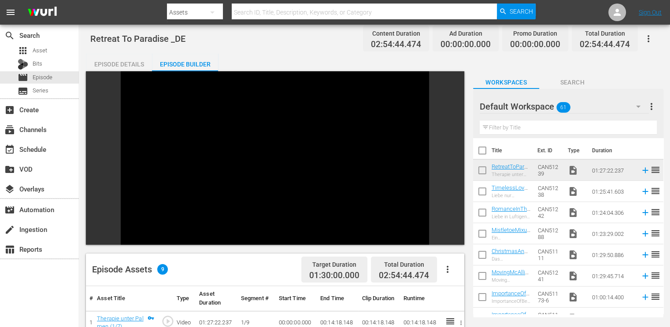
scroll to position [0, 0]
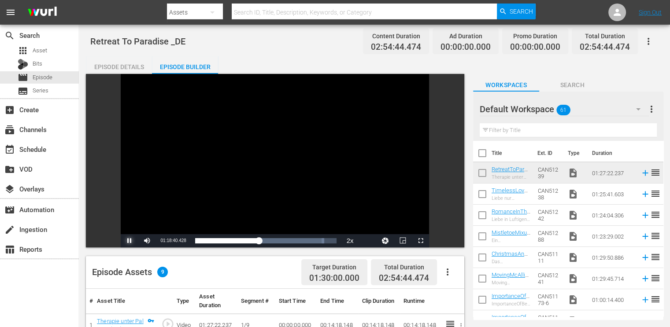
click at [129, 241] on span "Video Player" at bounding box center [129, 241] width 0 height 0
click at [348, 241] on button "Playback Rate" at bounding box center [350, 240] width 18 height 13
click at [352, 210] on span "1x" at bounding box center [350, 210] width 6 height 6
click at [258, 241] on div "01:18:41.072" at bounding box center [227, 240] width 64 height 9
click at [129, 241] on span "Video Player" at bounding box center [129, 241] width 0 height 0
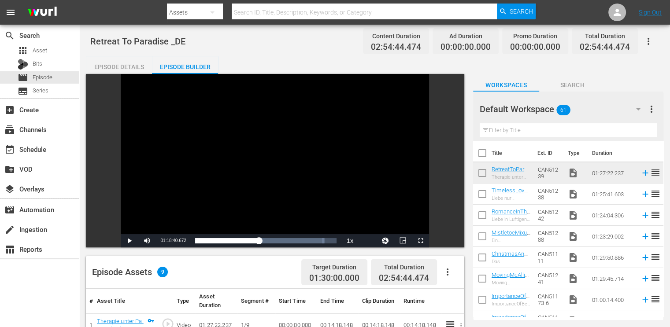
click at [195, 240] on div "Play Mute 24% Current Time 01:18:40.672 / Duration 01:27:22.237 Loaded : 91.31%…" at bounding box center [275, 240] width 308 height 13
click at [179, 241] on span "01:18:40.672" at bounding box center [173, 240] width 26 height 5
click at [178, 241] on span "01:18:40.672" at bounding box center [173, 240] width 26 height 5
copy div "01:18:40.672 / Duration 01:27:22.237 Loaded : 91.31% 00:00:00.000 Therapie unte…"
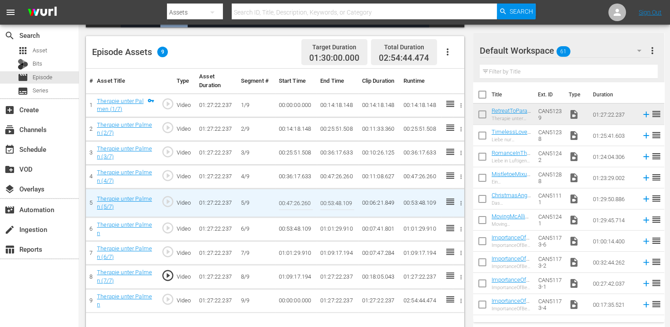
scroll to position [229, 0]
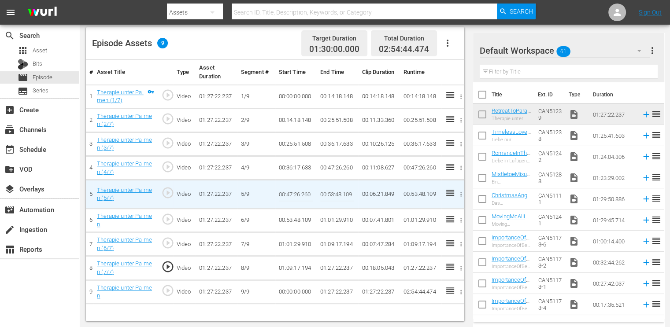
click at [334, 269] on td "01:27:22.237" at bounding box center [337, 268] width 41 height 24
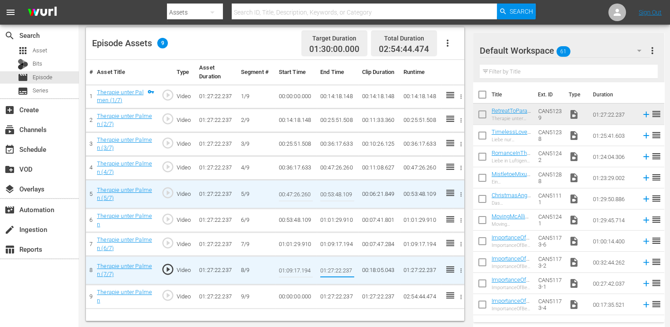
click at [334, 269] on input "01:27:22.237" at bounding box center [337, 270] width 34 height 21
type input "01:18:40.672"
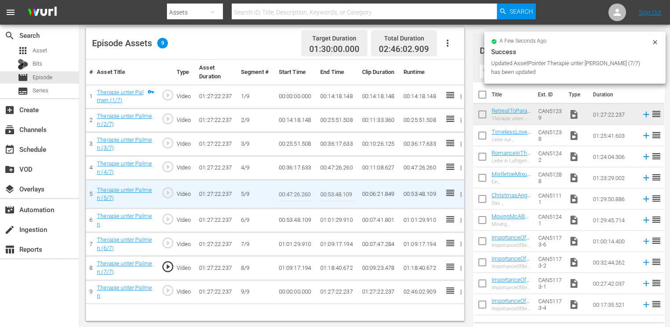
click at [291, 288] on td "00:00:00.000" at bounding box center [295, 292] width 41 height 24
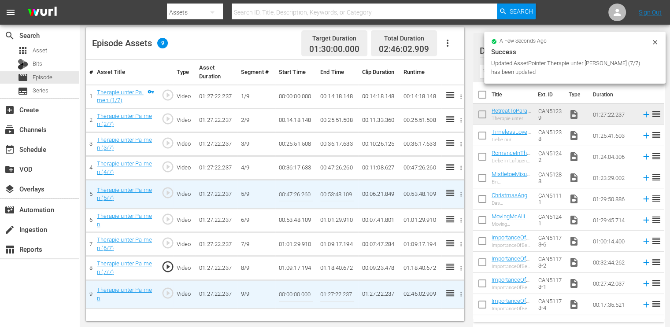
click at [291, 288] on input "00:00:00.000" at bounding box center [296, 294] width 34 height 21
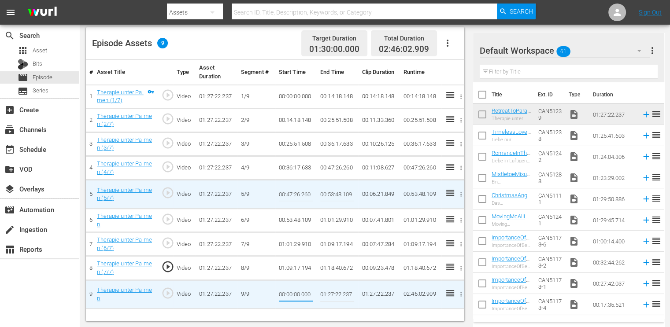
paste input "01:18:40.672"
type input "00:0001:18:40.672:00.000"
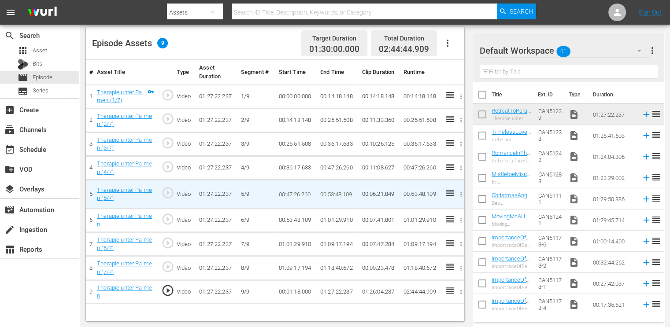
click at [291, 288] on td "00:01:18.000" at bounding box center [295, 292] width 41 height 24
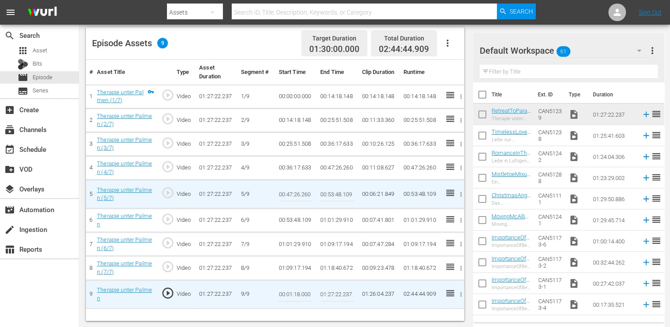
click at [331, 264] on td "01:18:40.672" at bounding box center [337, 268] width 41 height 24
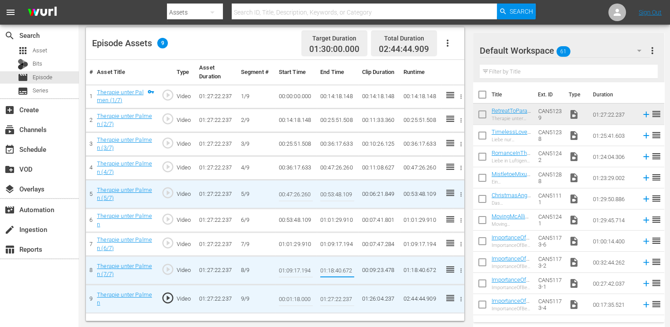
click at [331, 264] on input "01:18:40.672" at bounding box center [337, 270] width 34 height 21
click at [287, 298] on input "00:01:18.000" at bounding box center [296, 298] width 34 height 21
click at [288, 297] on input "00:01:18.000" at bounding box center [296, 298] width 34 height 21
paste input "1:18:40.672"
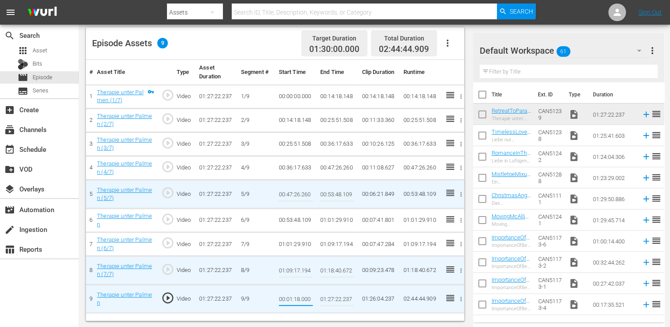
type input "01:18:40.672"
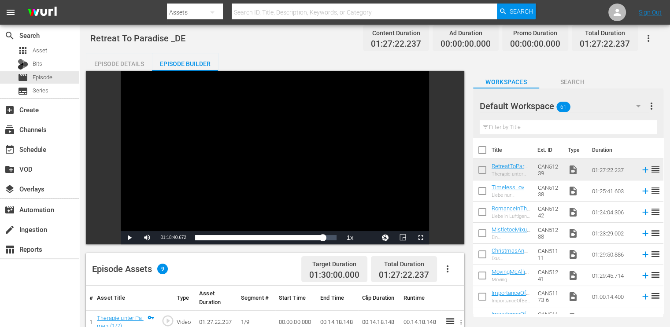
scroll to position [0, 0]
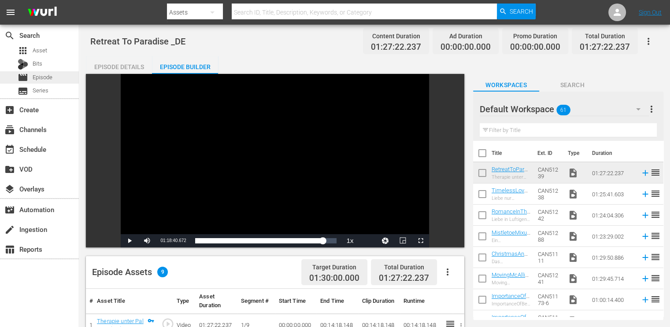
click at [49, 76] on span "Episode" at bounding box center [43, 77] width 20 height 9
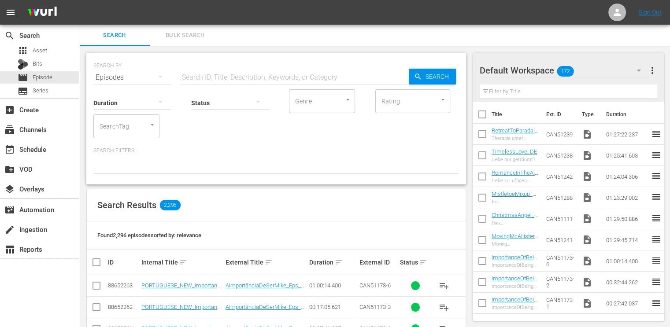
click at [235, 70] on input "text" at bounding box center [294, 77] width 229 height 21
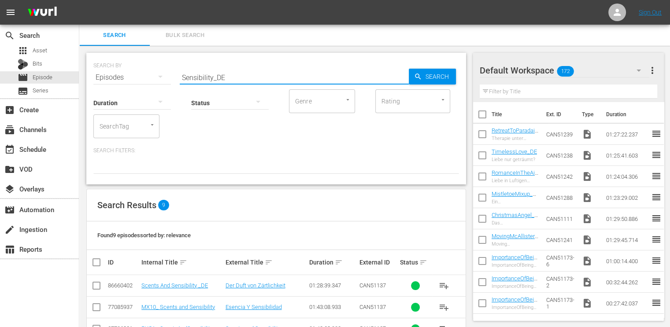
type input "Sensibility_DE"
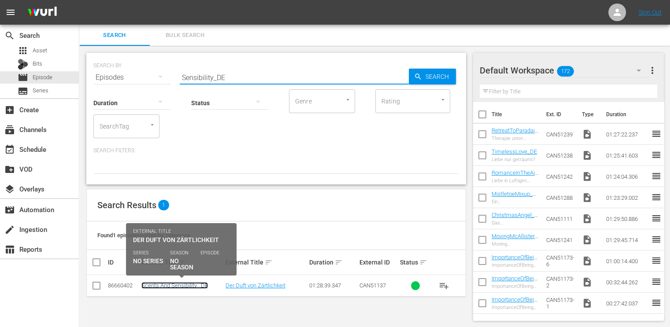
click at [172, 288] on link "Scents And Sensibility _DE" at bounding box center [174, 285] width 66 height 7
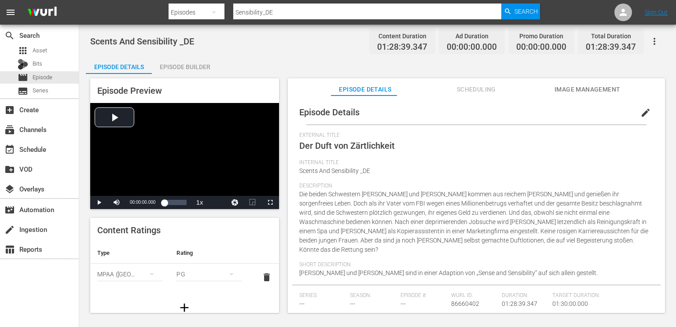
click at [204, 66] on div "Episode Builder" at bounding box center [185, 66] width 66 height 21
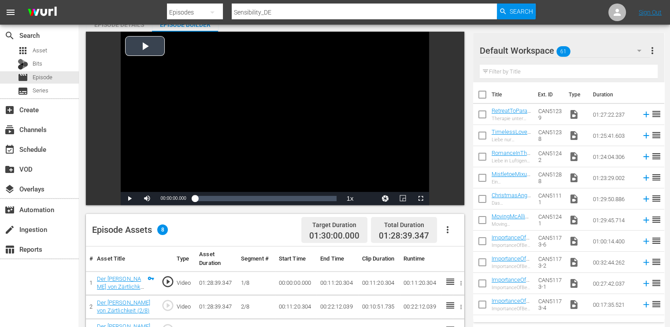
scroll to position [220, 0]
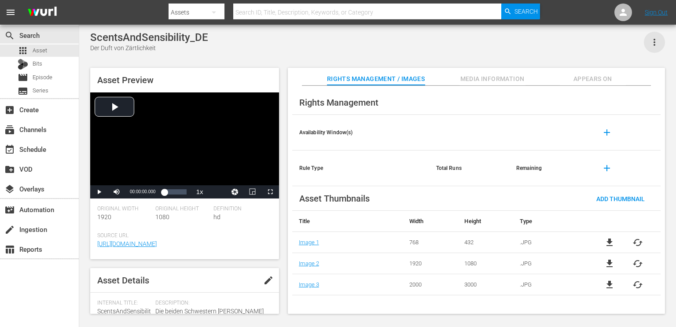
click at [650, 41] on icon "button" at bounding box center [654, 42] width 11 height 11
click at [649, 45] on div "Add To Workspace" at bounding box center [628, 45] width 60 height 21
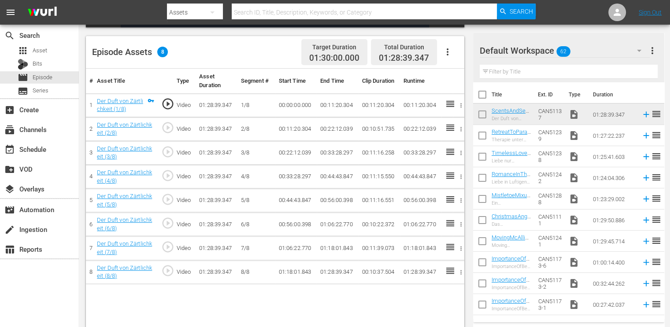
scroll to position [229, 0]
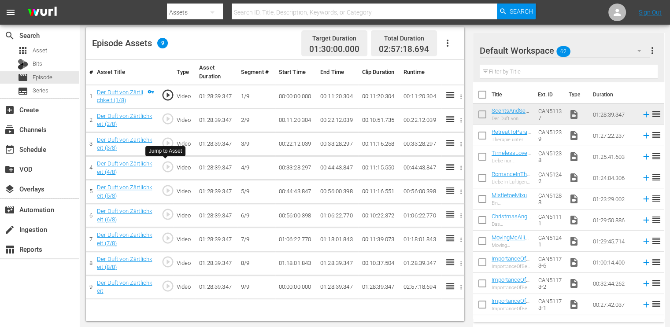
click at [168, 166] on span "play_circle_outline" at bounding box center [167, 166] width 13 height 13
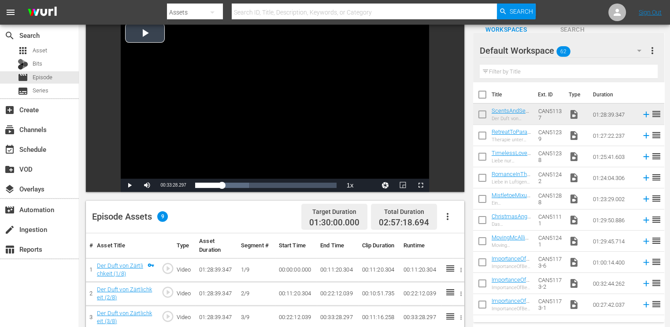
scroll to position [9, 0]
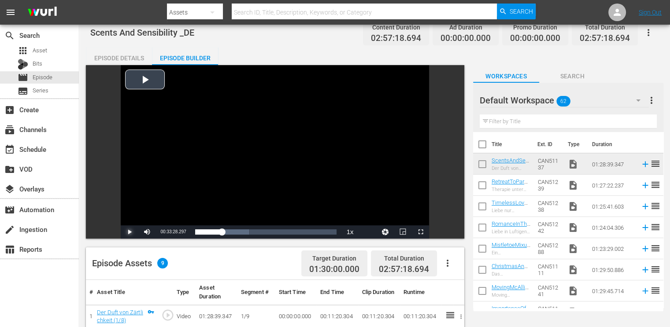
click at [129, 232] on span "Video Player" at bounding box center [129, 232] width 0 height 0
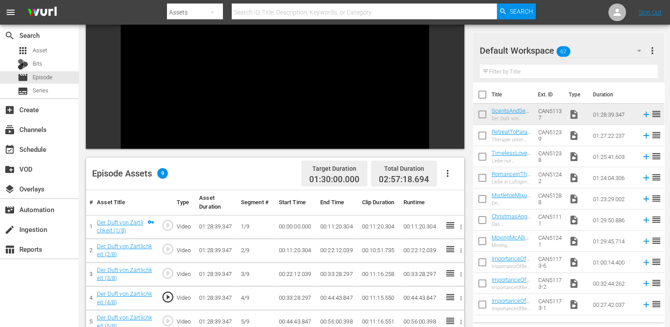
scroll to position [97, 0]
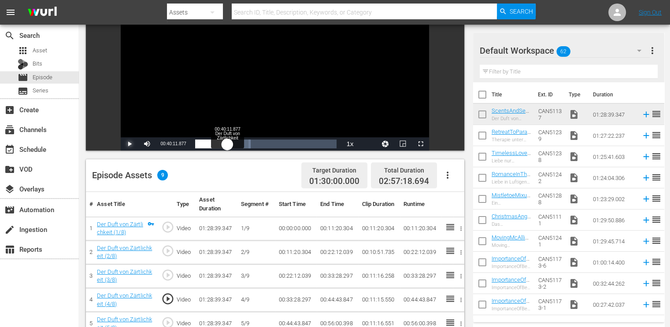
click at [227, 143] on div "00:33:40.396" at bounding box center [211, 144] width 32 height 9
click at [227, 143] on div "00:40:16.438" at bounding box center [211, 144] width 32 height 9
click at [229, 143] on div "00:42:58.695" at bounding box center [212, 144] width 34 height 9
click at [229, 143] on div "00:43:00.513" at bounding box center [212, 144] width 34 height 9
click at [229, 143] on div "00:42:58.721" at bounding box center [212, 144] width 34 height 9
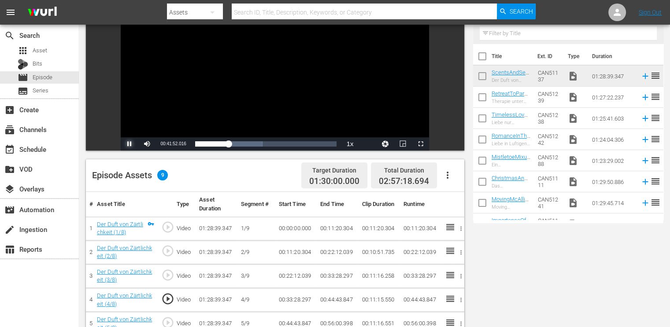
scroll to position [0, 0]
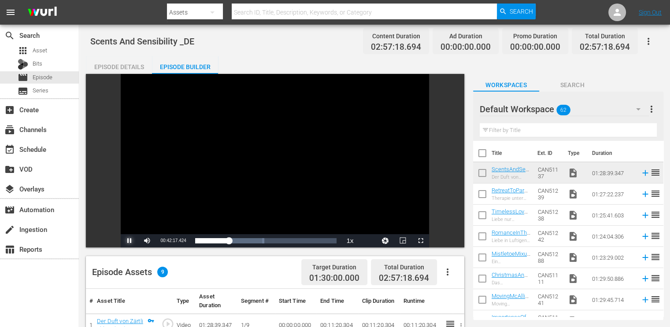
click at [129, 241] on span "Video Player" at bounding box center [129, 241] width 0 height 0
click at [182, 240] on span "00:42:17.675" at bounding box center [173, 240] width 26 height 5
copy div "00:42:17.675 / Duration 01:28:39.347 Loaded : 48.89% 00:11:33.827 Der Duft von …"
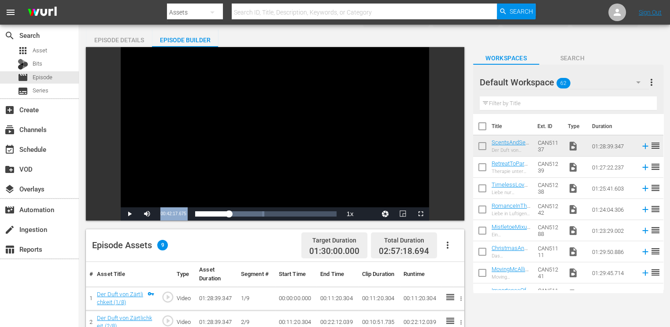
scroll to position [9, 0]
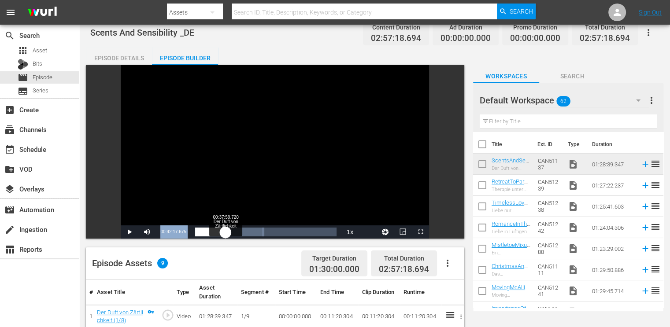
click at [225, 234] on div "00:42:17.675" at bounding box center [210, 232] width 30 height 9
click at [129, 232] on span "Video Player" at bounding box center [129, 232] width 0 height 0
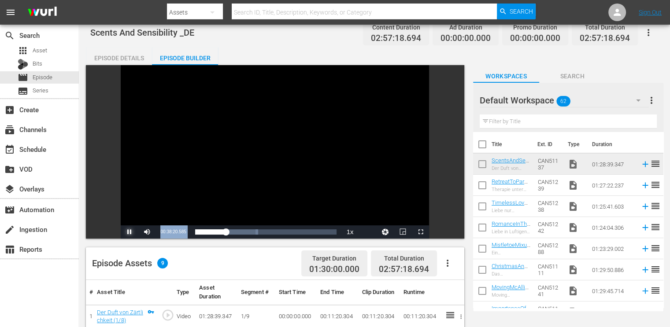
click at [129, 232] on span "Video Player" at bounding box center [129, 232] width 0 height 0
click at [177, 232] on span "00:38:21.402" at bounding box center [173, 231] width 26 height 5
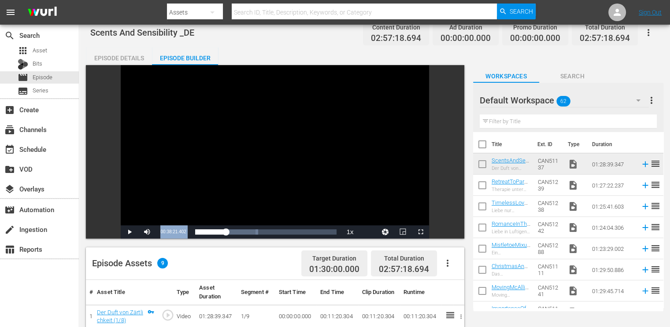
click at [177, 232] on span "00:38:21.402" at bounding box center [173, 231] width 26 height 5
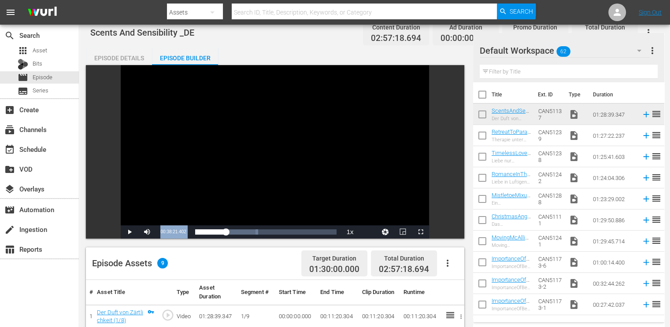
scroll to position [185, 0]
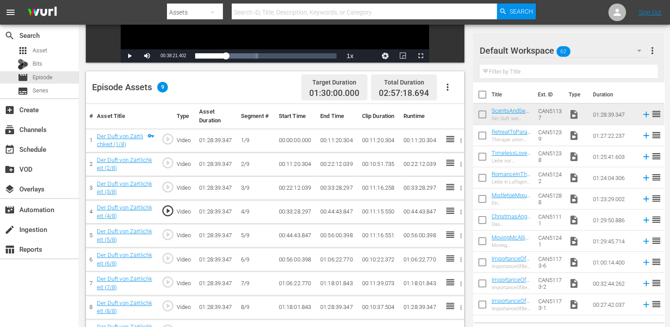
click at [337, 207] on td "00:44:43.847" at bounding box center [337, 212] width 41 height 24
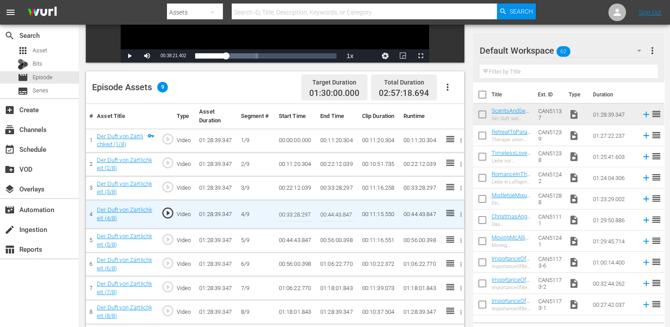
click at [335, 211] on input "00:44:43.847" at bounding box center [337, 214] width 34 height 21
paste input "38:21.402"
type input "00:38:21.402"
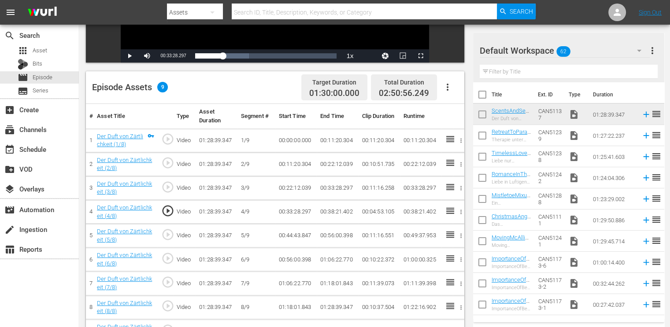
click at [295, 233] on td "00:44:43.847" at bounding box center [295, 236] width 41 height 24
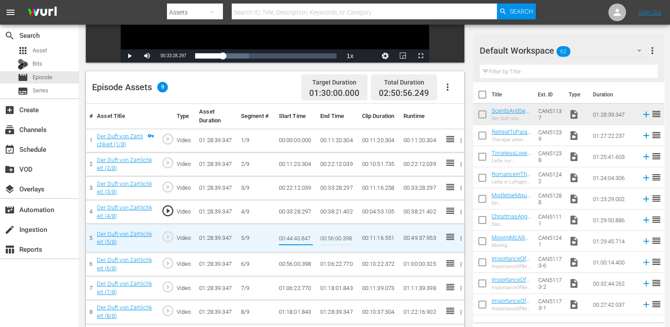
click at [295, 233] on input "00:44:43.847" at bounding box center [296, 238] width 34 height 21
click at [328, 213] on td "00:38:21.402" at bounding box center [337, 212] width 41 height 24
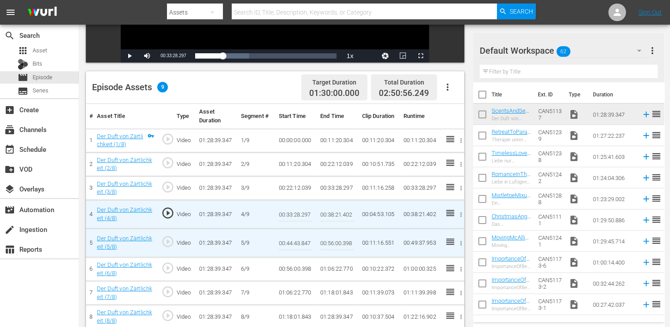
click at [328, 213] on input "00:38:21.402" at bounding box center [337, 214] width 34 height 21
paste input "44:43.847"
type input "00:44:43.847"
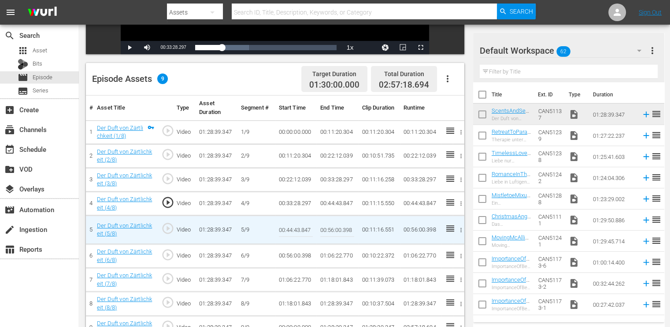
scroll to position [229, 0]
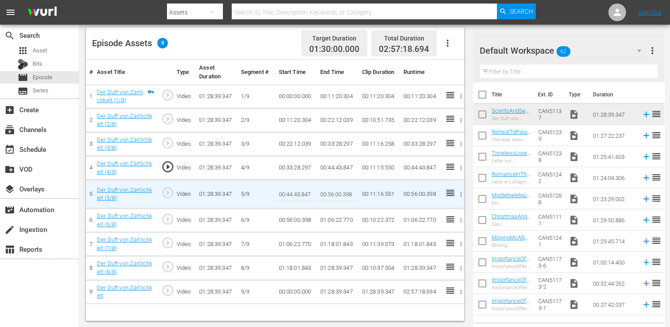
click at [168, 194] on span "play_circle_outline" at bounding box center [167, 192] width 13 height 13
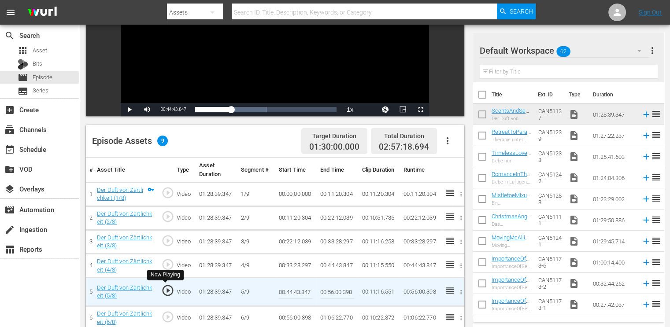
scroll to position [9, 0]
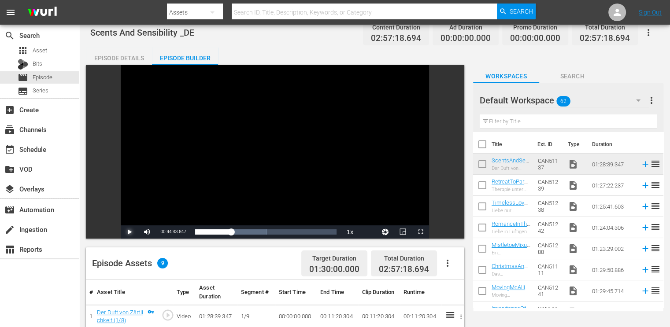
click at [129, 232] on span "Video Player" at bounding box center [129, 232] width 0 height 0
click at [231, 233] on div "00:44:55.801" at bounding box center [213, 232] width 36 height 9
click at [234, 235] on div "00:48:34.563" at bounding box center [214, 232] width 39 height 9
click at [234, 235] on div "00:49:01.146" at bounding box center [214, 232] width 39 height 9
click at [234, 236] on div "00:49:11.086" at bounding box center [214, 232] width 39 height 9
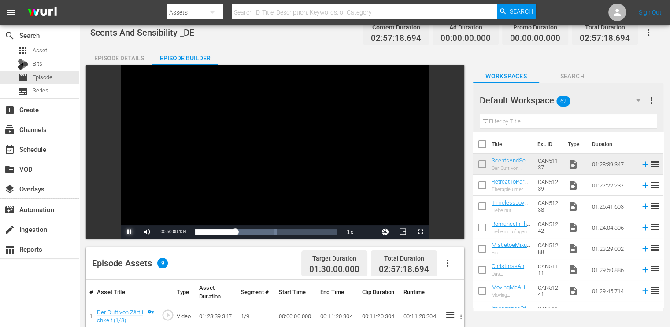
click at [129, 232] on span "Video Player" at bounding box center [129, 232] width 0 height 0
click at [169, 232] on span "00:50:08.269" at bounding box center [173, 231] width 26 height 5
copy div "00:50:08.269 / Duration 01:28:39.347 Loaded : 57.69% 00:00:00.000 Der Duft von …"
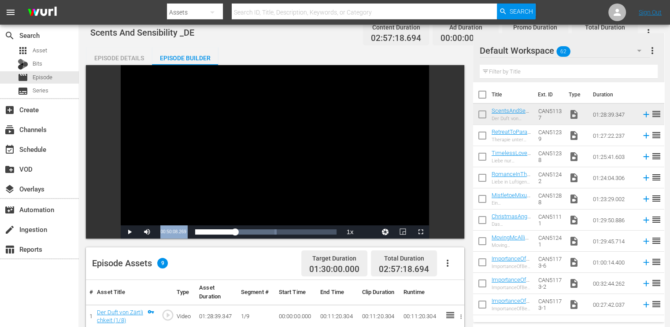
scroll to position [185, 0]
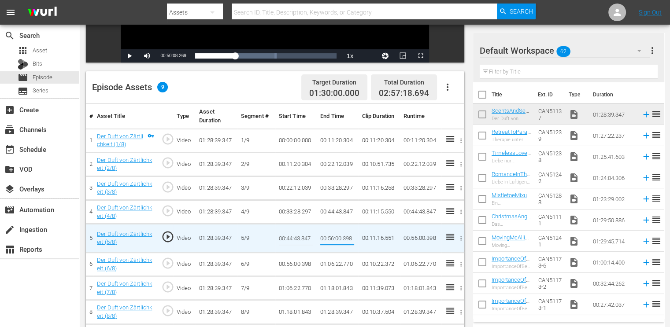
click at [333, 236] on input "00:56:00.398" at bounding box center [337, 238] width 34 height 21
paste input "0:08.269"
type input "00:50:08.269"
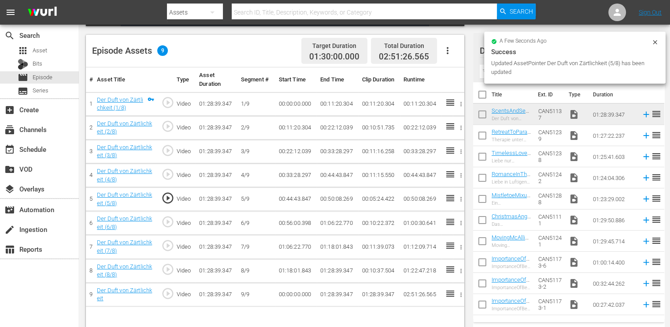
scroll to position [229, 0]
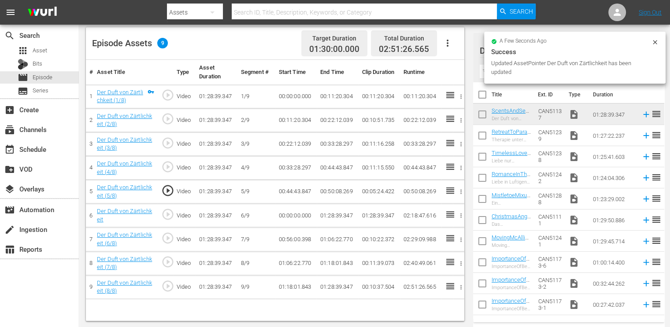
click at [293, 211] on td "00:00:00.000" at bounding box center [295, 216] width 41 height 24
click at [291, 217] on td "00:00:00.000" at bounding box center [295, 216] width 41 height 24
click at [291, 215] on td "00:00:00.000" at bounding box center [295, 216] width 41 height 24
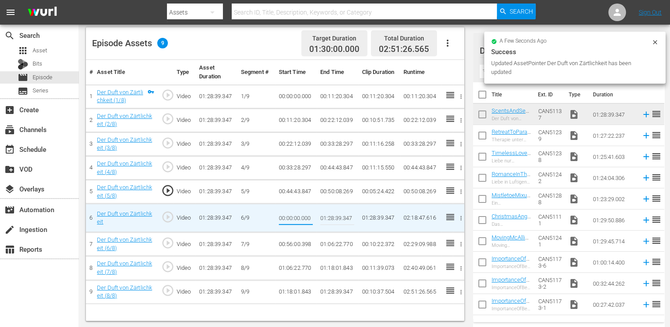
click at [291, 213] on input "00:00:00.000" at bounding box center [296, 217] width 34 height 21
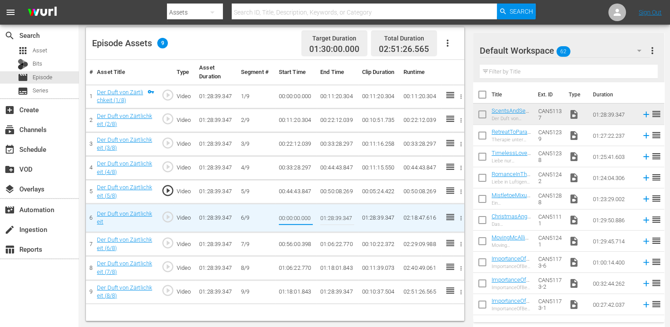
click at [291, 213] on input "00:00:00.000" at bounding box center [296, 217] width 34 height 21
type input "00:50:08.269"
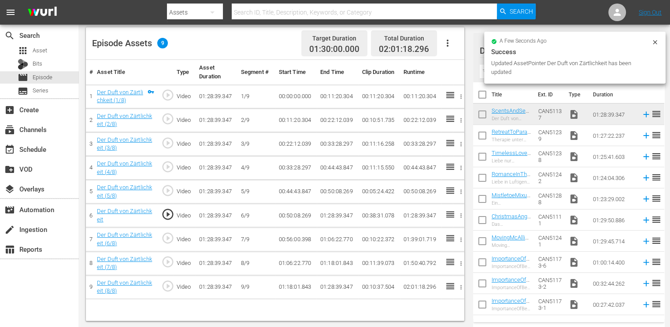
click at [296, 233] on td "00:56:00.398" at bounding box center [295, 240] width 41 height 24
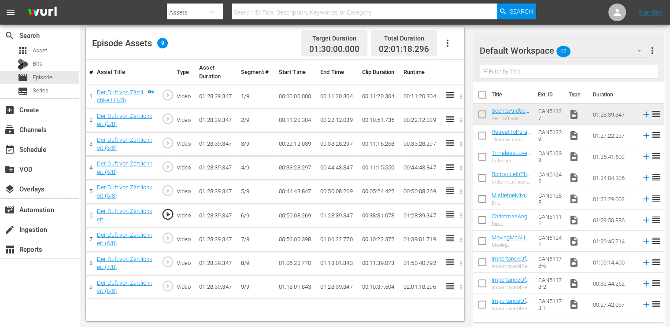
click at [296, 240] on td "00:56:00.398" at bounding box center [295, 240] width 41 height 24
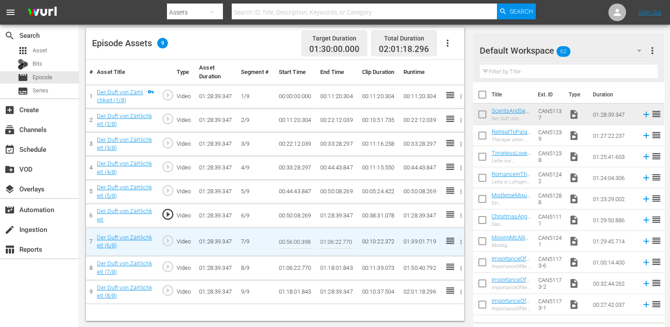
click at [296, 240] on input "00:56:00.398" at bounding box center [296, 241] width 34 height 21
click at [332, 214] on td "01:28:39.347" at bounding box center [337, 216] width 41 height 24
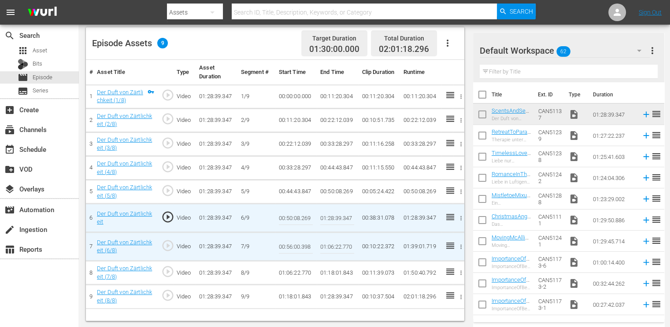
click at [332, 214] on input "01:28:39.347" at bounding box center [337, 217] width 34 height 21
paste input "0:56:00.398"
type input "00:56:00.398"
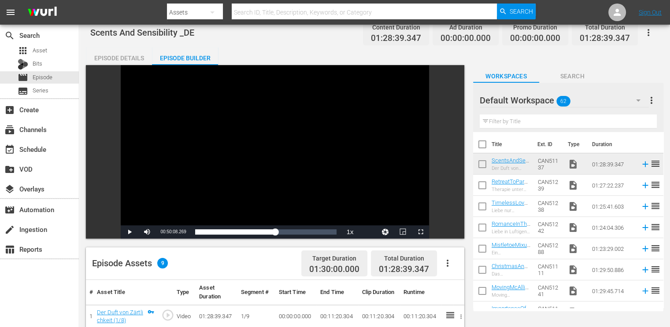
scroll to position [0, 0]
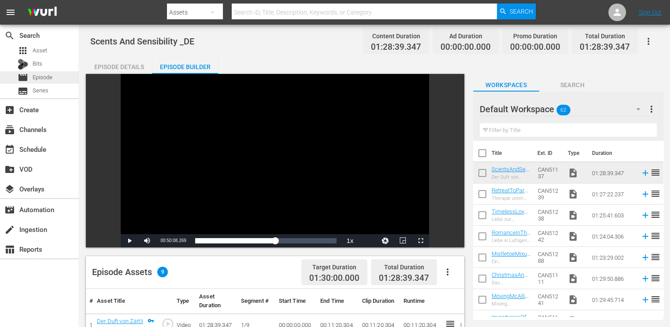
click at [38, 75] on span "Episode" at bounding box center [43, 77] width 20 height 9
